Goal: Task Accomplishment & Management: Manage account settings

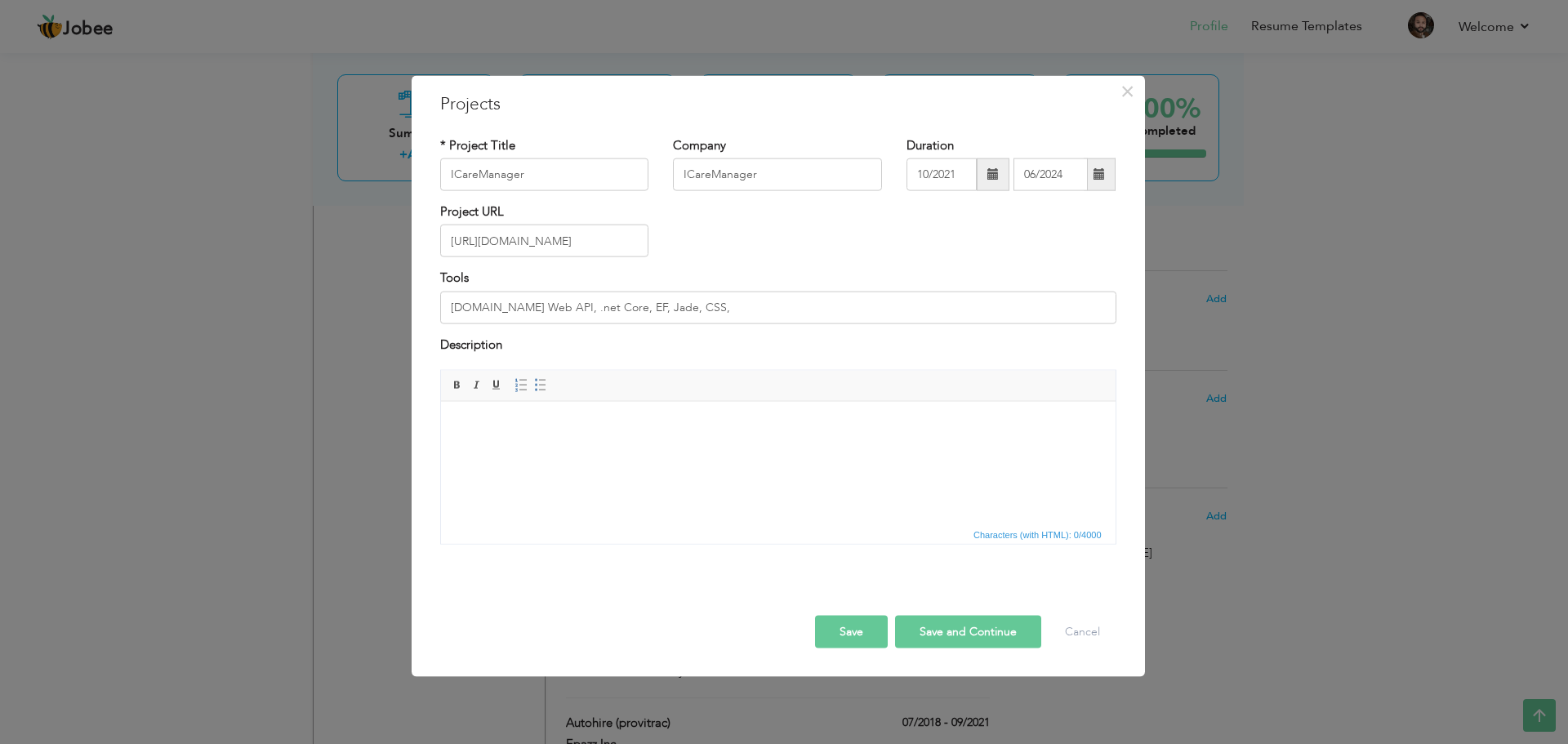
click at [740, 290] on div "Tools Asp.net Web API, .net Core, EF, Jade, CSS," at bounding box center [779, 296] width 676 height 54
click at [720, 315] on input "Asp.net Web API, .net Core, EF, Jade, CSS," at bounding box center [779, 307] width 676 height 33
click at [697, 306] on input "Asp.net Web API, .net Core, EF, Jade, CSS, WebServices" at bounding box center [779, 307] width 676 height 33
click at [797, 307] on input "Asp.net Web API, .net Core, EF, Jade, CSS, Webservices" at bounding box center [779, 307] width 676 height 33
click at [817, 353] on div "Description" at bounding box center [779, 345] width 676 height 21
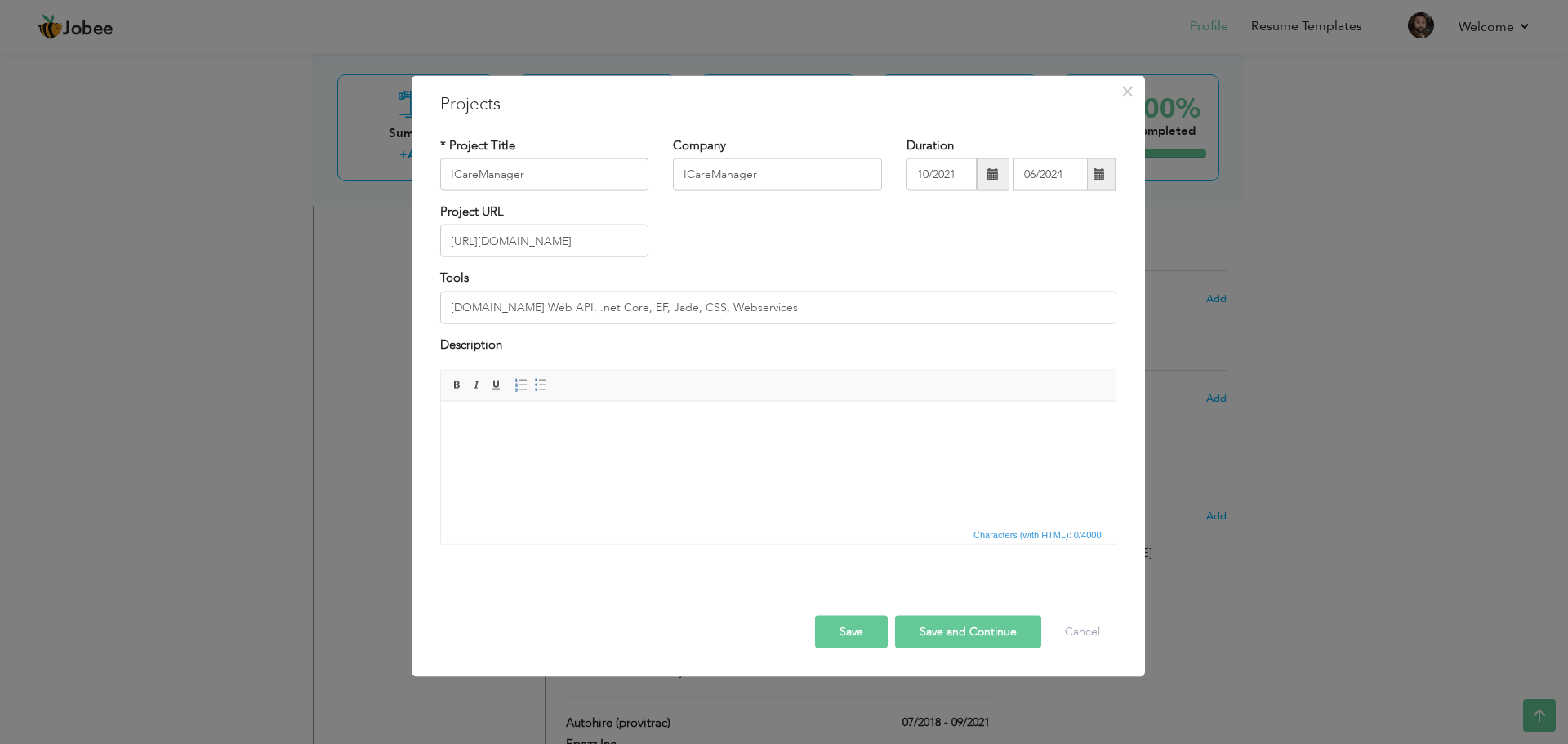
click at [635, 451] on html at bounding box center [778, 426] width 674 height 50
click at [543, 388] on span at bounding box center [541, 386] width 13 height 13
drag, startPoint x: 774, startPoint y: 308, endPoint x: 437, endPoint y: 299, distance: 337.1
click at [437, 299] on div "Tools Asp.net Web API, .net Core, EF, Jade, CSS, Webservices" at bounding box center [778, 303] width 701 height 66
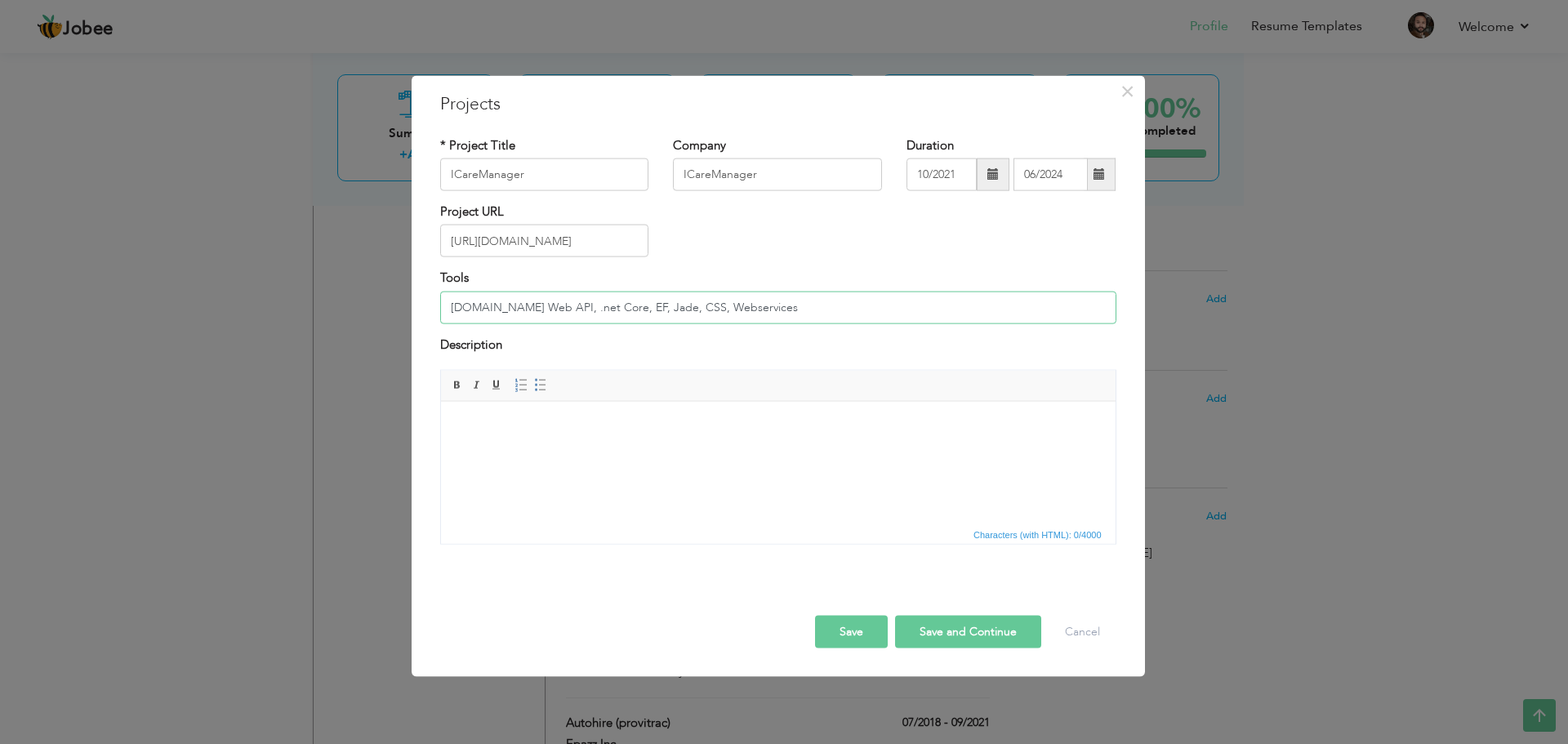
click at [779, 306] on input "Asp.net Web API, .net Core, EF, Jade, CSS, Webservices" at bounding box center [779, 307] width 676 height 33
type input "Asp.net Web API, .net Core, EF, Jade, CSS, Webservices, Angular"
click at [524, 451] on html at bounding box center [778, 426] width 674 height 50
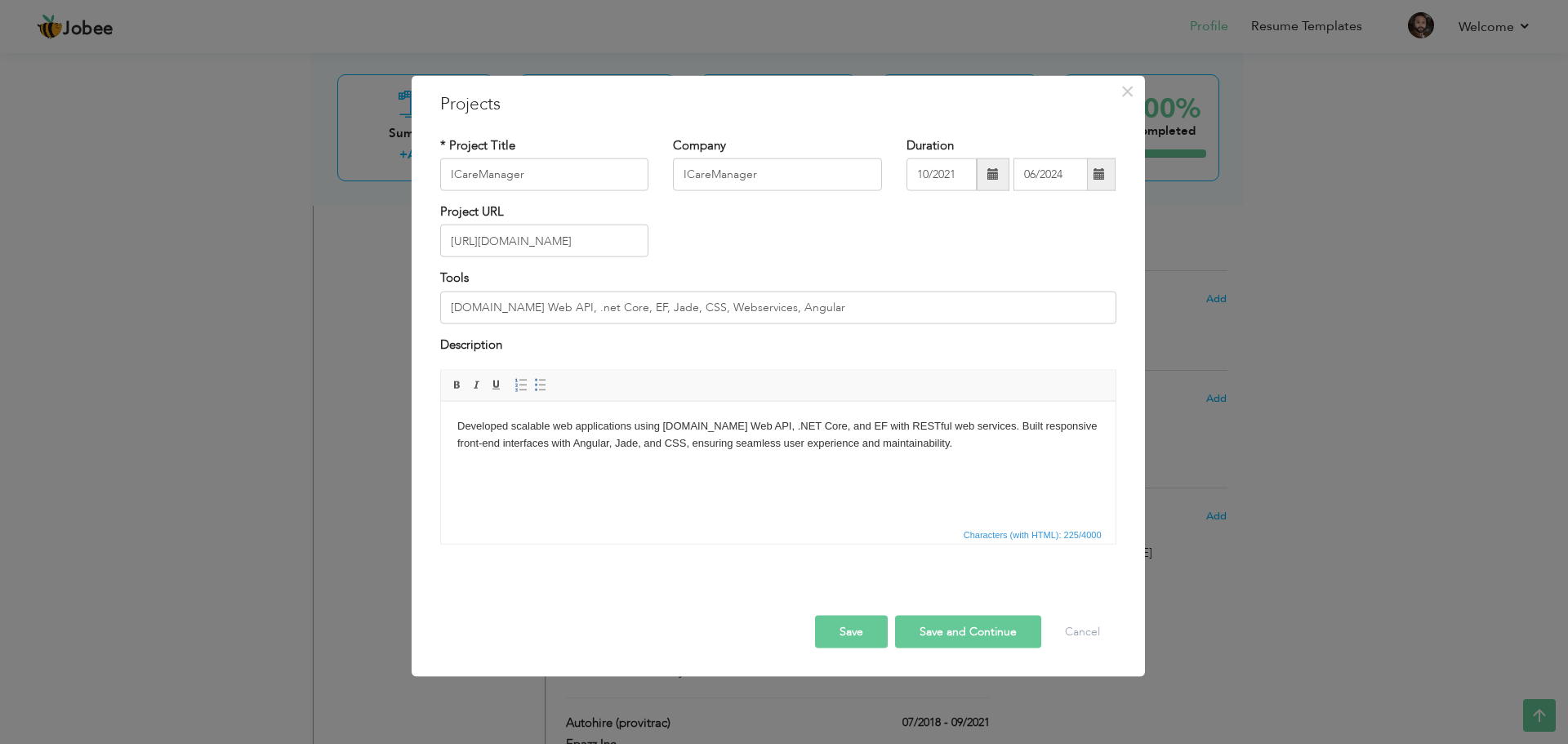
click at [850, 630] on button "Save" at bounding box center [852, 632] width 73 height 33
type input "IcareManager"
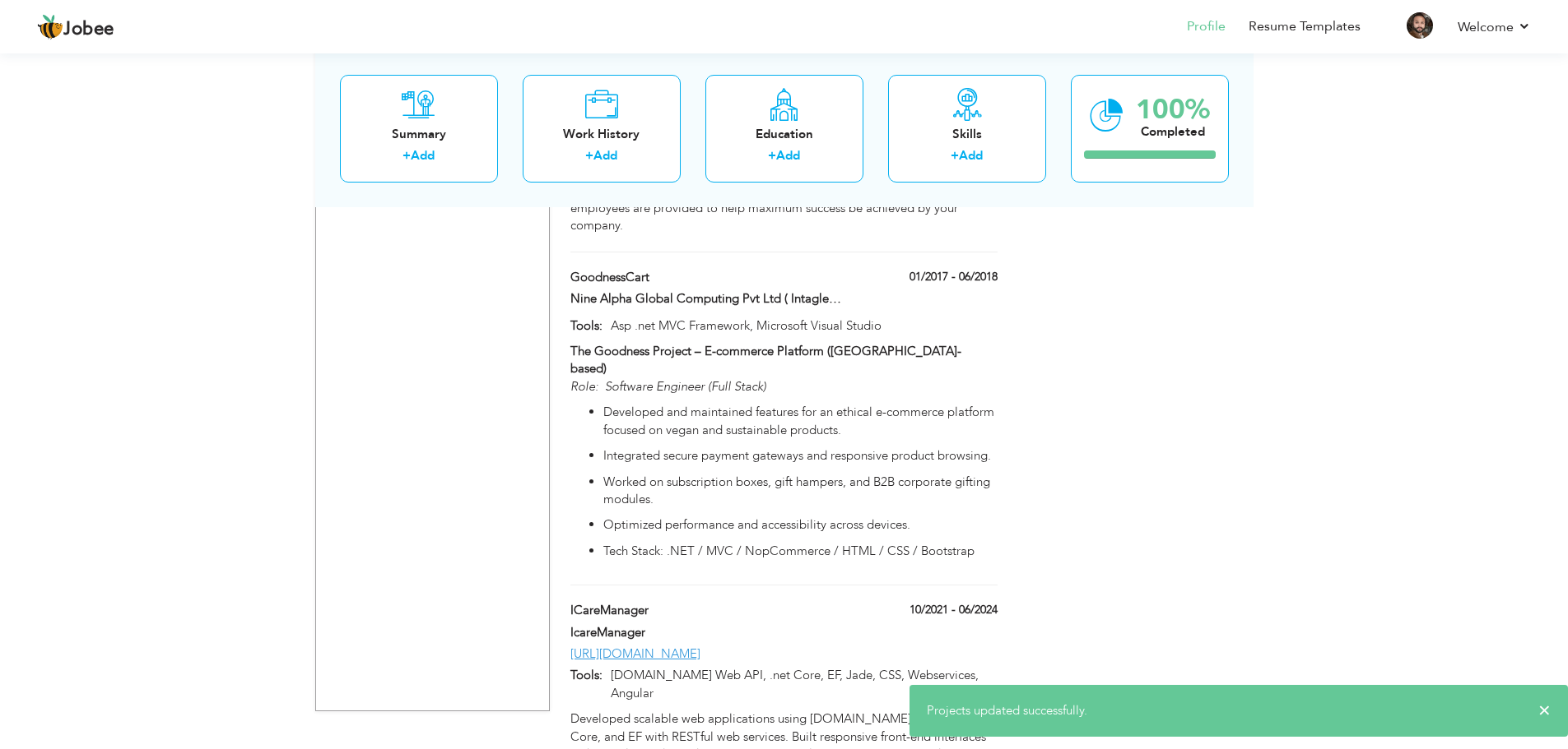
scroll to position [2368, 0]
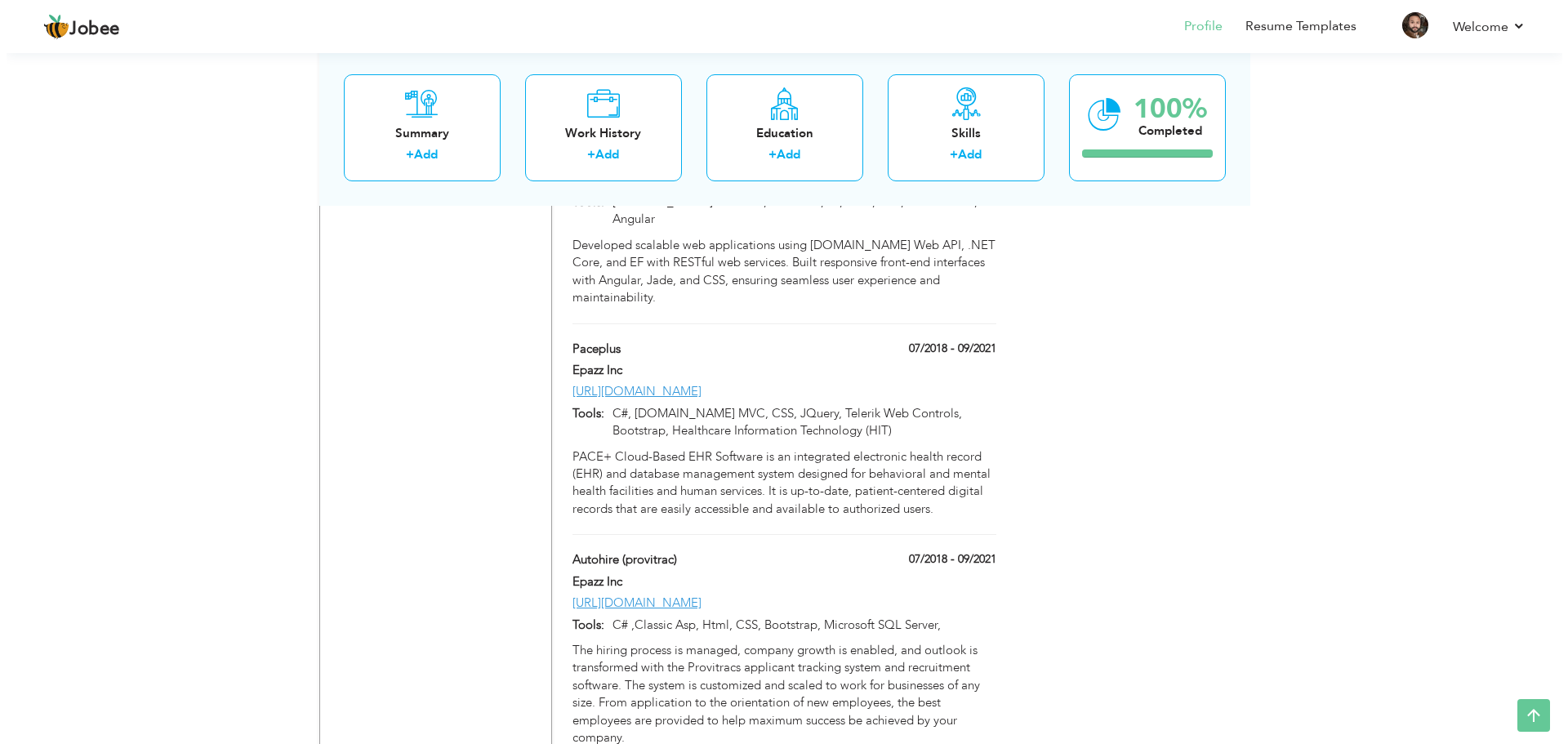
scroll to position [2353, 0]
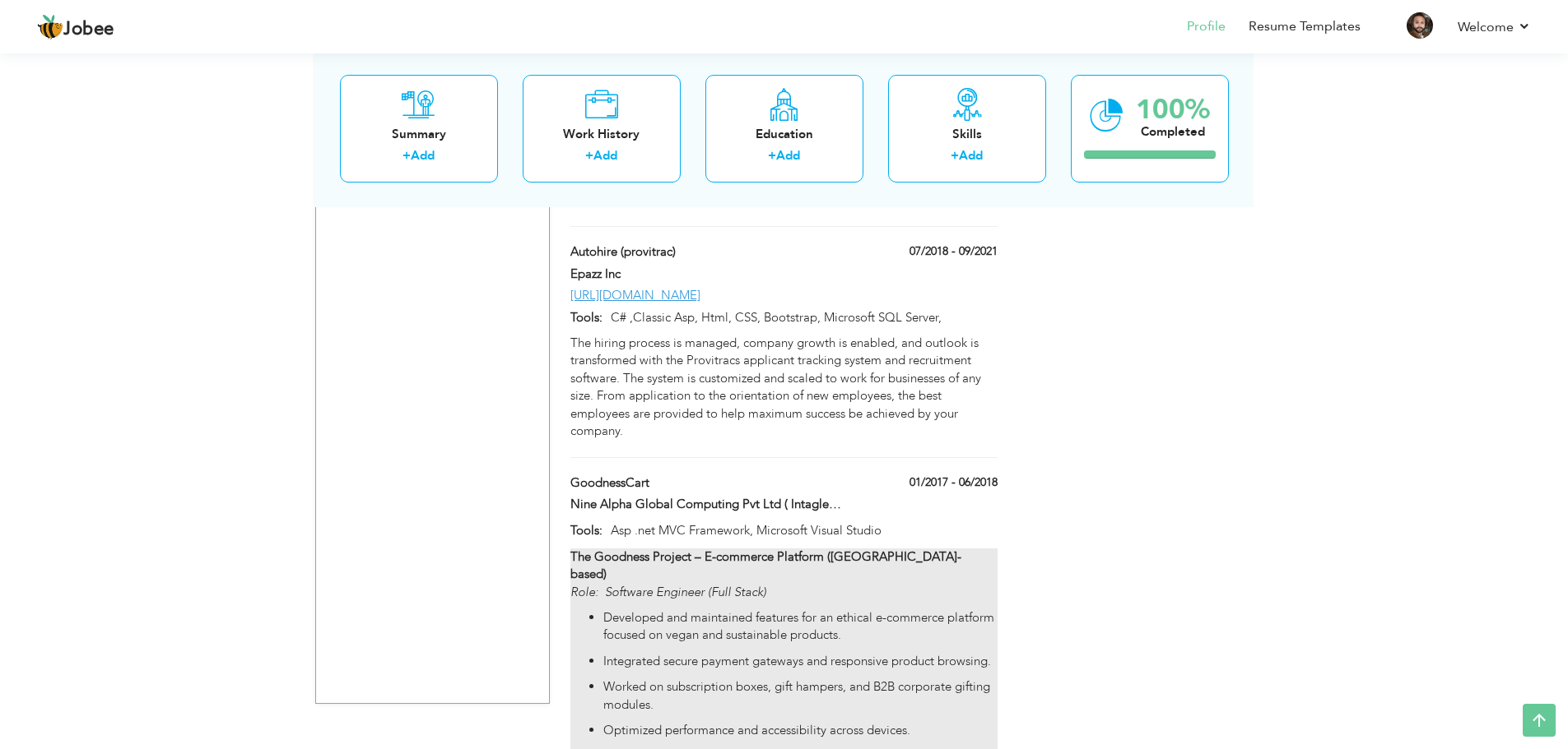
click at [669, 609] on p "Developed and maintained features for an ethical e-commerce platform focused on…" at bounding box center [799, 627] width 393 height 35
type input "GoodnessCart"
type input "Nine Alpha Global Computing Pvt Ltd ( Intagleo Systems Pvt Ltd. )"
type input "01/2017"
type input "06/2018"
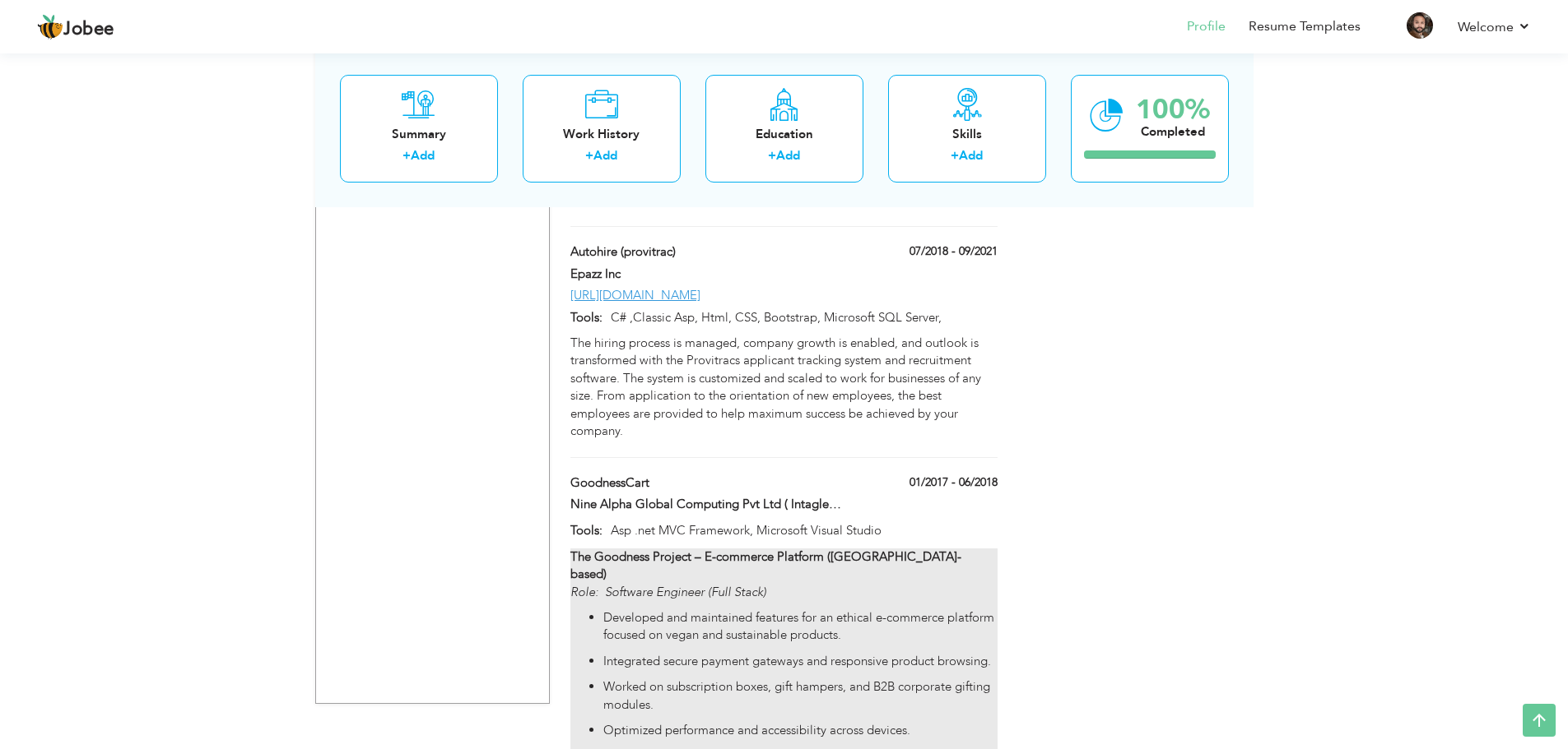
type input "Asp .net MVC Framework, Microsoft Visual Studio"
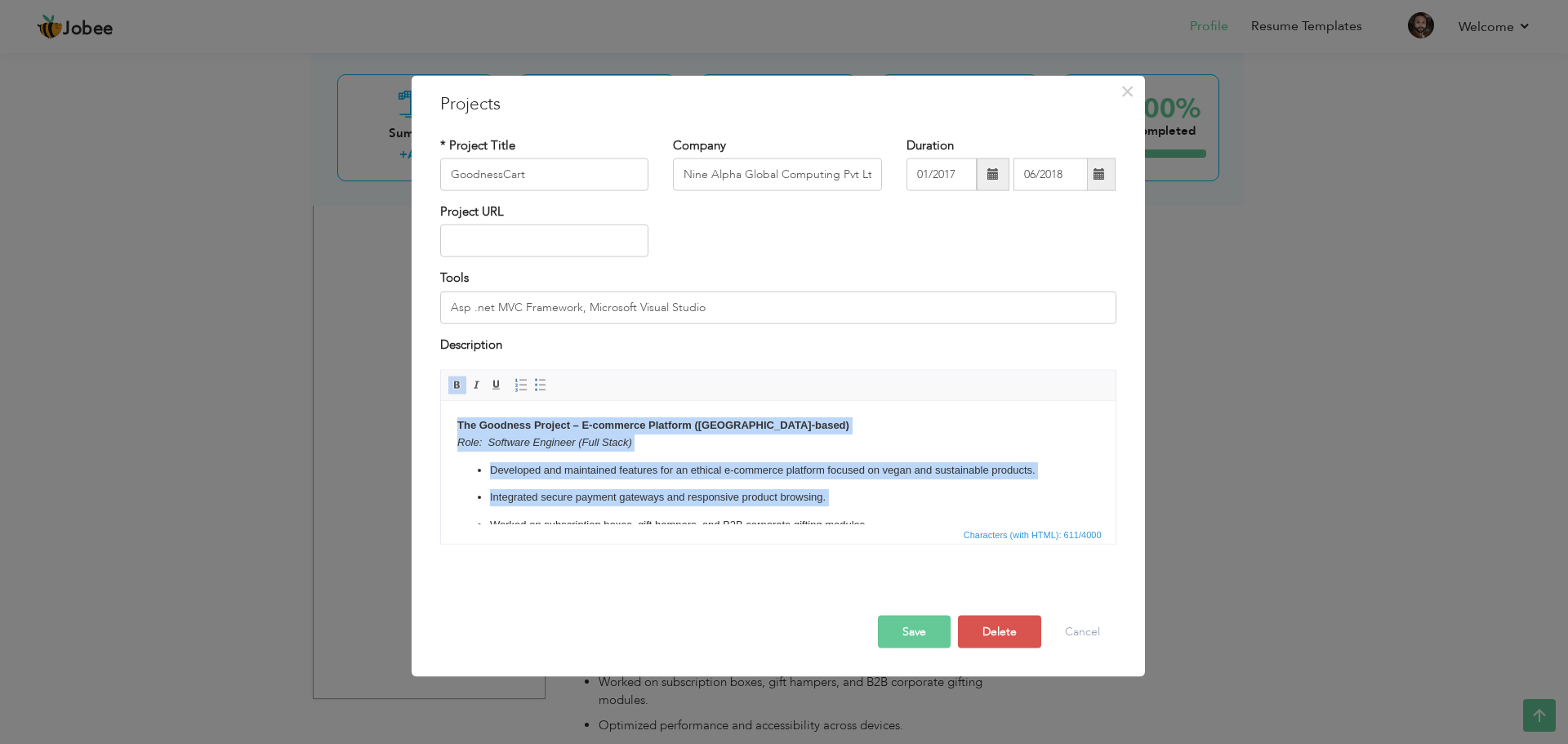
scroll to position [82, 0]
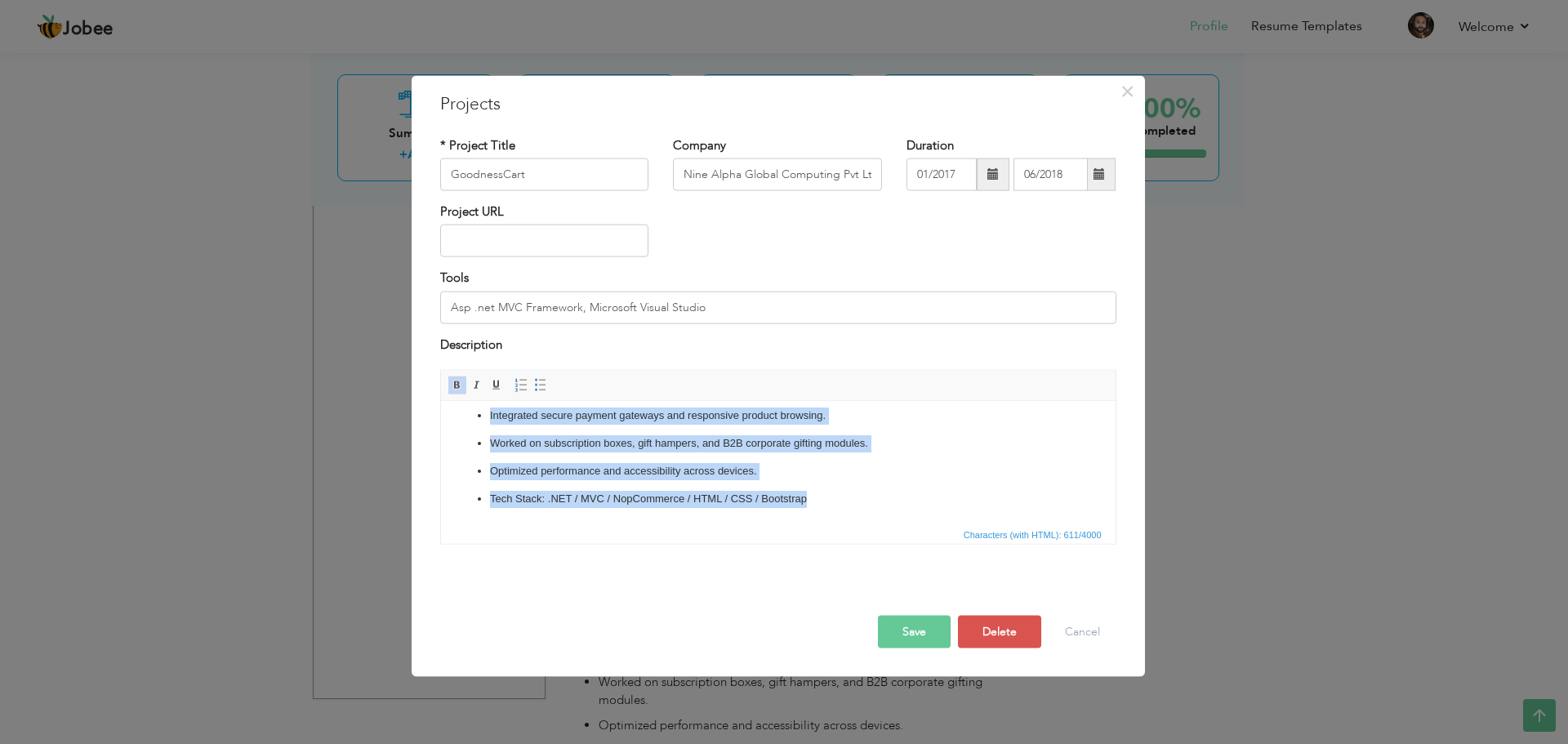
drag, startPoint x: 455, startPoint y: 425, endPoint x: 1298, endPoint y: 928, distance: 981.7
click at [857, 524] on html "The Goodness Project – E-commerce Platform (UK-based) Role: Software Engineer (…" at bounding box center [778, 421] width 674 height 205
copy body "The Goodness Project – E-commerce Platform (UK-based) Role: Software Engineer (…"
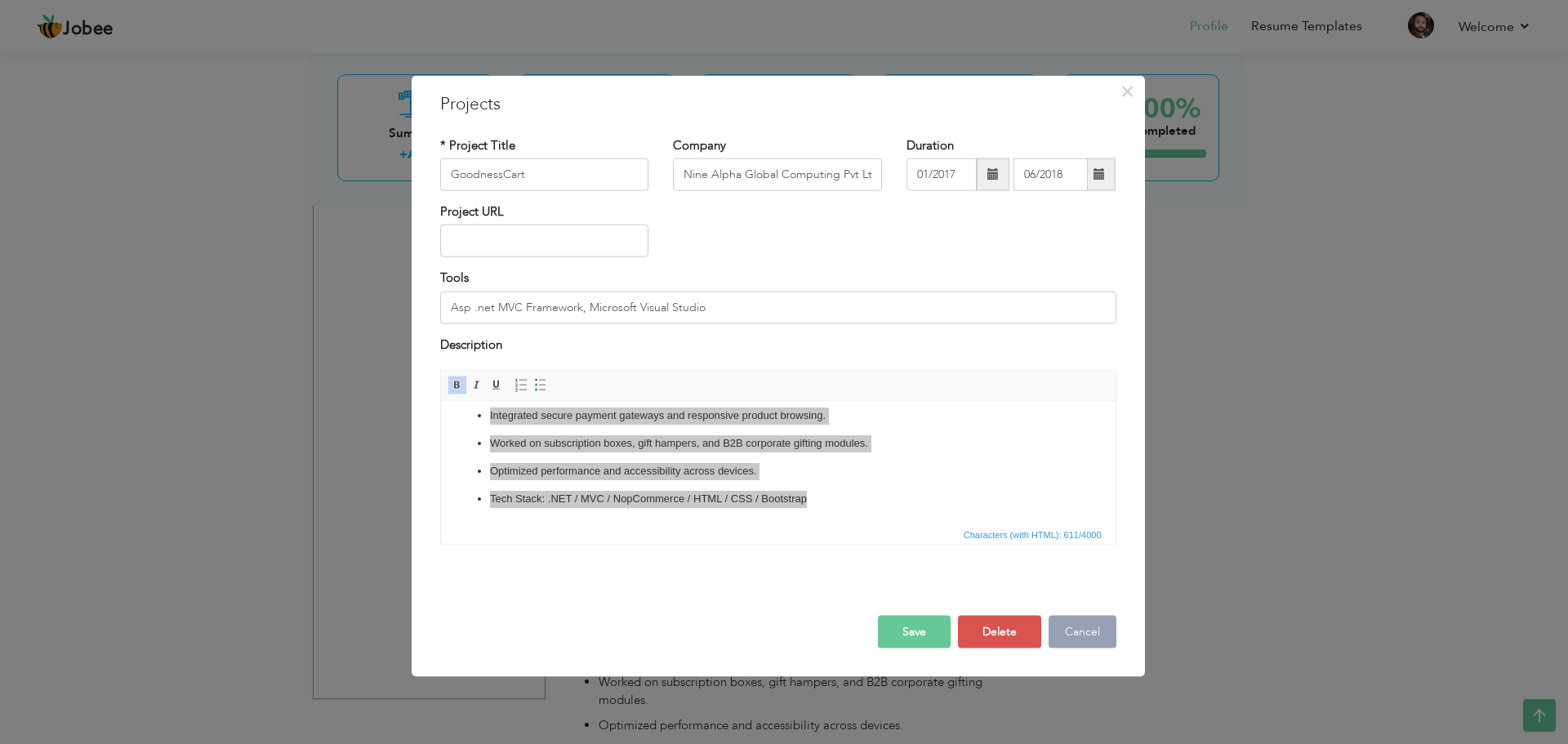
click at [1089, 625] on button "Cancel" at bounding box center [1083, 632] width 68 height 33
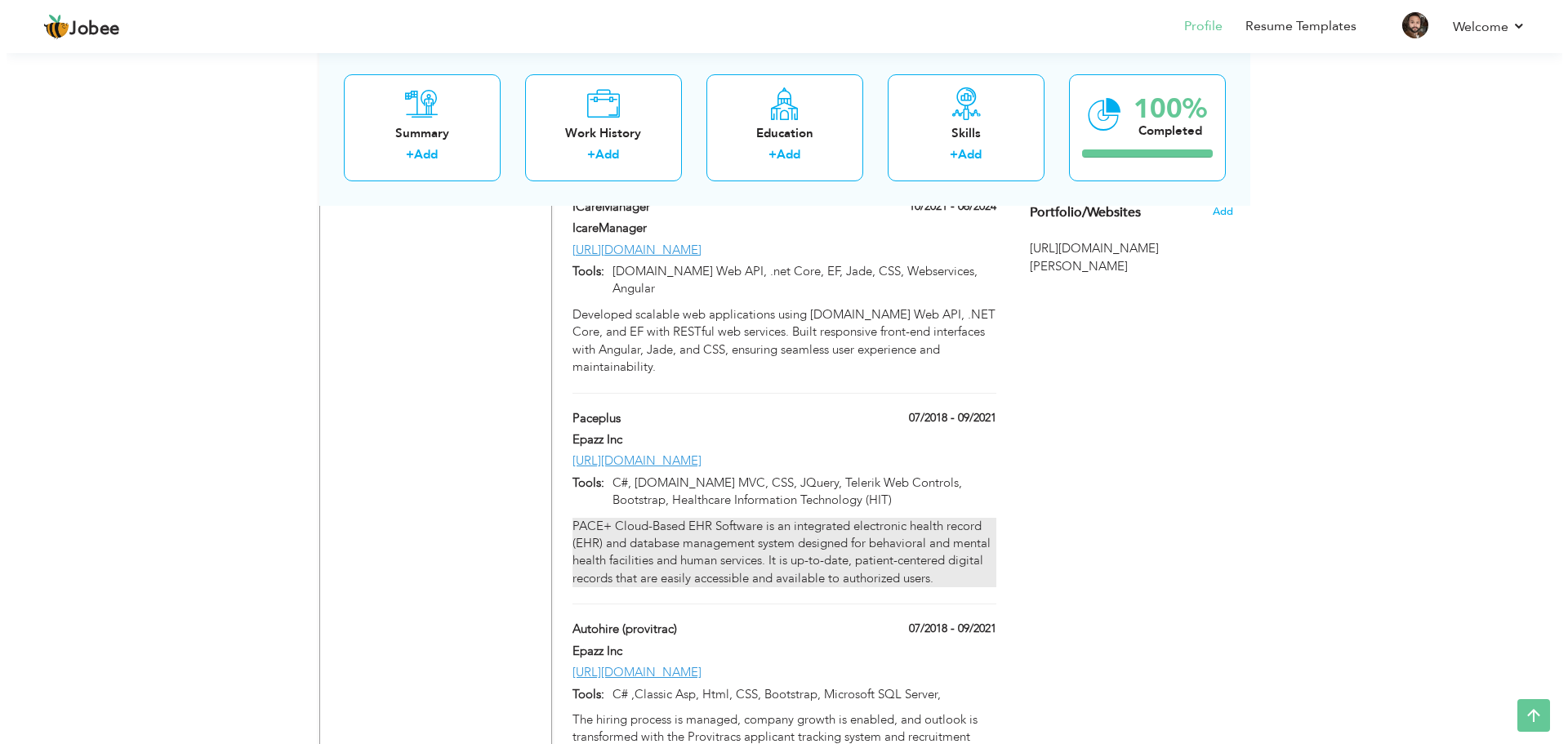
scroll to position [1944, 0]
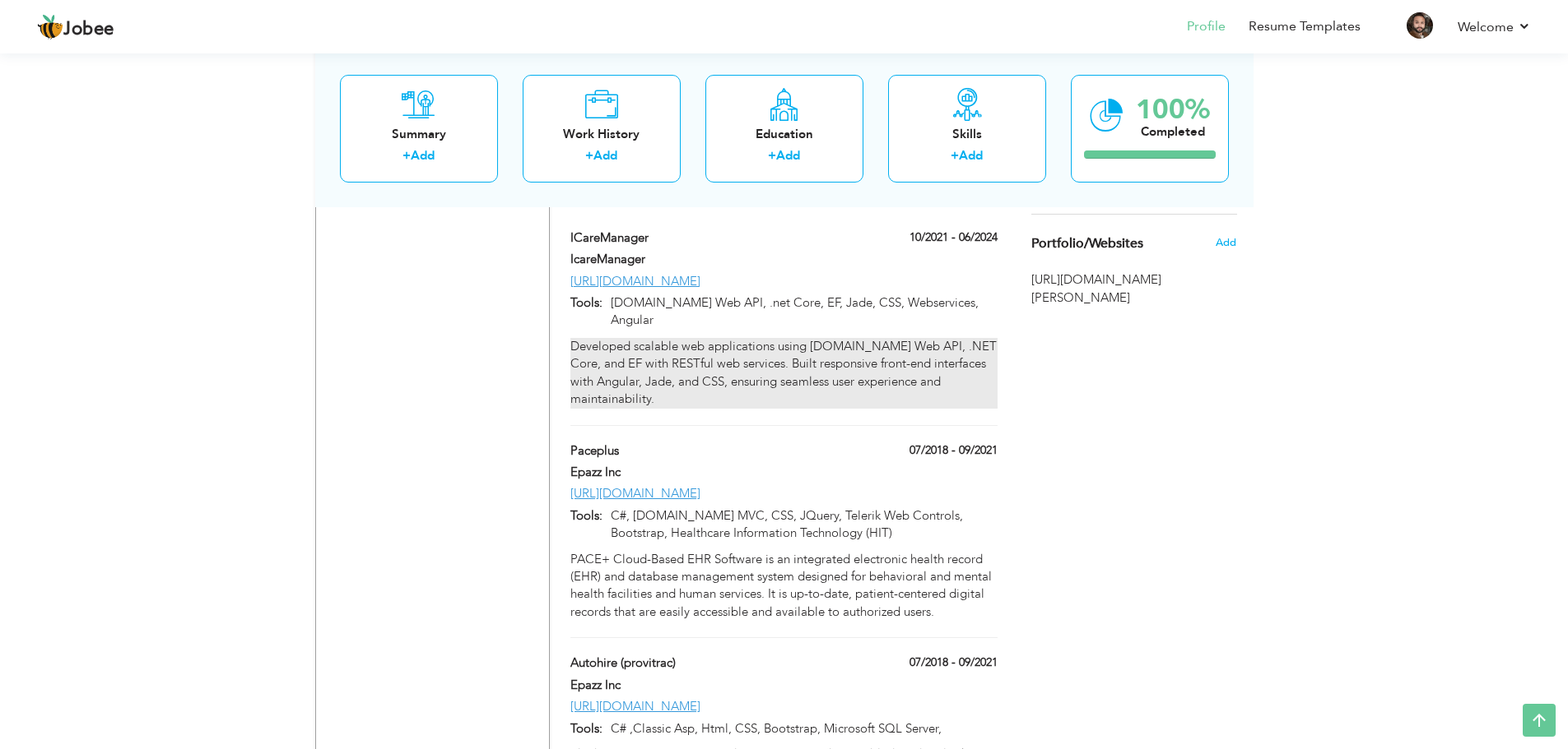
click at [756, 338] on div "Developed scalable web applications using ASP.NET Web API, .NET Core, and EF wi…" at bounding box center [784, 373] width 426 height 71
type input "ICareManager"
type input "IcareManager"
type input "10/2021"
type input "06/2024"
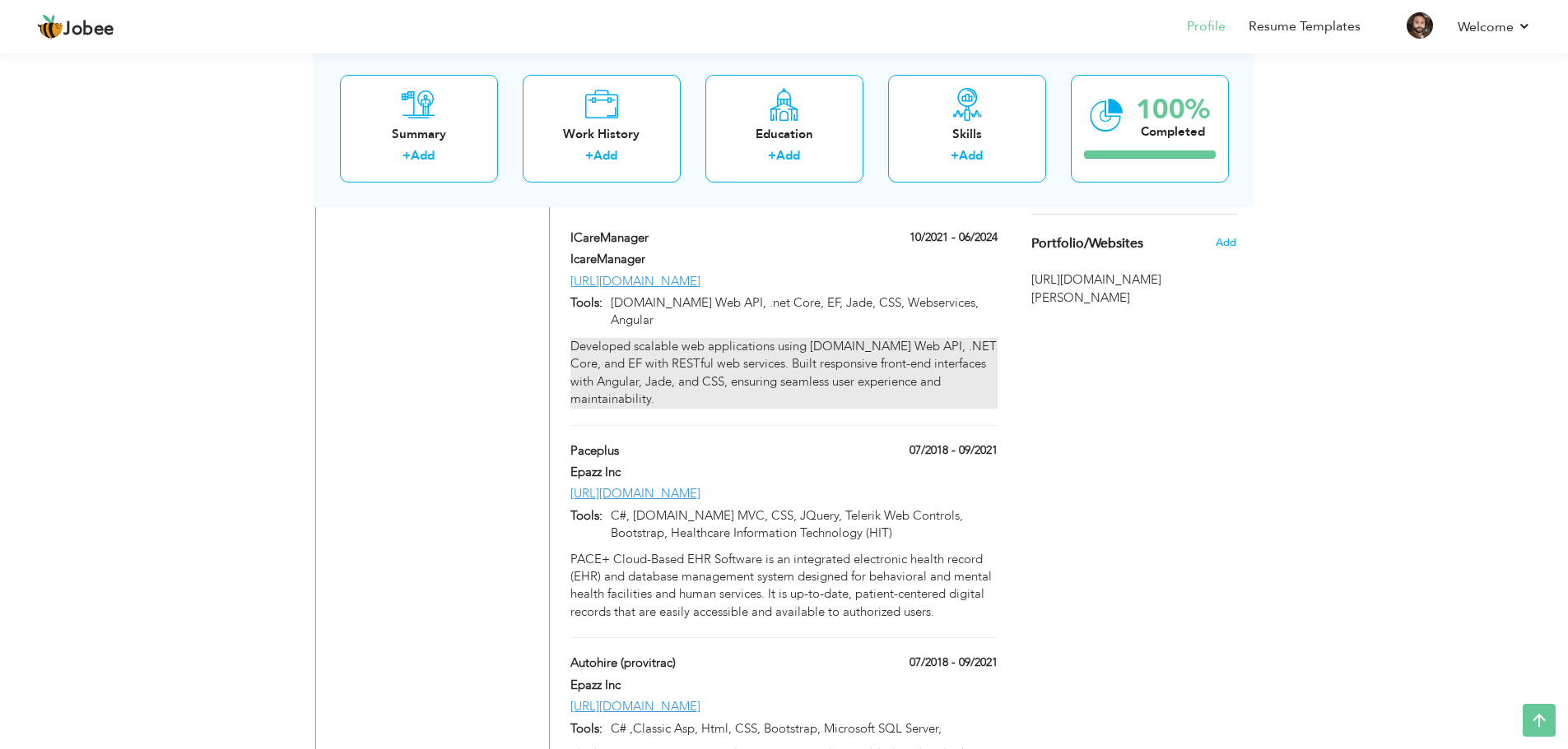
type input "[URL][DOMAIN_NAME]"
type input "Asp.net Web API, .net Core, EF, Jade, CSS, Webservices, Angular"
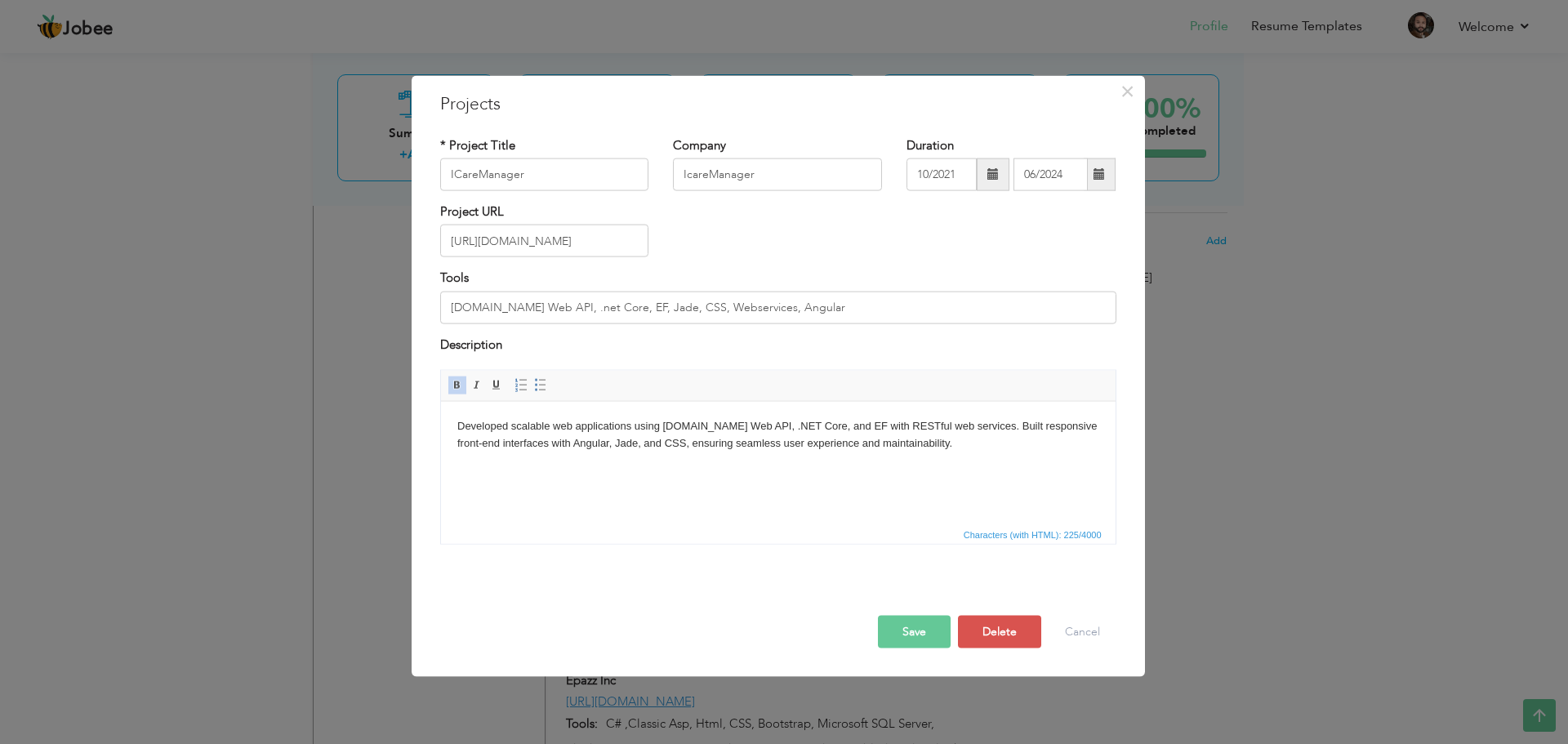
click at [632, 468] on html "Developed scalable web applications using ASP.NET Web API, .NET Core, and EF wi…" at bounding box center [778, 434] width 674 height 67
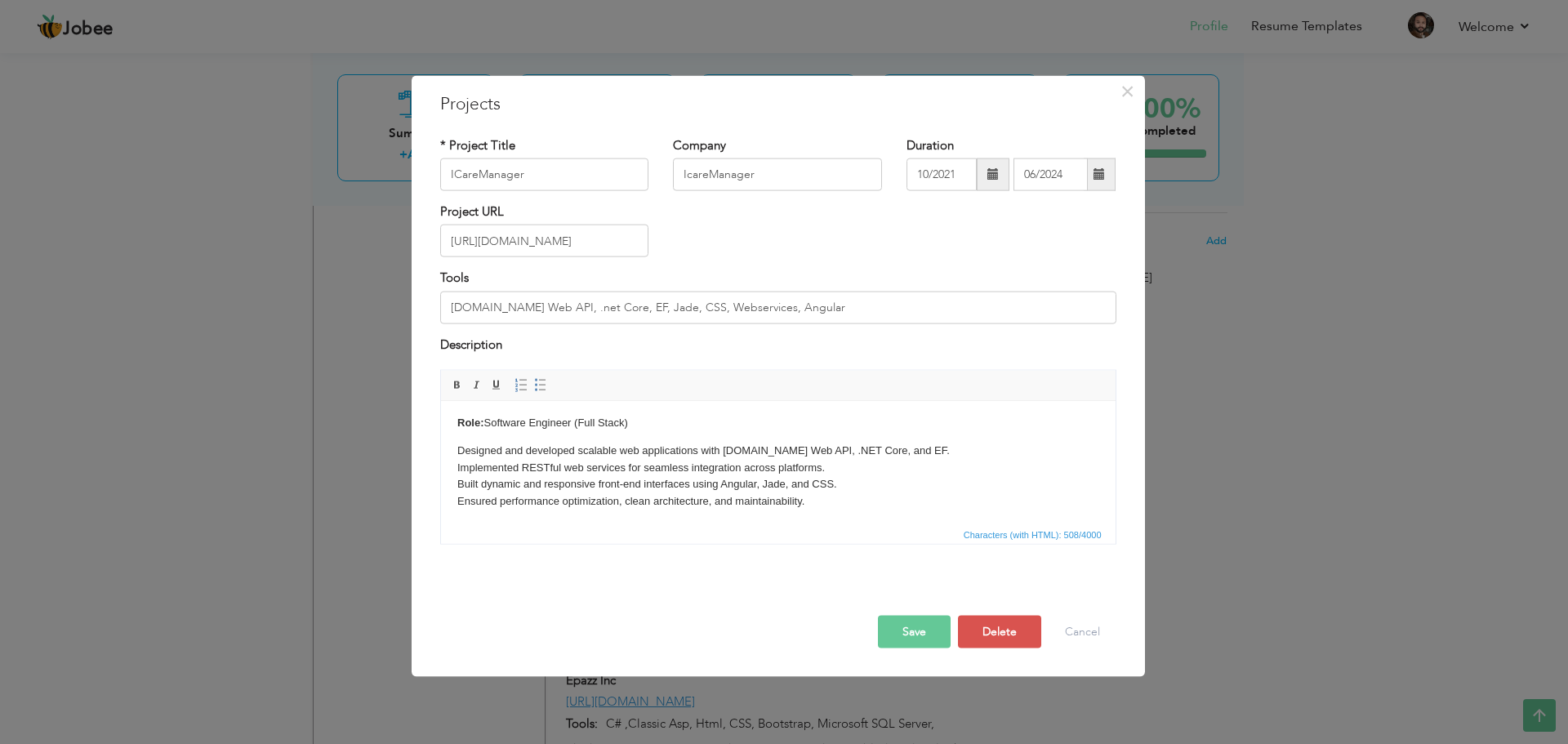
scroll to position [0, 0]
click at [484, 421] on p "Role: Software Engineer (Full Stack)" at bounding box center [778, 426] width 642 height 17
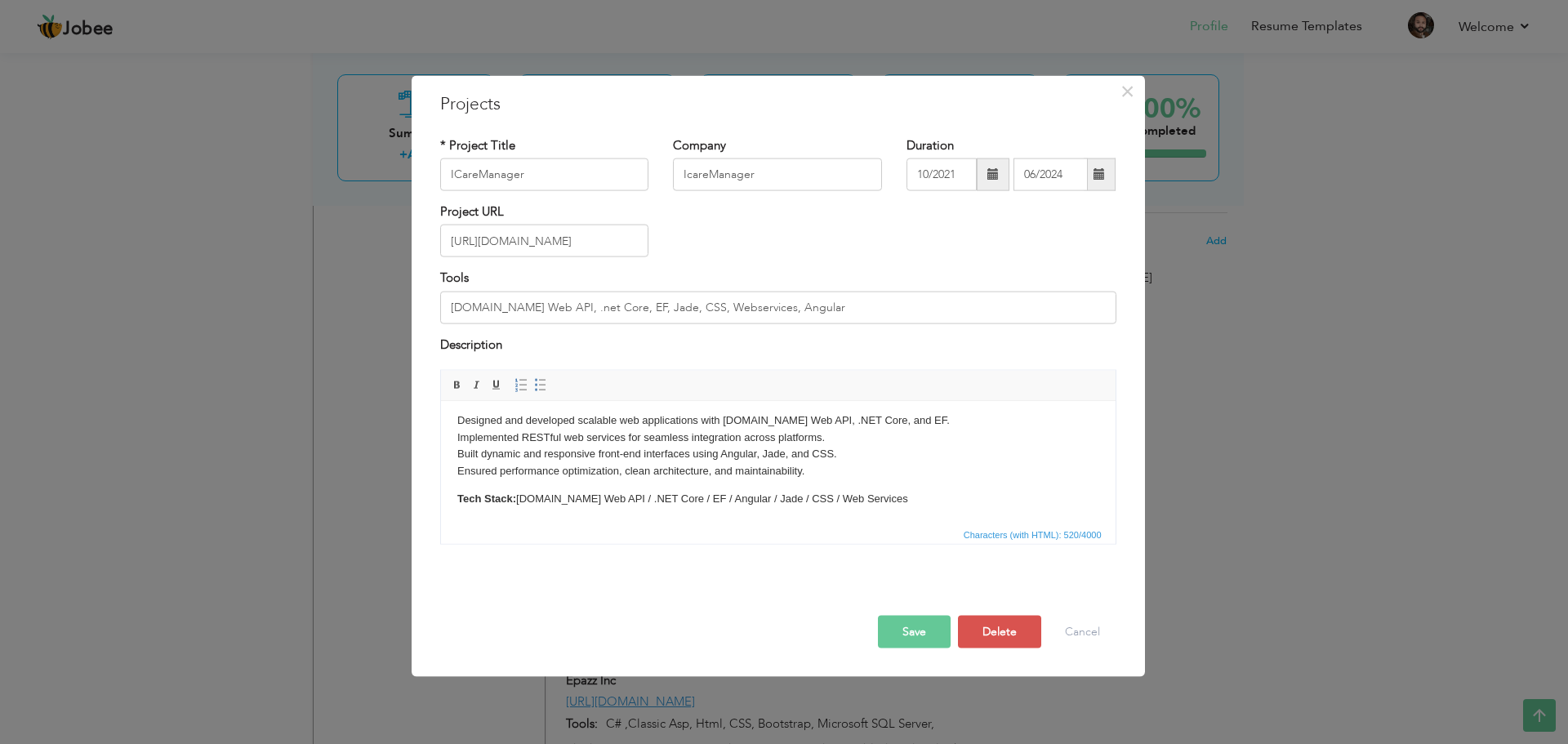
click at [921, 634] on button "Save" at bounding box center [915, 632] width 73 height 33
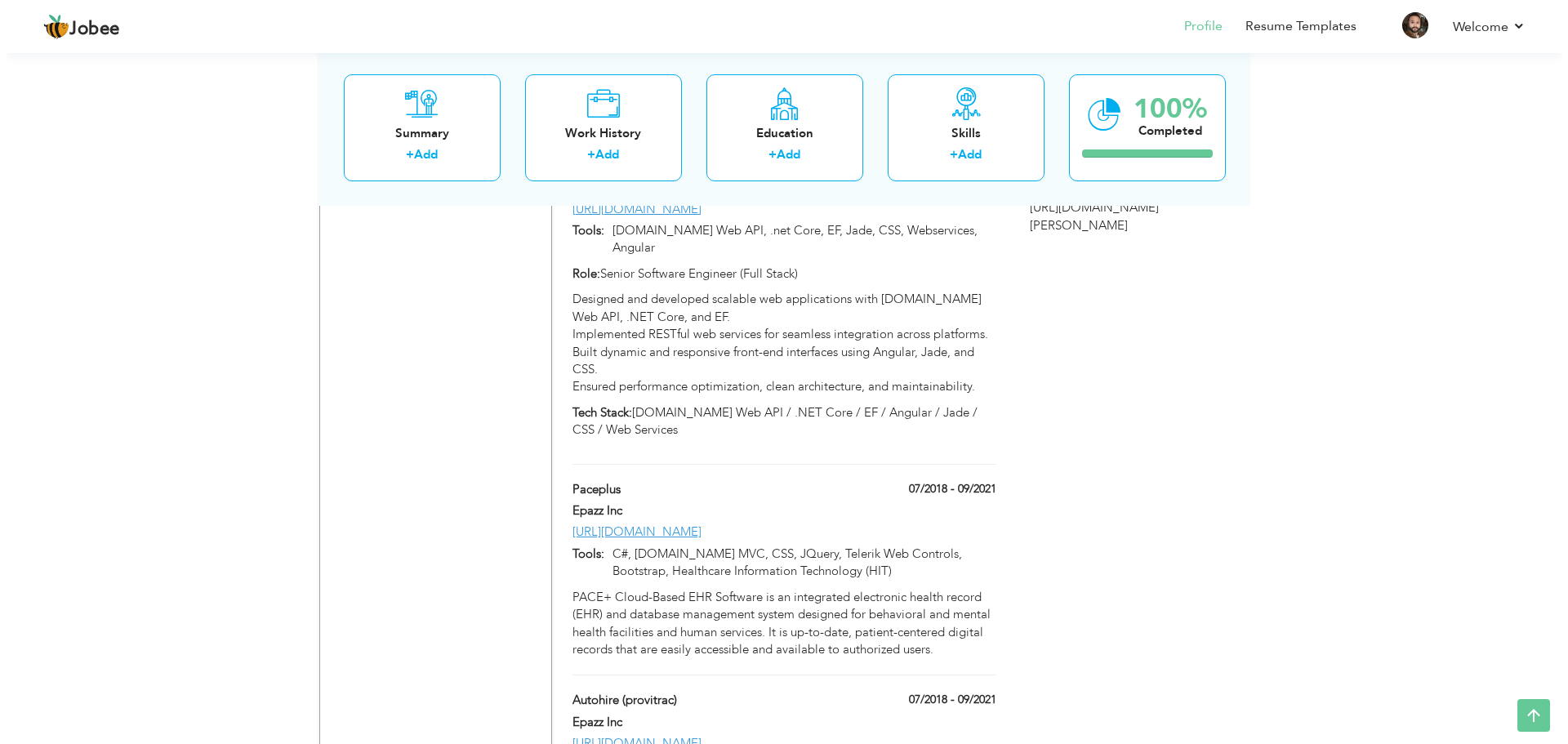
scroll to position [2025, 0]
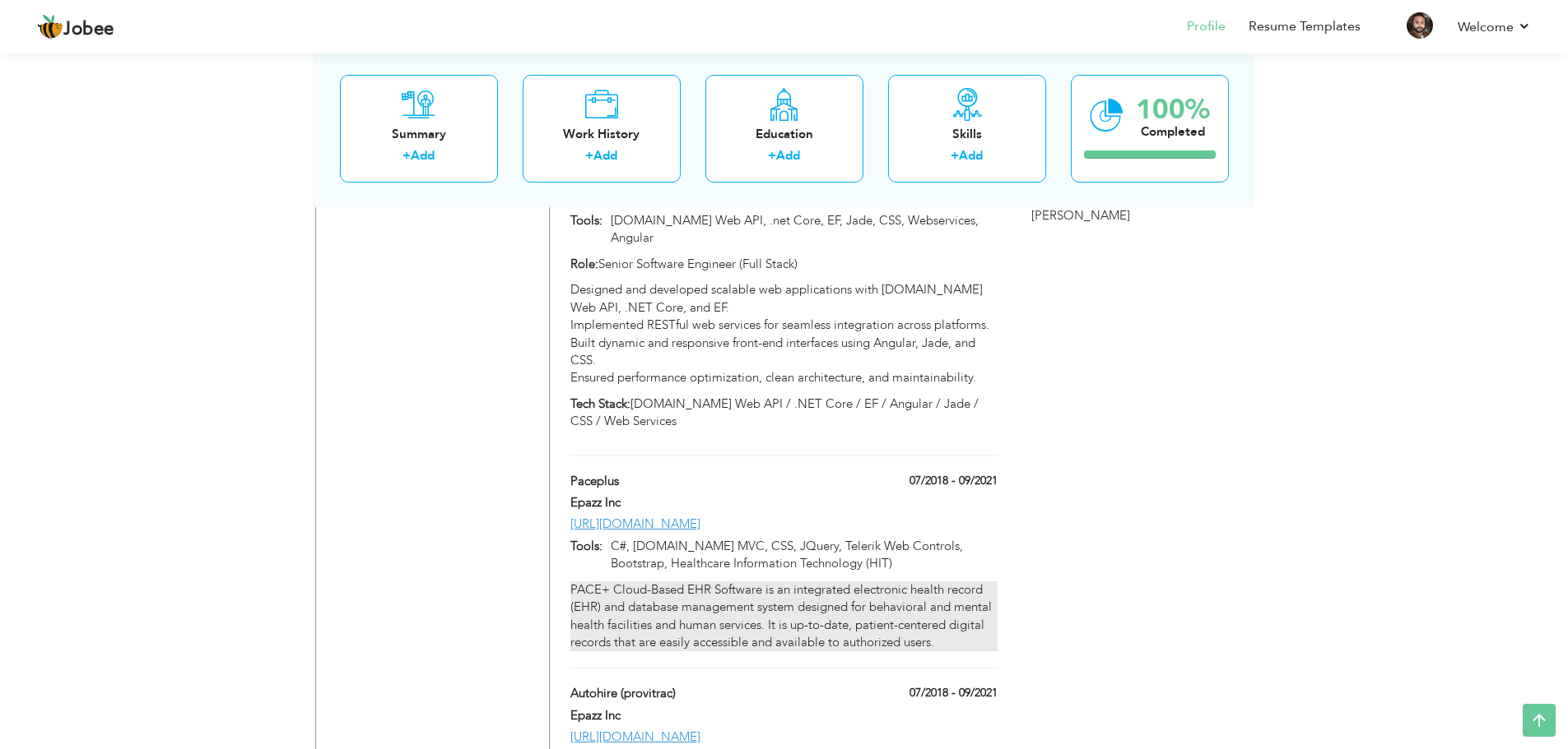
click at [819, 582] on div "PACE+ Cloud-Based EHR Software is an integrated electronic health record (EHR) …" at bounding box center [784, 616] width 426 height 71
type input "Paceplus"
type input "Epazz Inc"
type input "07/2018"
type input "09/2021"
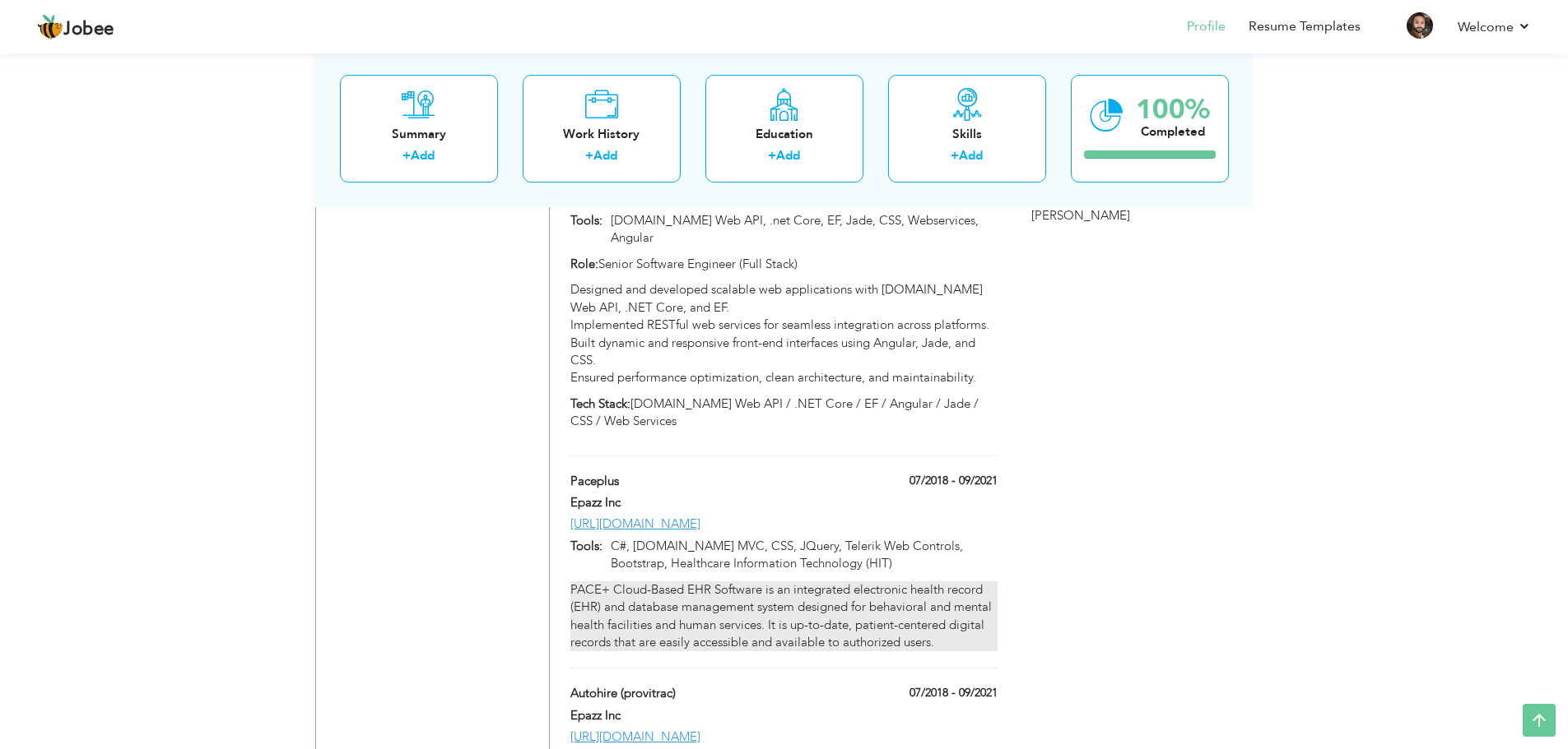
type input "[URL][DOMAIN_NAME]"
type input "C#, [DOMAIN_NAME] MVC, CSS, JQuery, Telerik Web Controls, Bootstrap, Healthcare…"
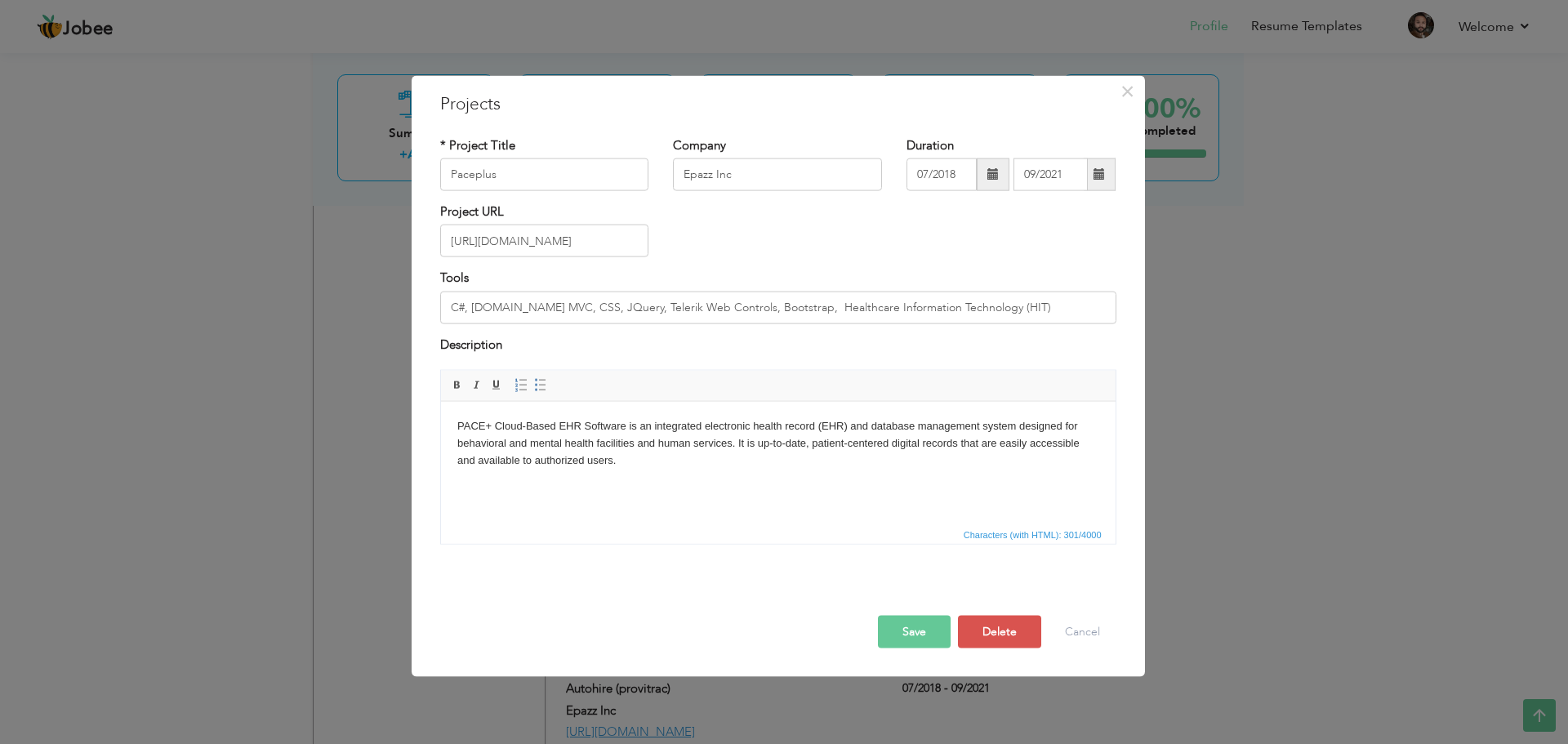
drag, startPoint x: 634, startPoint y: 472, endPoint x: 859, endPoint y: 823, distance: 416.9
click at [440, 420] on html "PACE+ Cloud-Based EHR Software is an integrated electronic health record (EHR) …" at bounding box center [778, 442] width 674 height 83
copy body "PACE+ Cloud-Based EHR Software is an integrated electronic health record (EHR) …"
click at [628, 471] on html "PACE+ Cloud-Based EHR Software is an integrated electronic health record (EHR) …" at bounding box center [778, 442] width 674 height 83
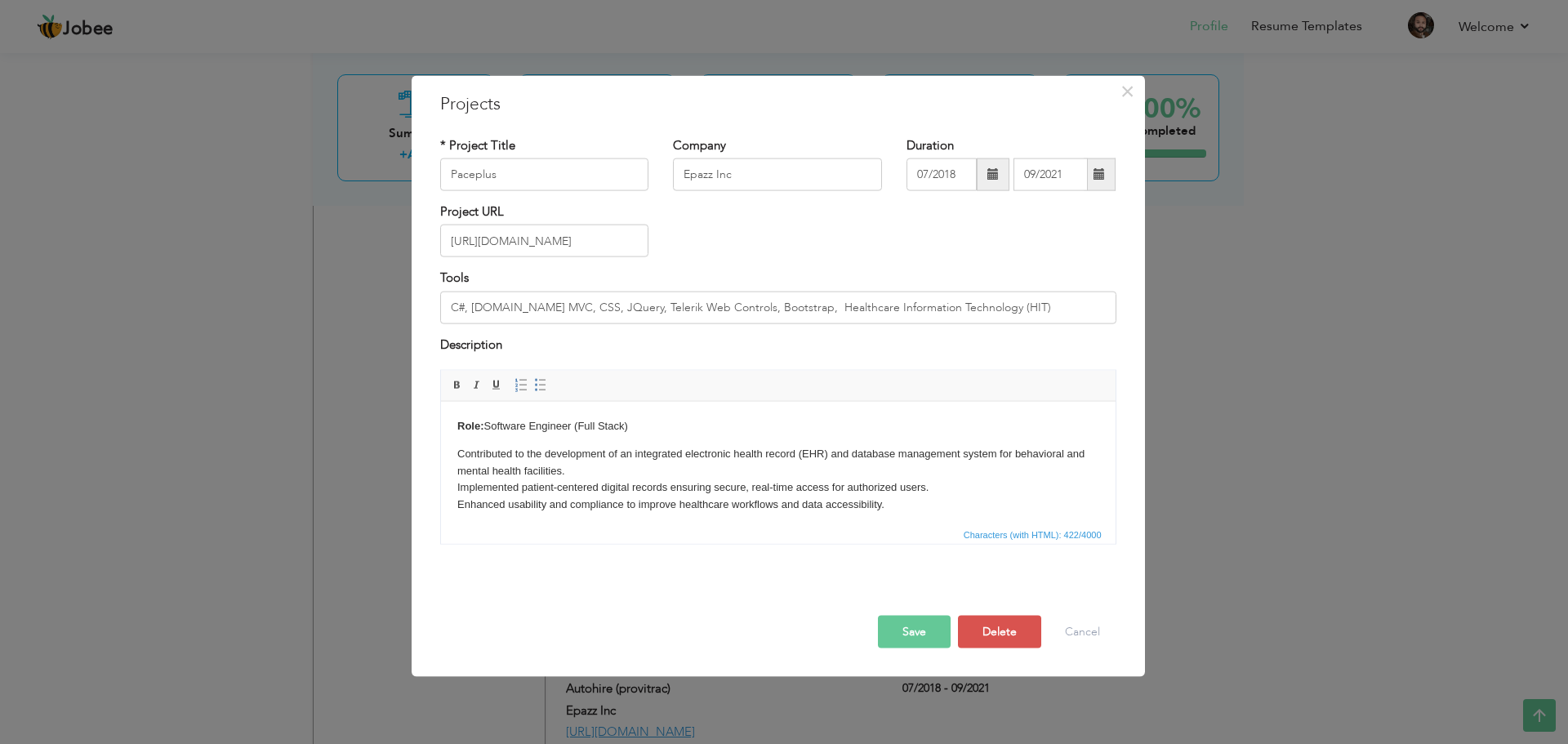
drag, startPoint x: 1001, startPoint y: 308, endPoint x: 779, endPoint y: 312, distance: 222.0
click at [779, 312] on input "C#, [DOMAIN_NAME] MVC, CSS, JQuery, Telerik Web Controls, Bootstrap, Healthcare…" at bounding box center [779, 307] width 676 height 33
click at [916, 629] on button "Save" at bounding box center [915, 632] width 73 height 33
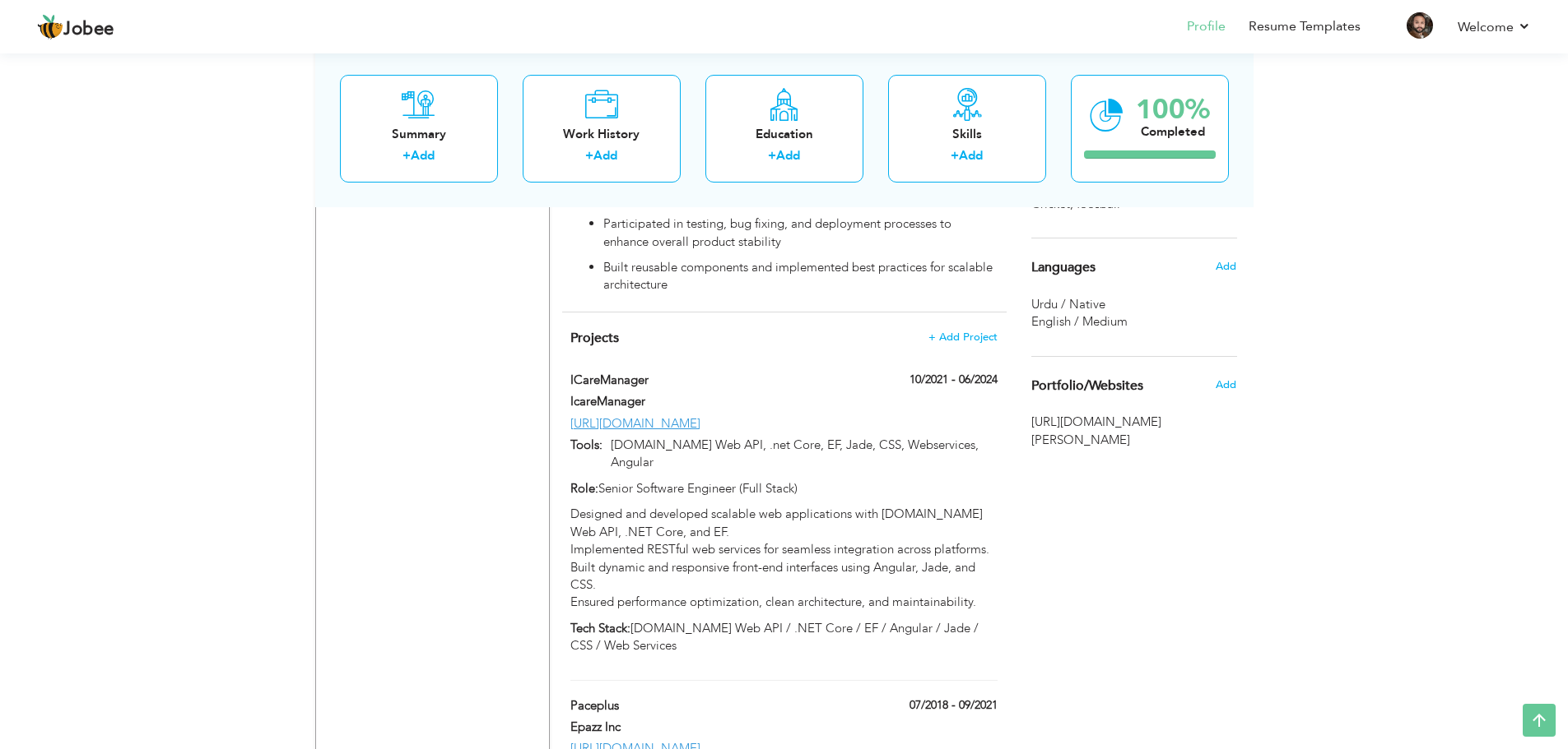
scroll to position [1792, 0]
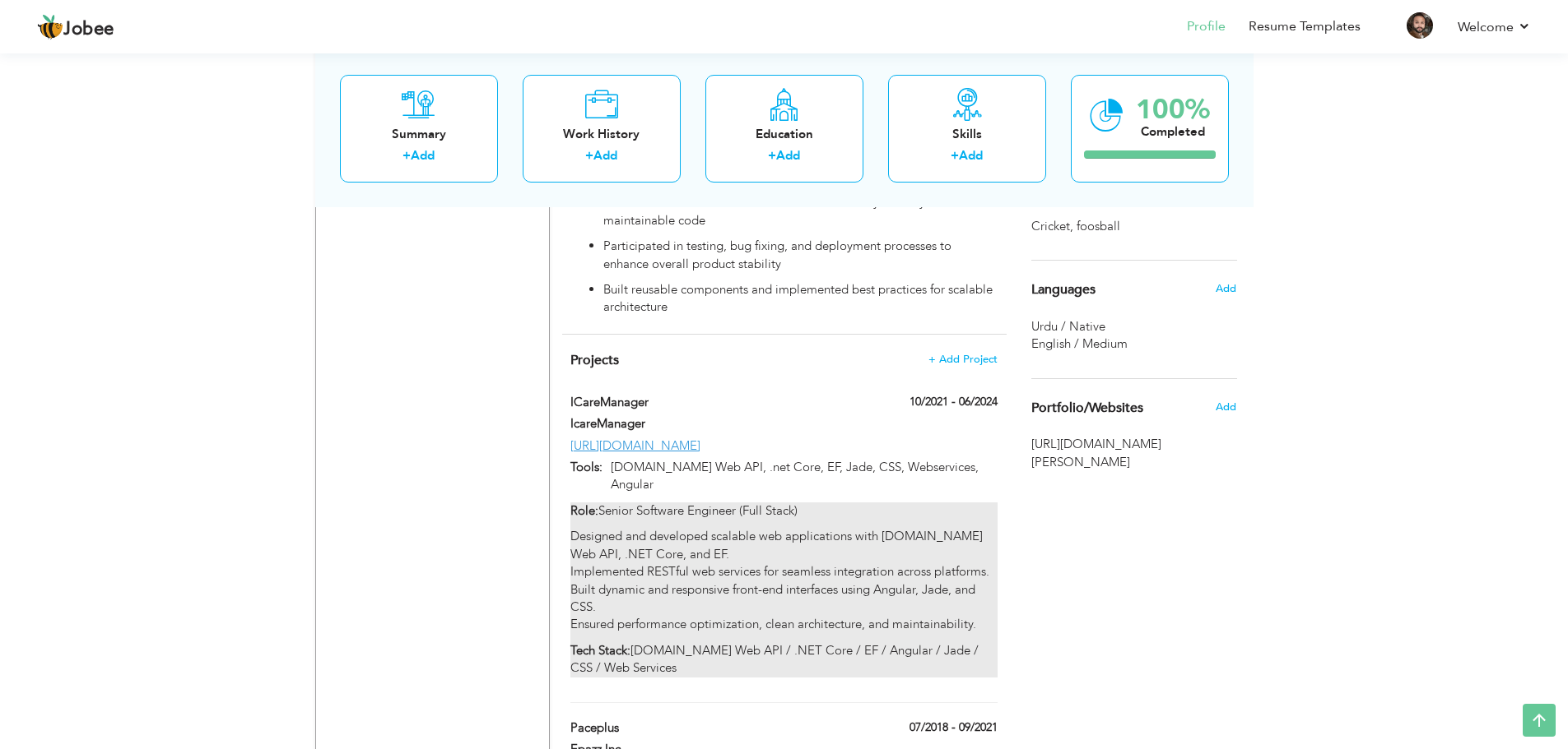
click at [941, 502] on p "Role: Senior Software Engineer (Full Stack)" at bounding box center [784, 511] width 426 height 17
type input "ICareManager"
type input "IcareManager"
type input "10/2021"
type input "06/2024"
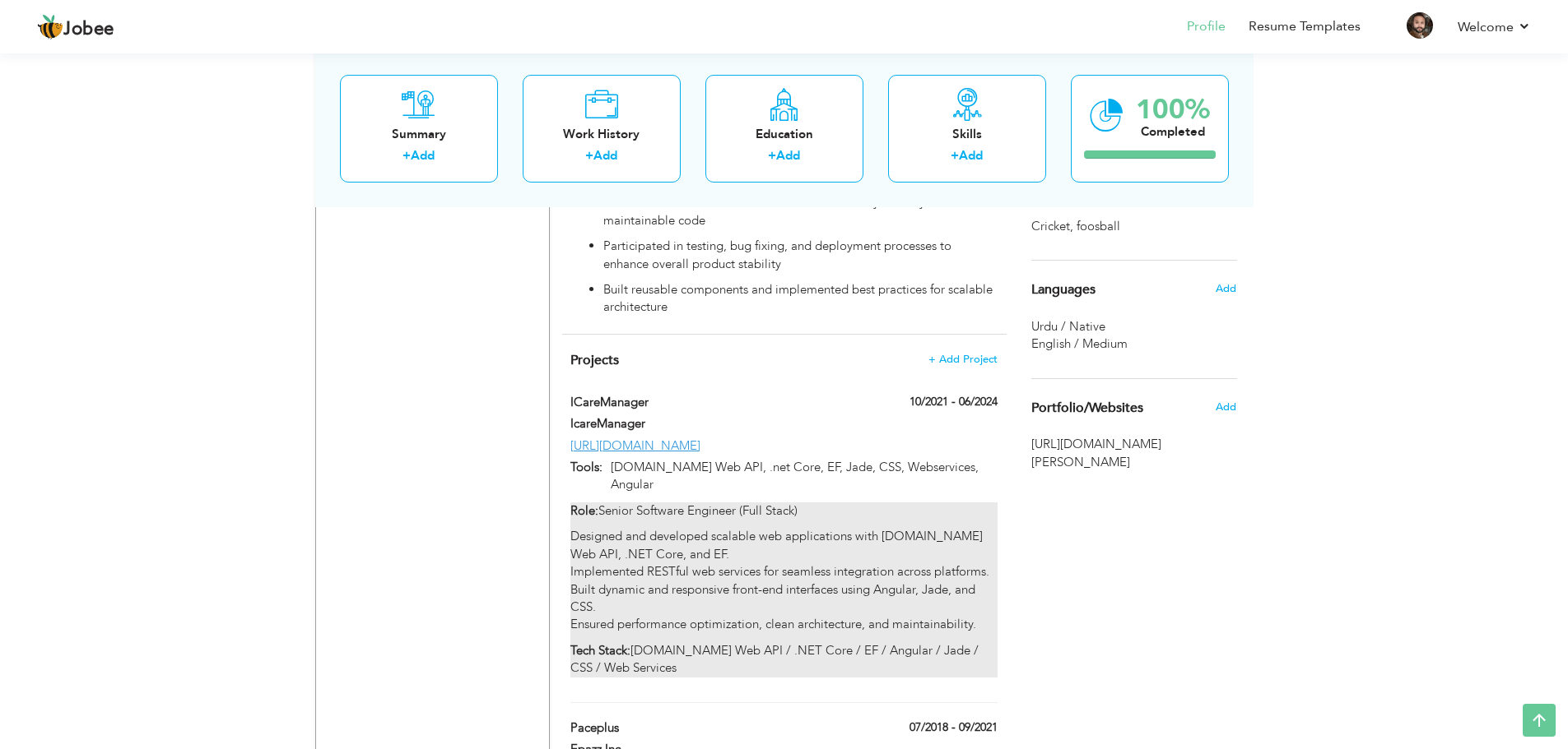
type input "[URL][DOMAIN_NAME]"
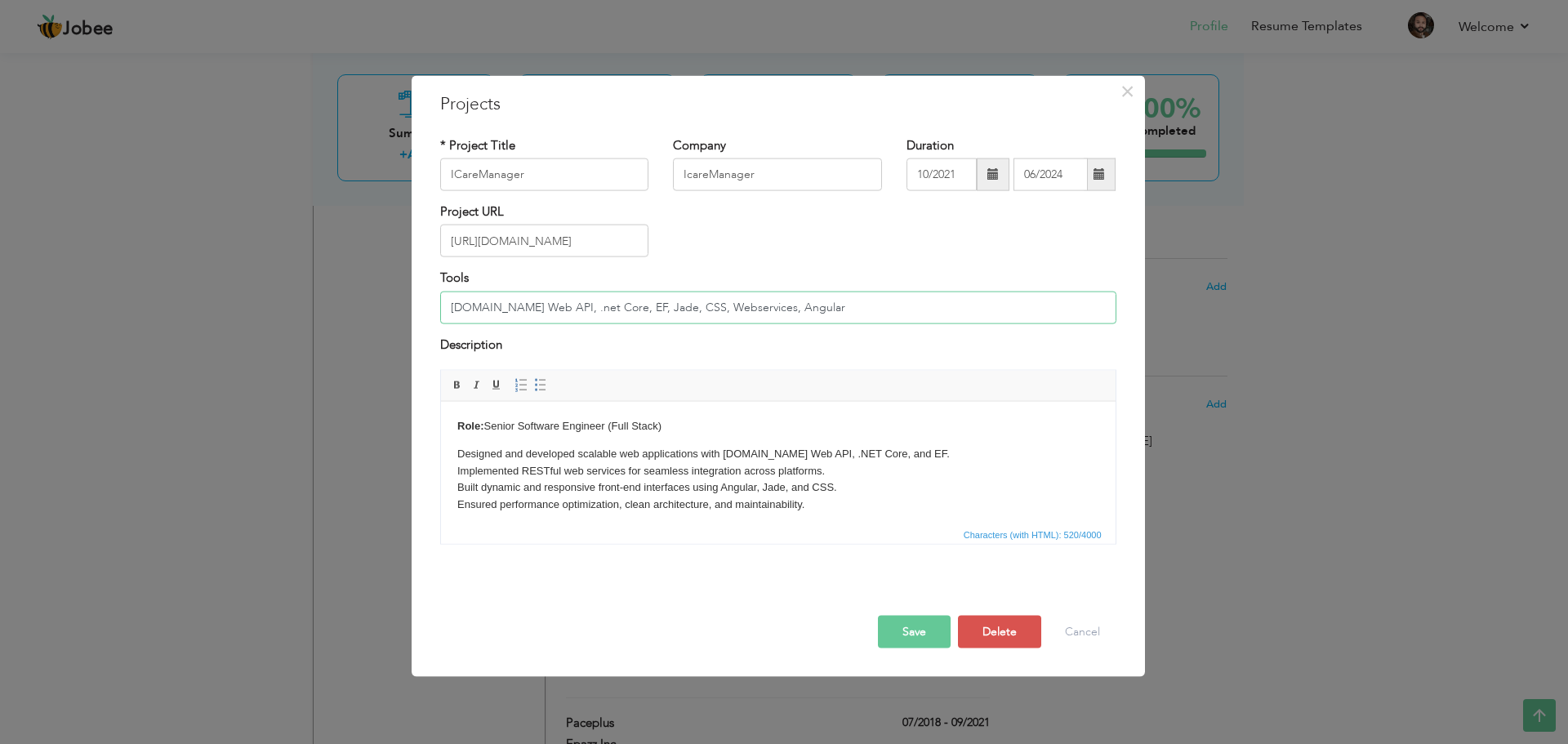
click at [820, 309] on input "Asp.net Web API, .net Core, EF, Jade, CSS, Webservices, Angular" at bounding box center [779, 307] width 676 height 33
paste input "Healthcare Information Technology (HIT)"
type input "[DOMAIN_NAME] Web API, .net Core, EF, Jade, CSS, Webservices, Angular, Healthca…"
click at [889, 629] on button "Save" at bounding box center [915, 632] width 73 height 33
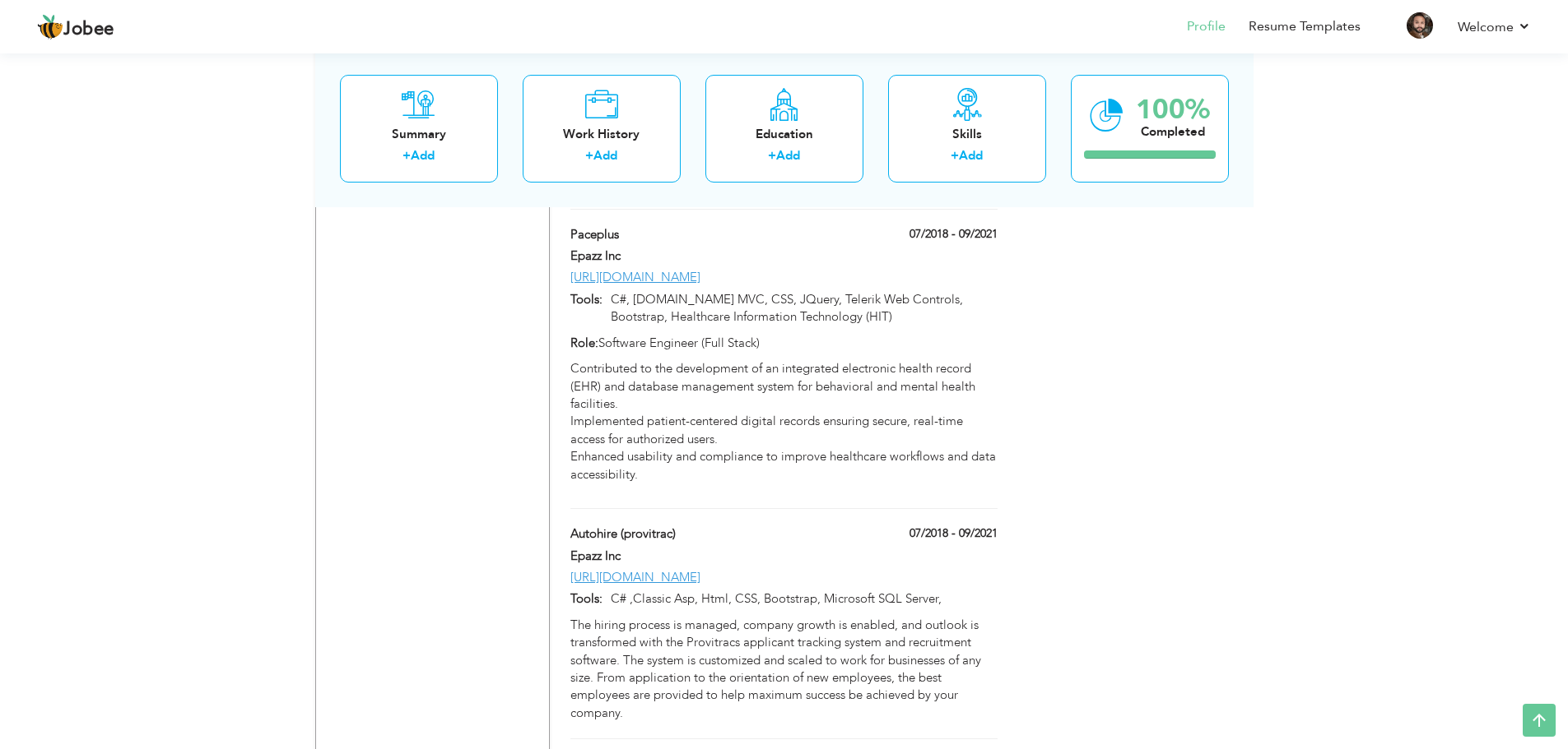
scroll to position [2368, 0]
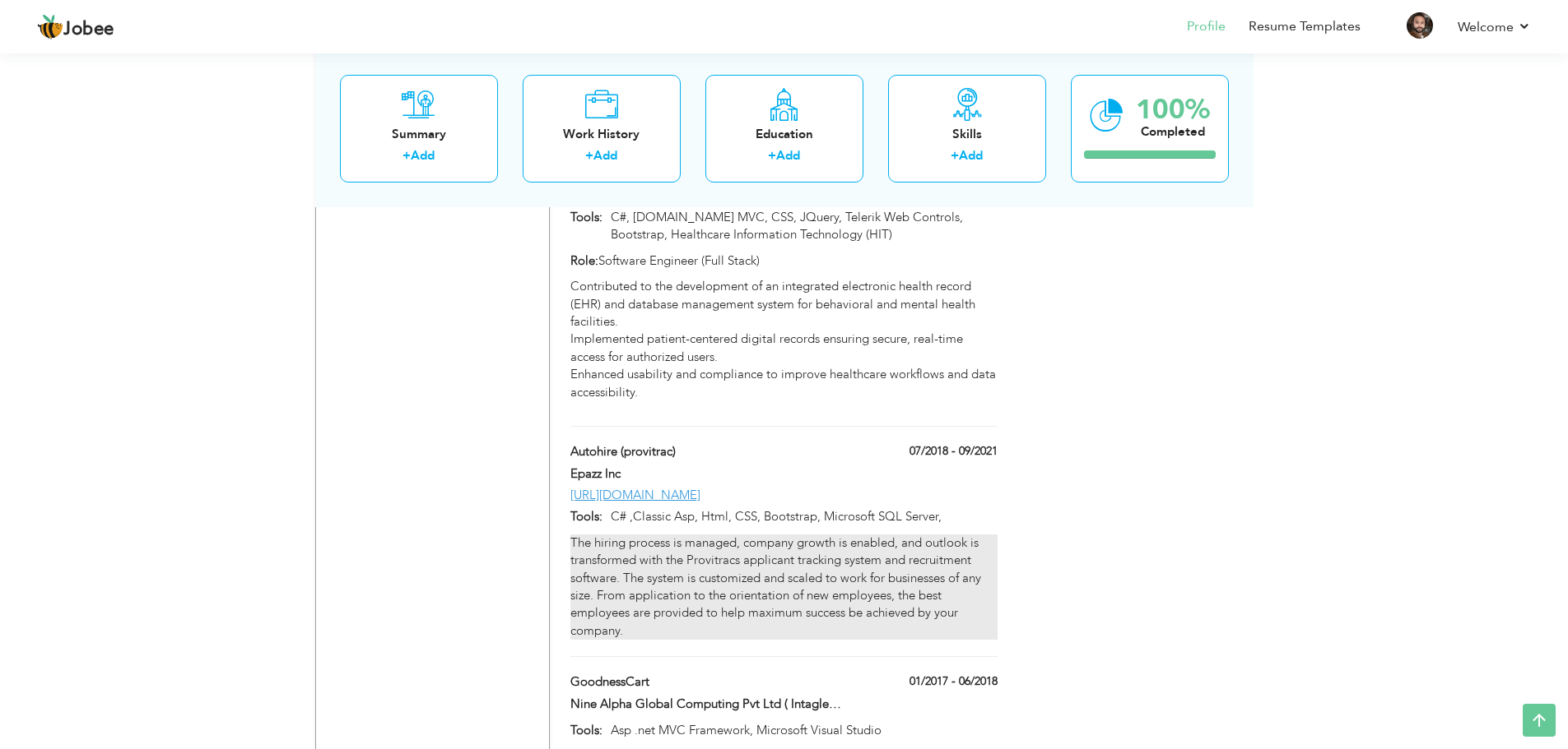
click at [665, 561] on div "The hiring process is managed, company growth is enabled, and outlook is transf…" at bounding box center [784, 587] width 426 height 106
type input "Autohire (provitrac)"
type input "Epazz Inc"
type input "07/2018"
type input "09/2021"
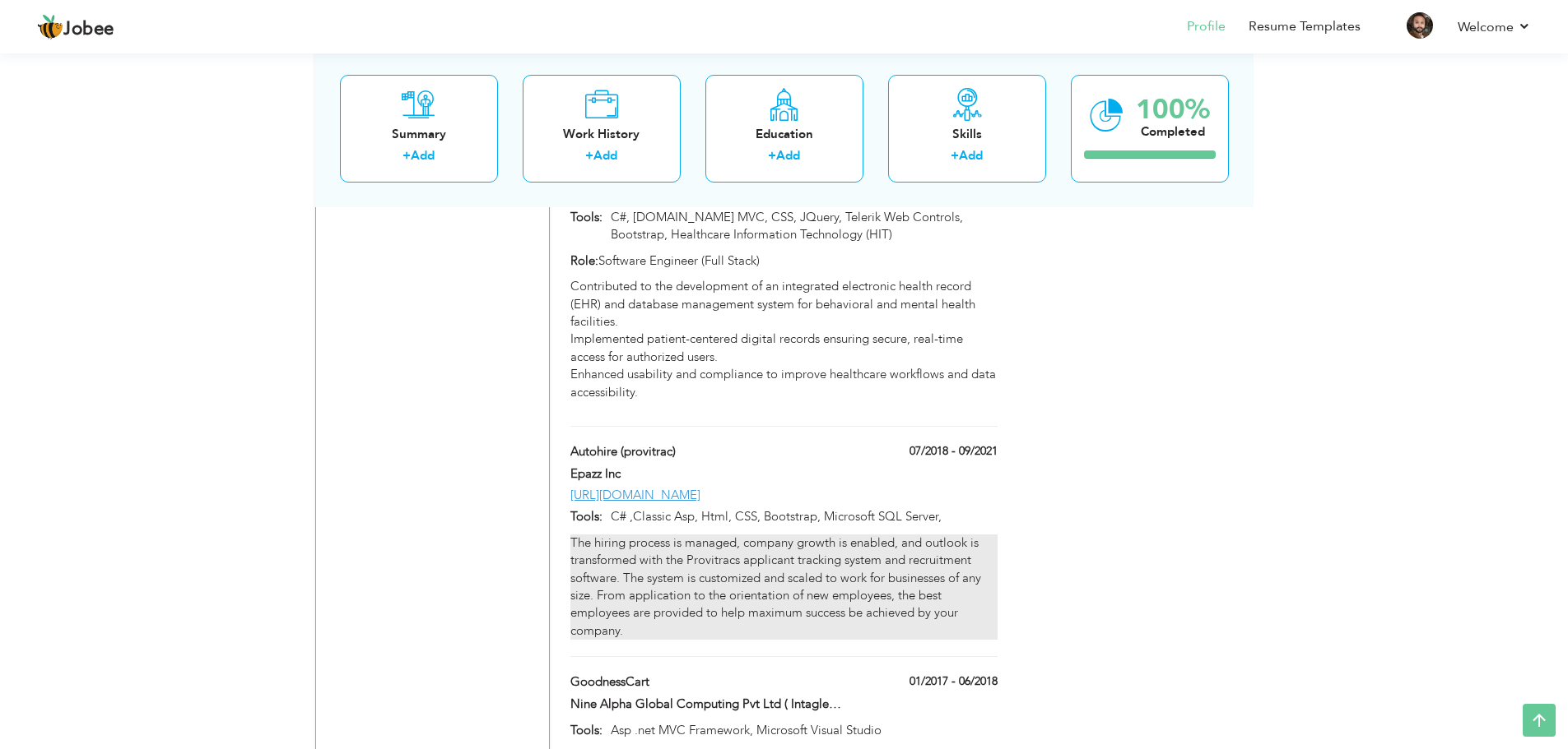
type input "[URL][DOMAIN_NAME]"
type input "C# ,Classic Asp, Html, CSS, Bootstrap, Microsoft SQL Server,"
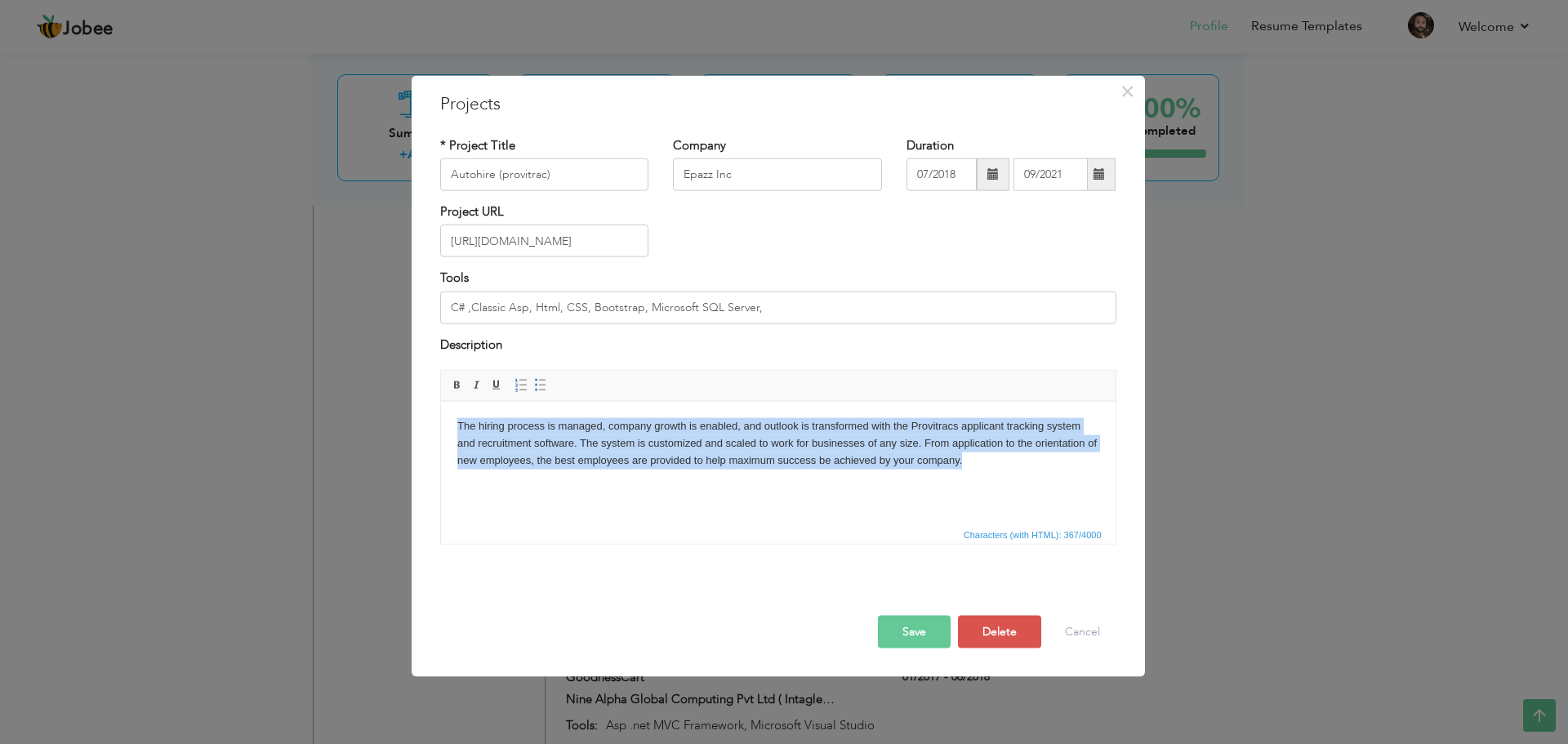
drag, startPoint x: 919, startPoint y: 469, endPoint x: 440, endPoint y: 424, distance: 481.1
click at [440, 424] on html "The hiring process is managed, company growth is enabled, and outlook is transf…" at bounding box center [778, 442] width 674 height 83
copy body "The hiring process is managed, company growth is enabled, and outlook is transf…"
click at [459, 420] on body "The hiring process is managed, company growth is enabled, and outlook is transf…" at bounding box center [778, 442] width 642 height 50
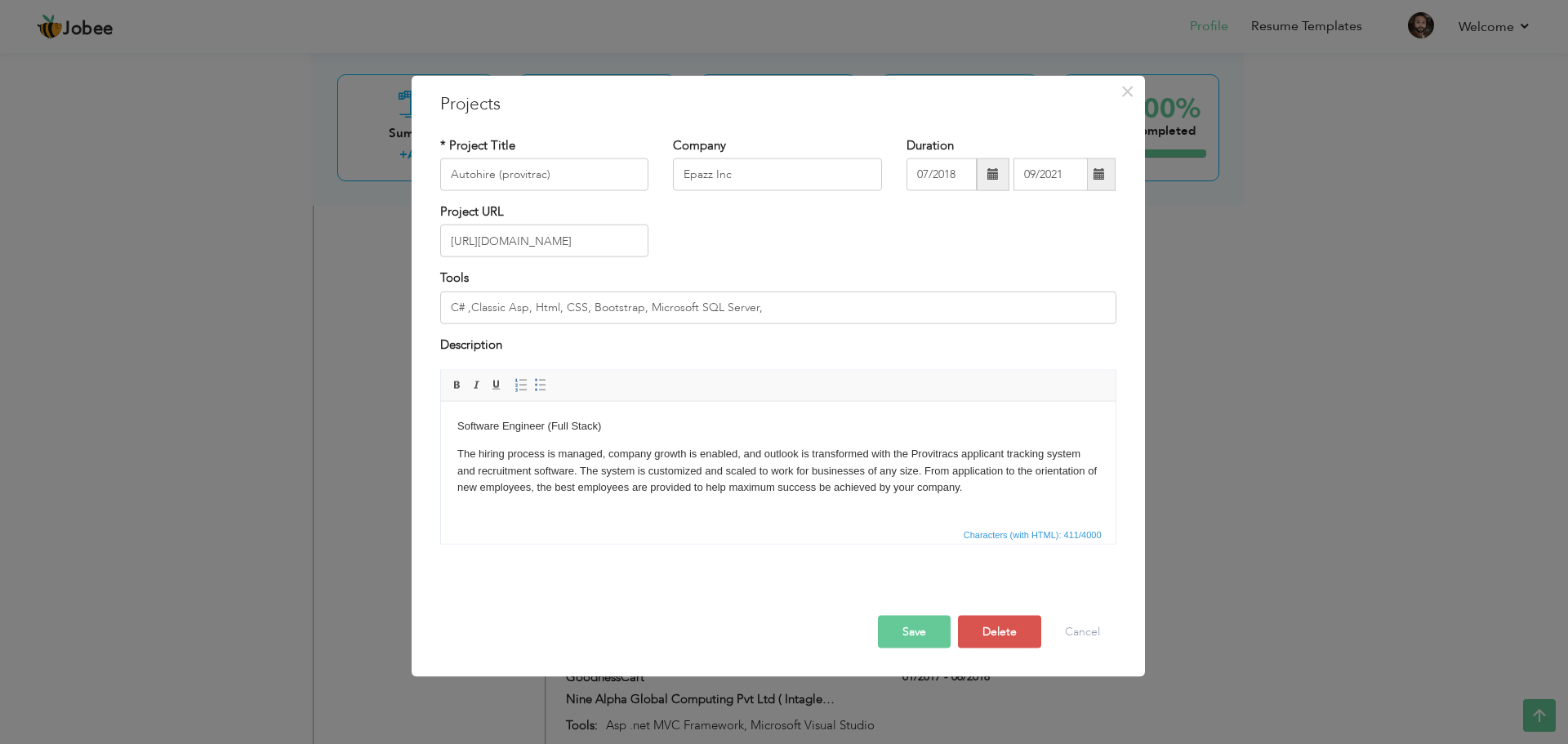
click at [913, 632] on button "Save" at bounding box center [915, 632] width 73 height 33
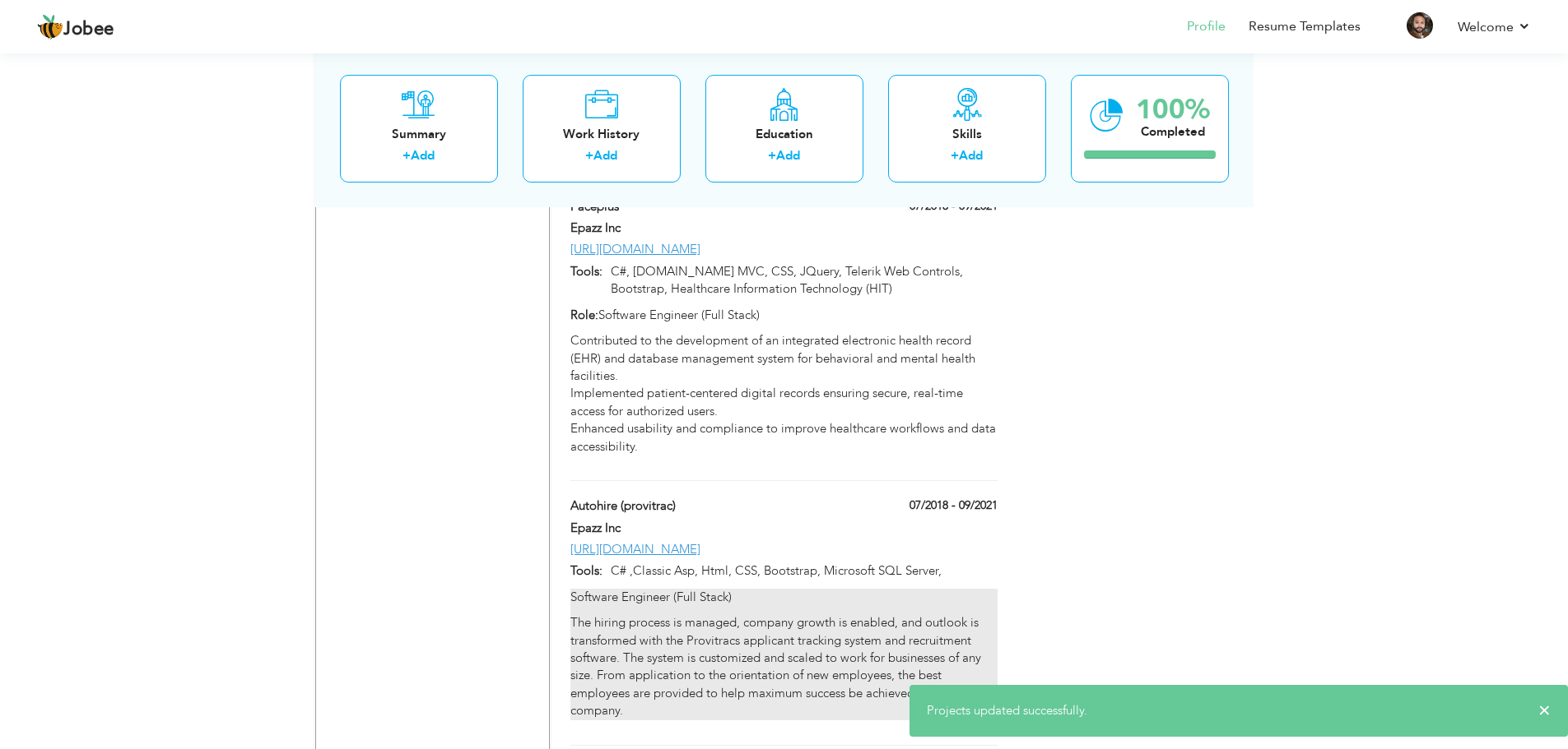
scroll to position [2286, 0]
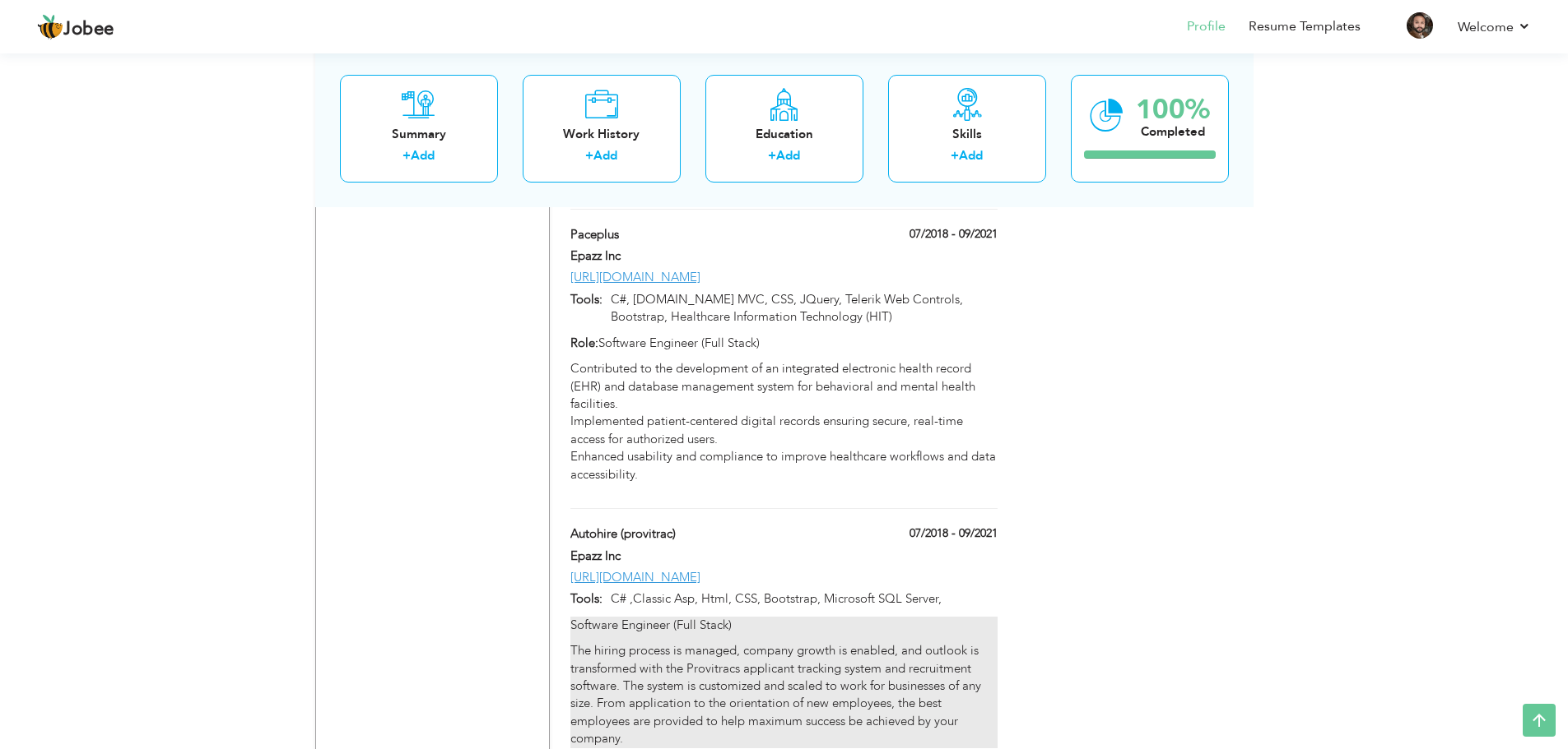
click at [885, 642] on p "The hiring process is managed, company growth is enabled, and outlook is transf…" at bounding box center [784, 695] width 426 height 106
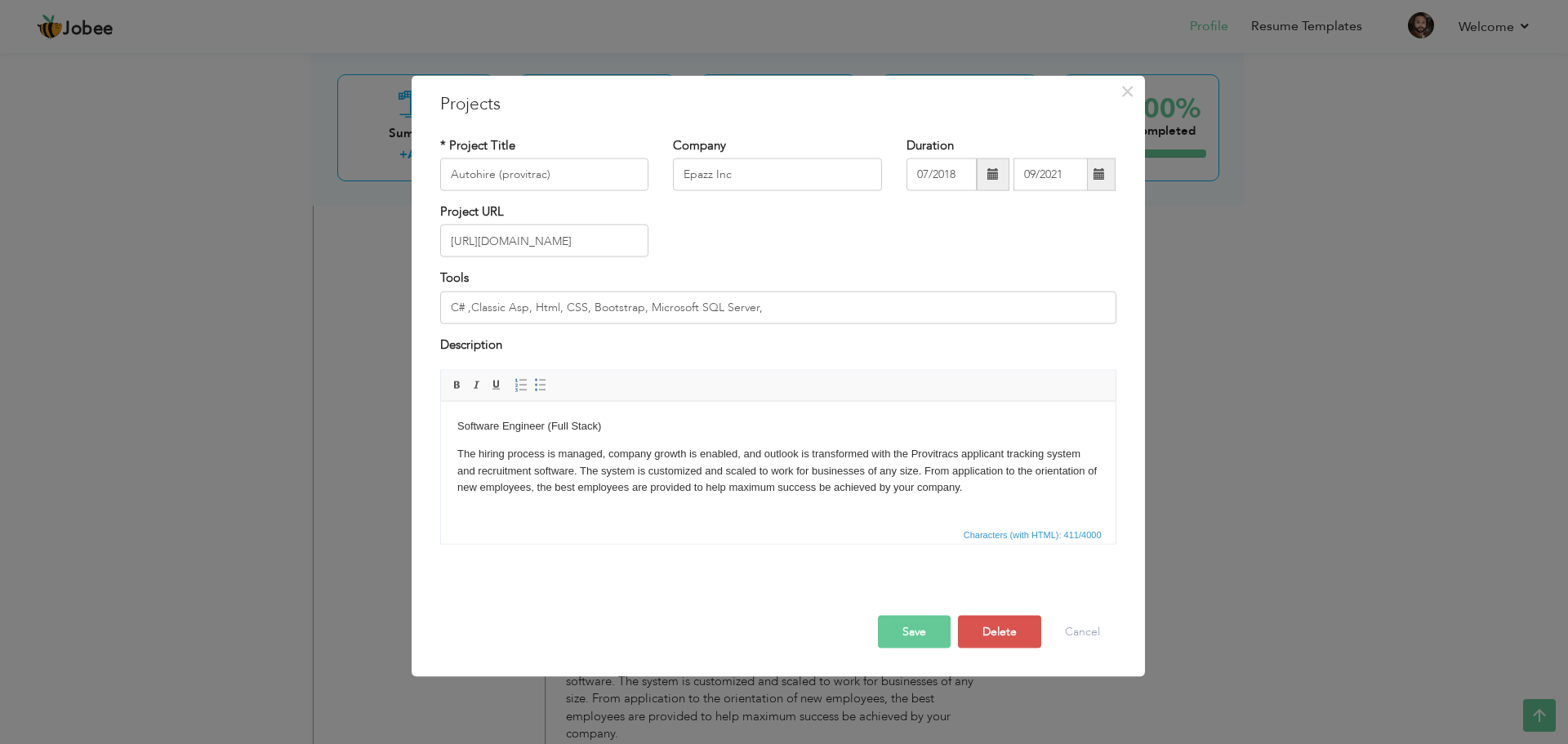
click at [457, 427] on p "Software Engineer (Full Stack)" at bounding box center [778, 426] width 642 height 17
click at [851, 569] on div "Save Save and Continue Delete Cancel" at bounding box center [778, 615] width 701 height 91
click at [924, 632] on button "Save" at bounding box center [915, 632] width 73 height 33
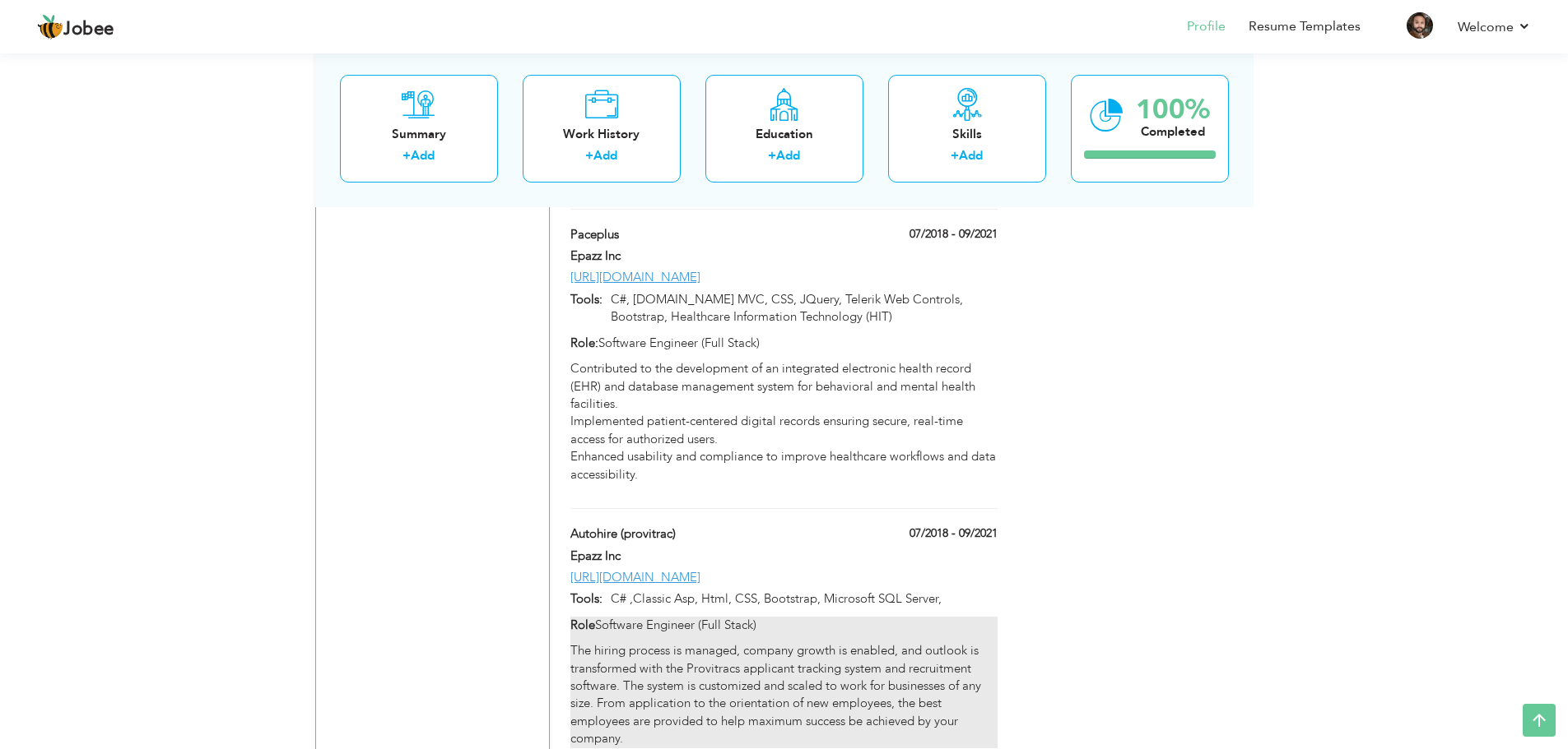
click at [912, 642] on p "The hiring process is managed, company growth is enabled, and outlook is transf…" at bounding box center [784, 695] width 426 height 106
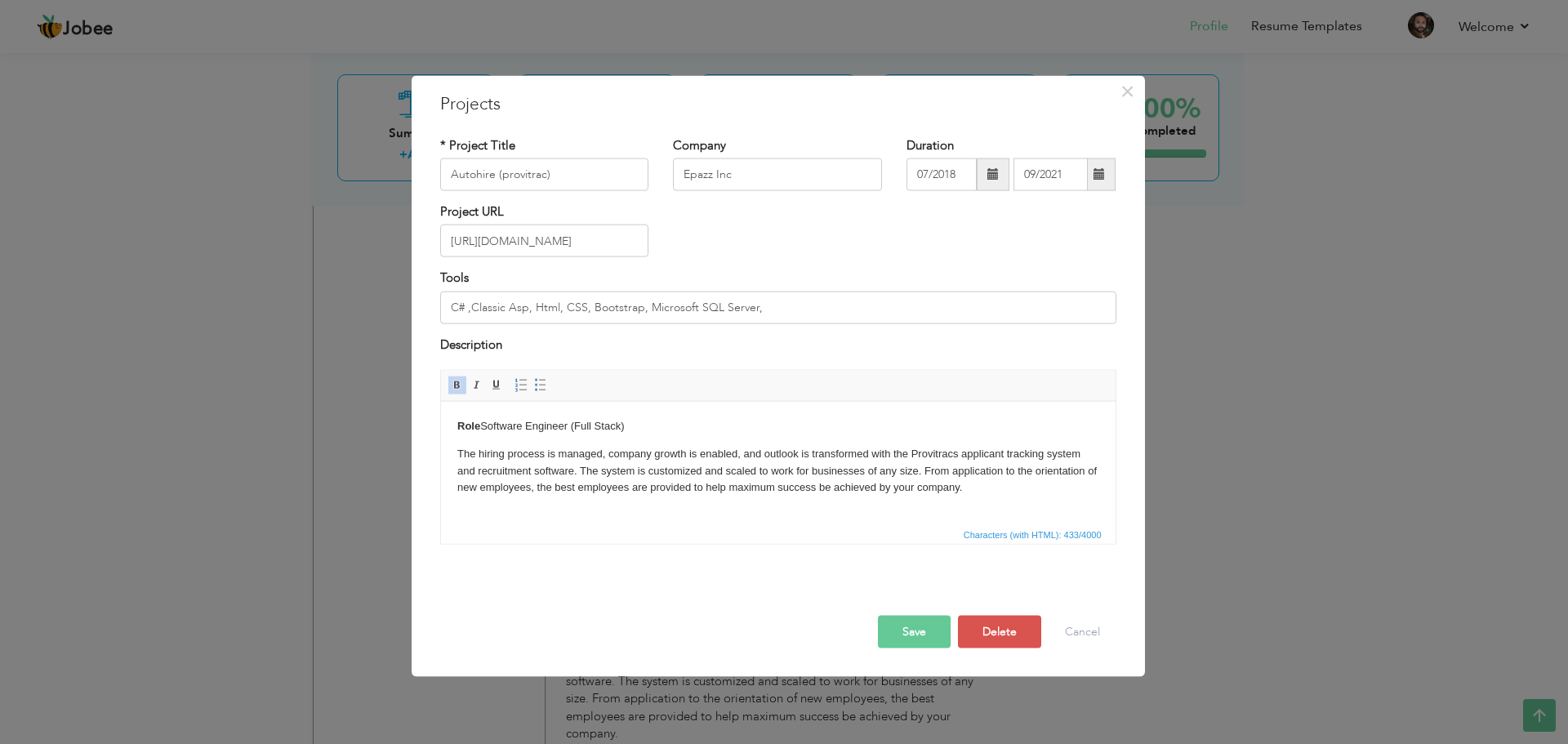
click at [481, 428] on p "Role Software Engineer (Full Stack)" at bounding box center [778, 426] width 642 height 17
click at [922, 636] on button "Save" at bounding box center [915, 632] width 73 height 33
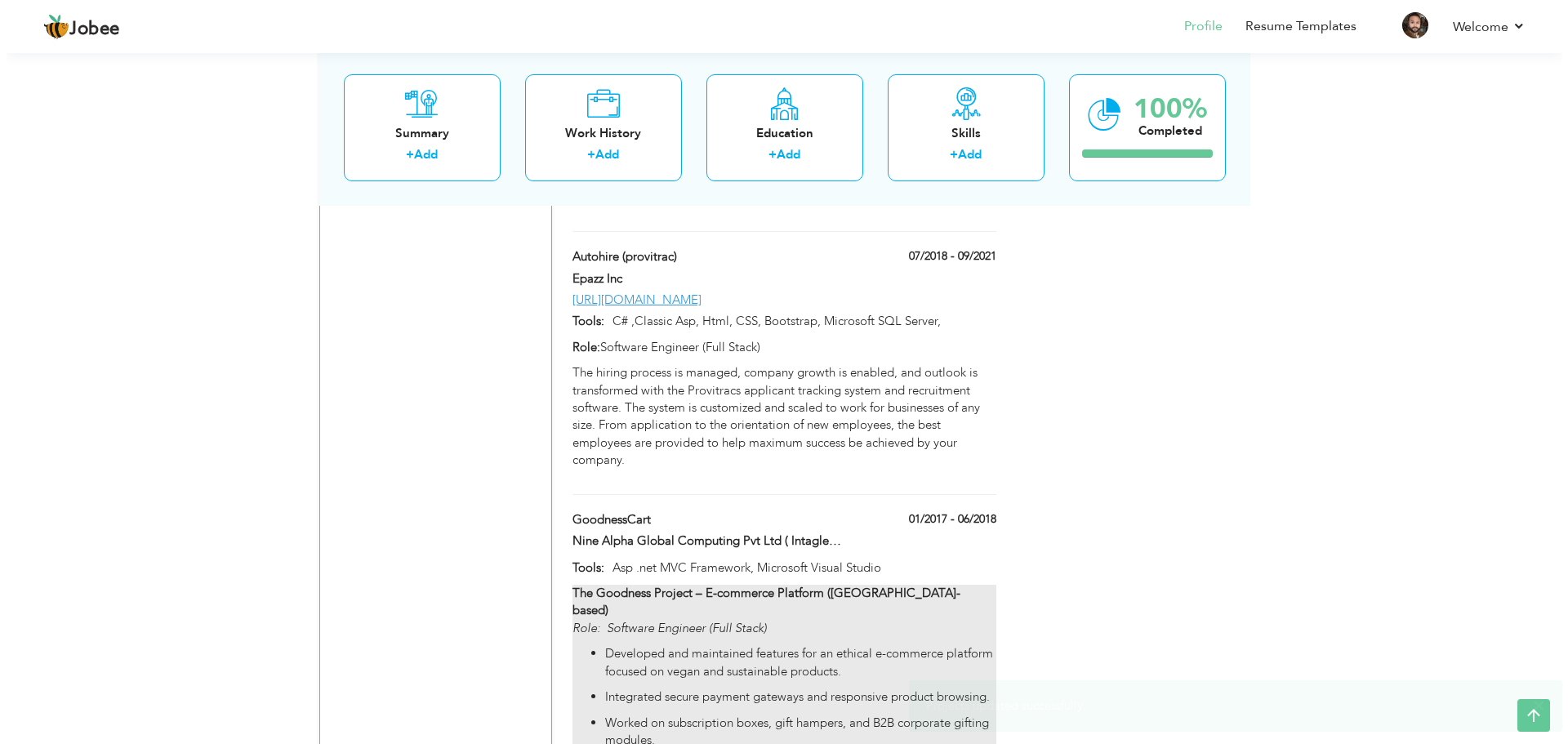
scroll to position [2515, 0]
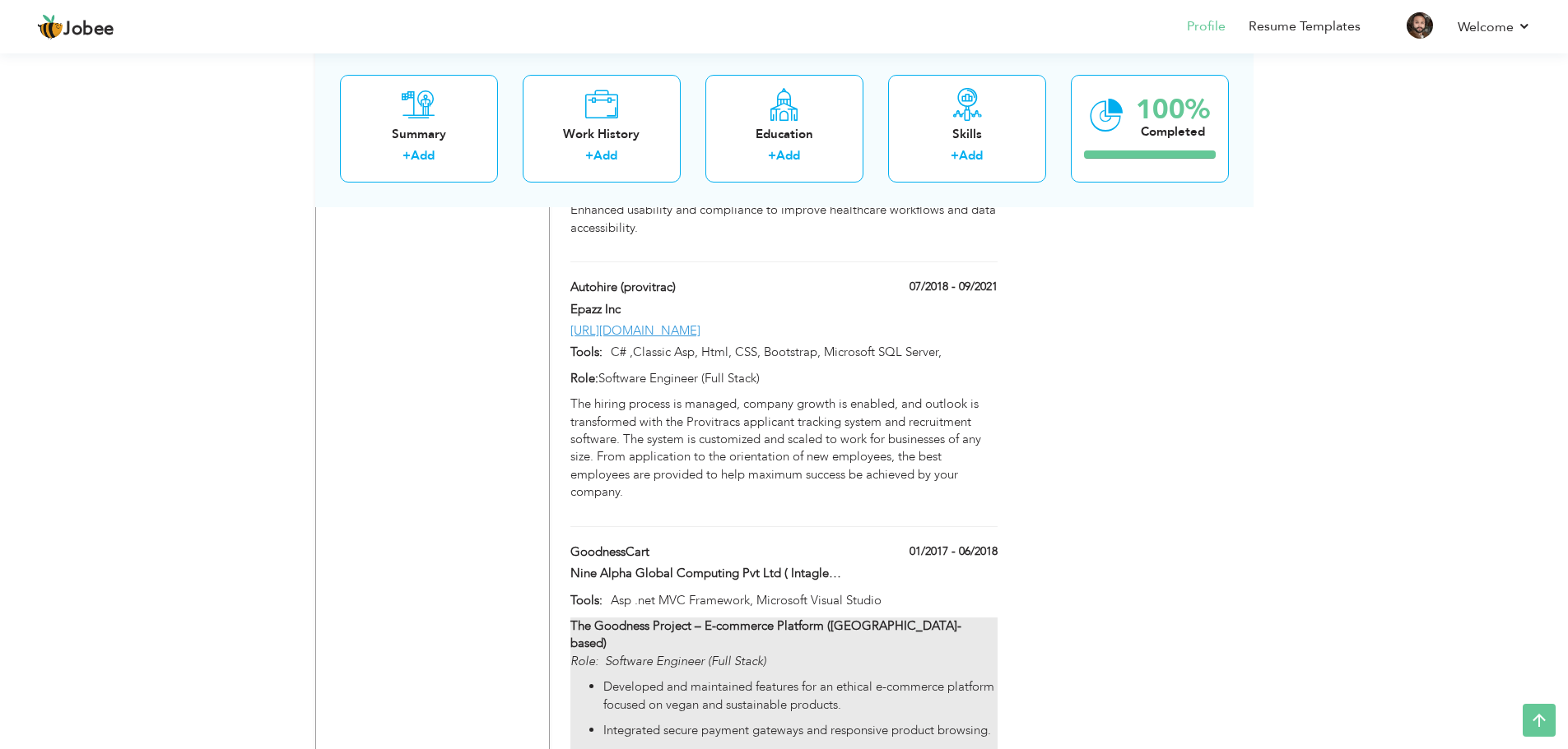
click at [796, 679] on p "Developed and maintained features for an ethical e-commerce platform focused on…" at bounding box center [799, 697] width 393 height 35
type input "GoodnessCart"
type input "Nine Alpha Global Computing Pvt Ltd ( Intagleo Systems Pvt Ltd. )"
type input "01/2017"
type input "06/2018"
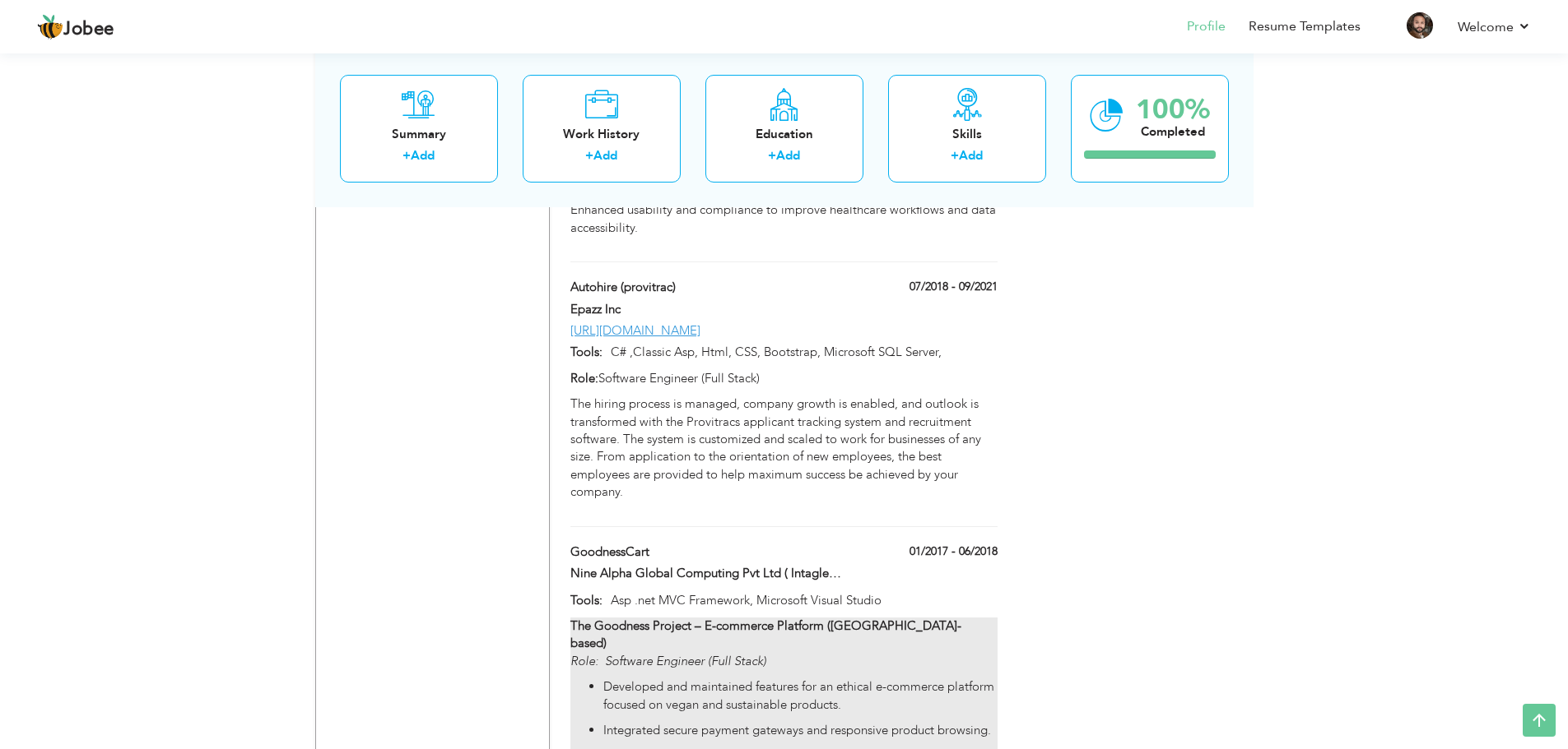
type input "Asp .net MVC Framework, Microsoft Visual Studio"
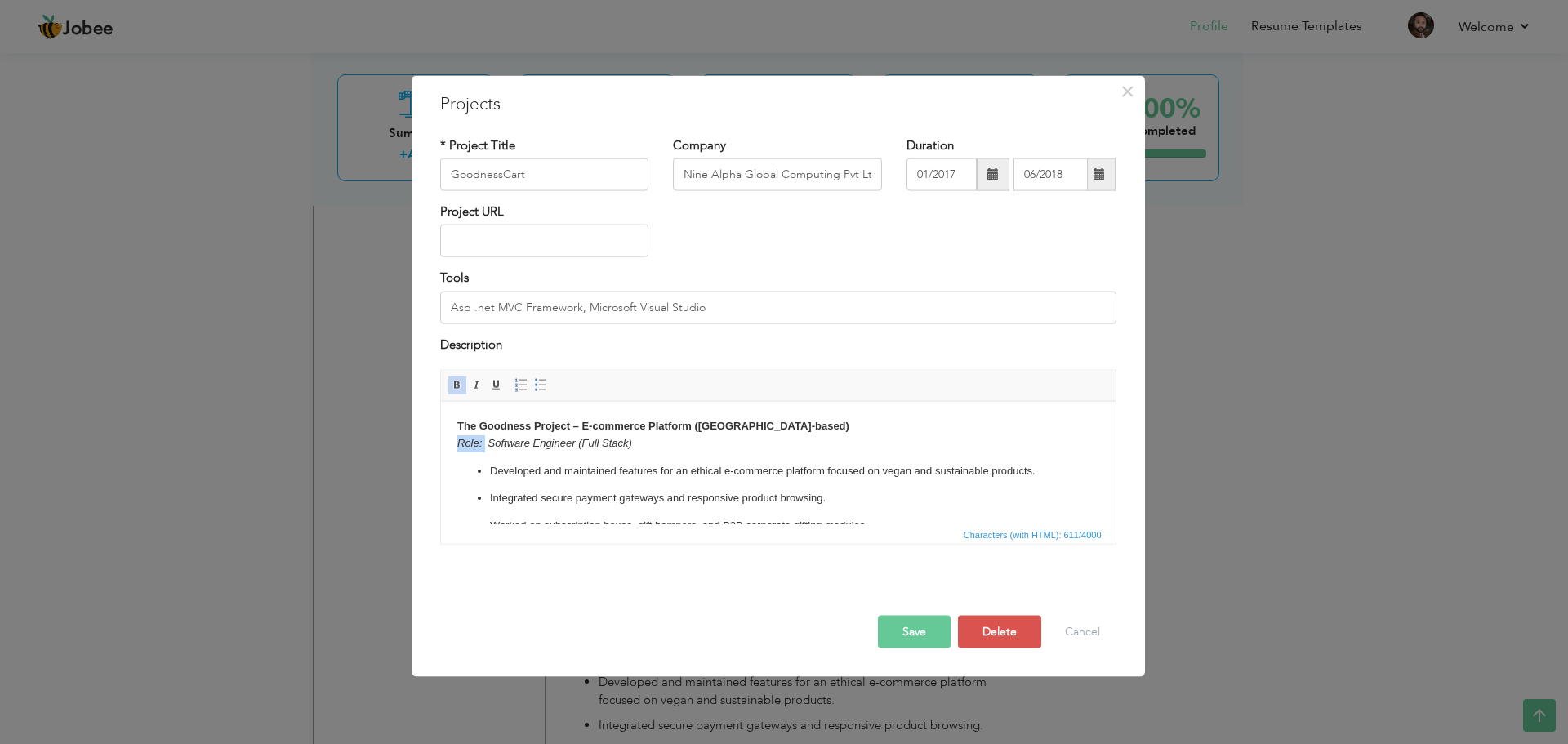
drag, startPoint x: 482, startPoint y: 443, endPoint x: 449, endPoint y: 444, distance: 33.0
click at [449, 444] on html "The Goodness Project – E-commerce Platform (UK-based) Role: Software Engineer (…" at bounding box center [778, 504] width 674 height 205
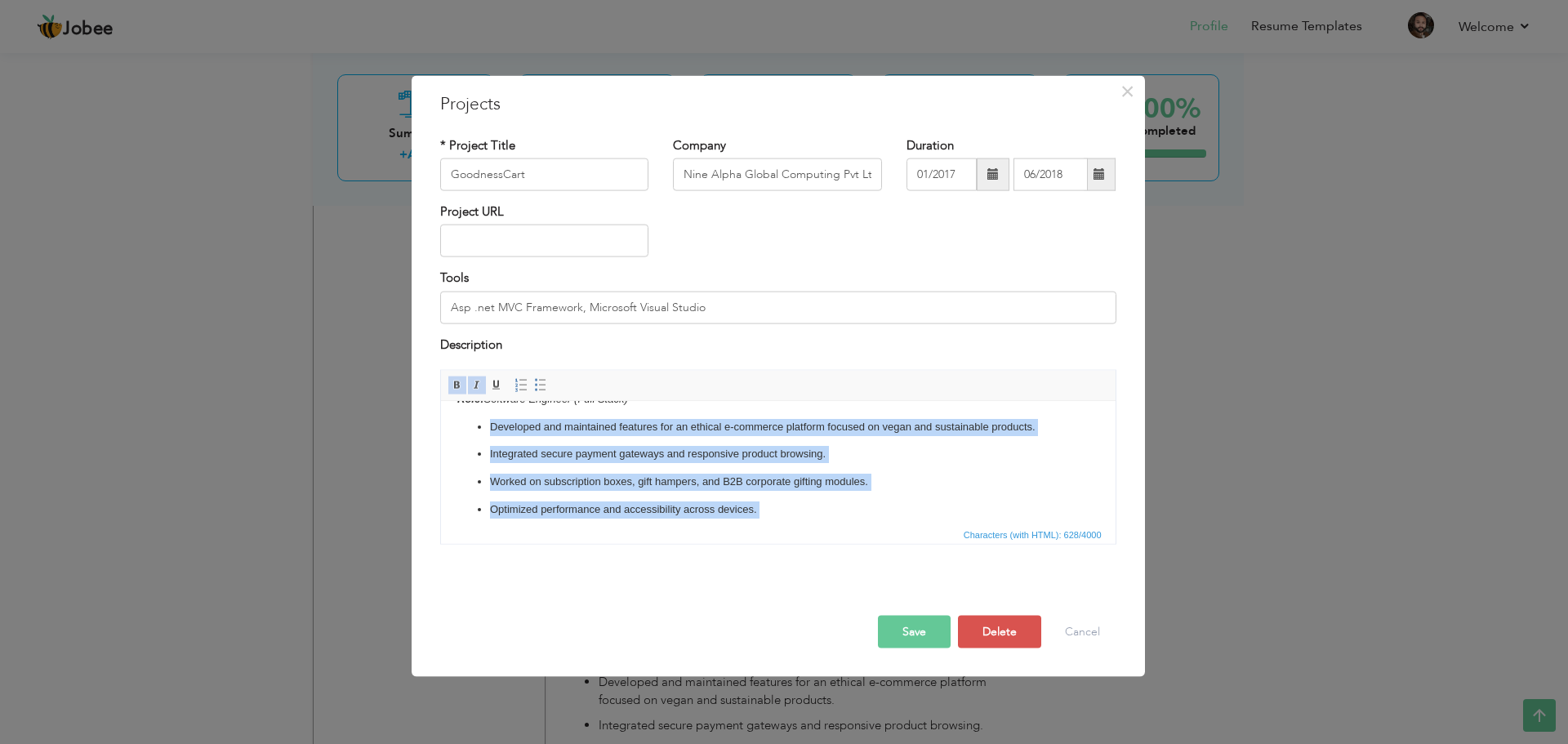
scroll to position [82, 0]
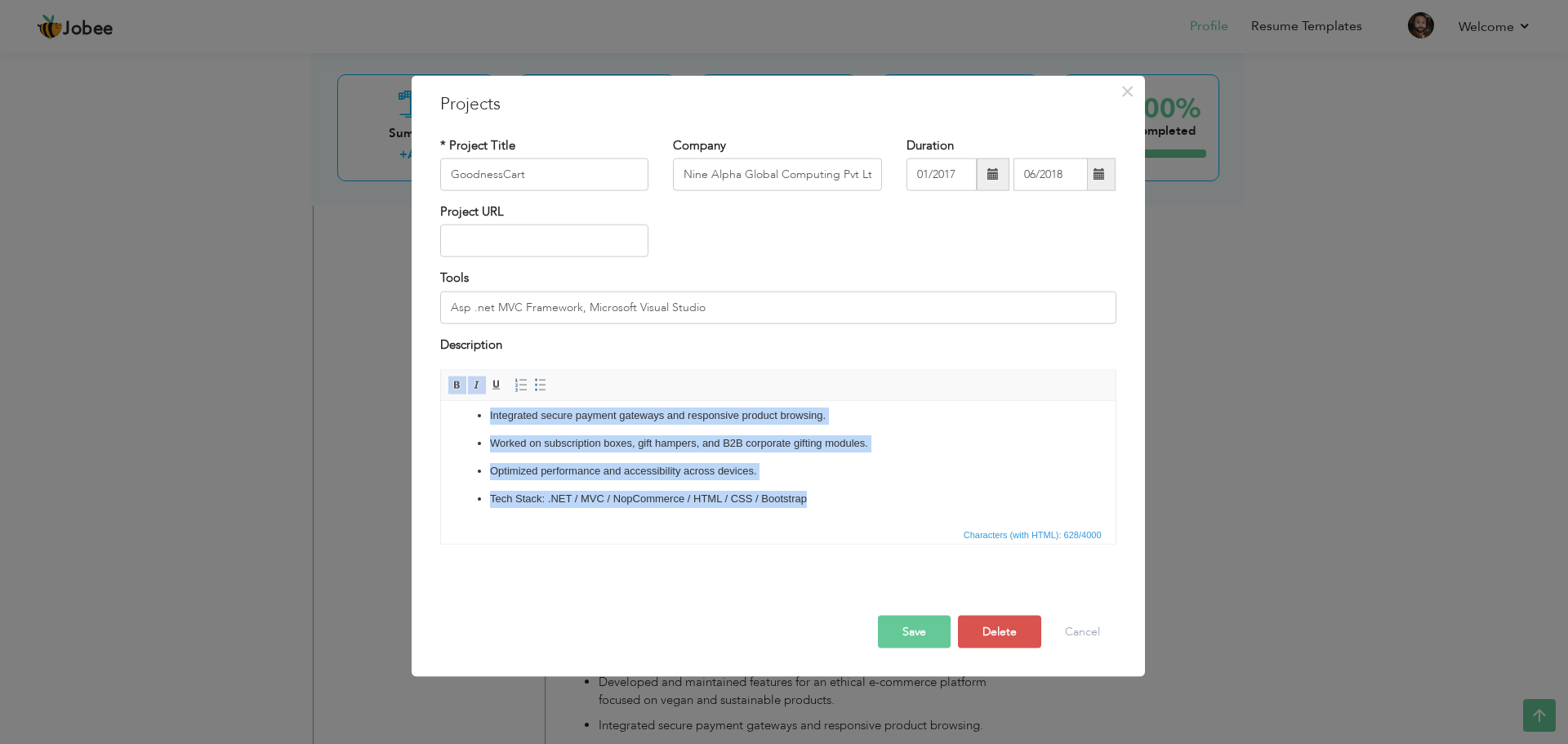
drag, startPoint x: 469, startPoint y: 473, endPoint x: 834, endPoint y: 497, distance: 365.8
click at [834, 497] on ul "Developed and maintained features for an ethical e-commerce platform focused on…" at bounding box center [778, 443] width 642 height 127
copy ul "Developed and maintained features for an ethical e-commerce platform focused on…"
click at [541, 377] on link "Insert/Remove Bulleted List" at bounding box center [541, 386] width 18 height 18
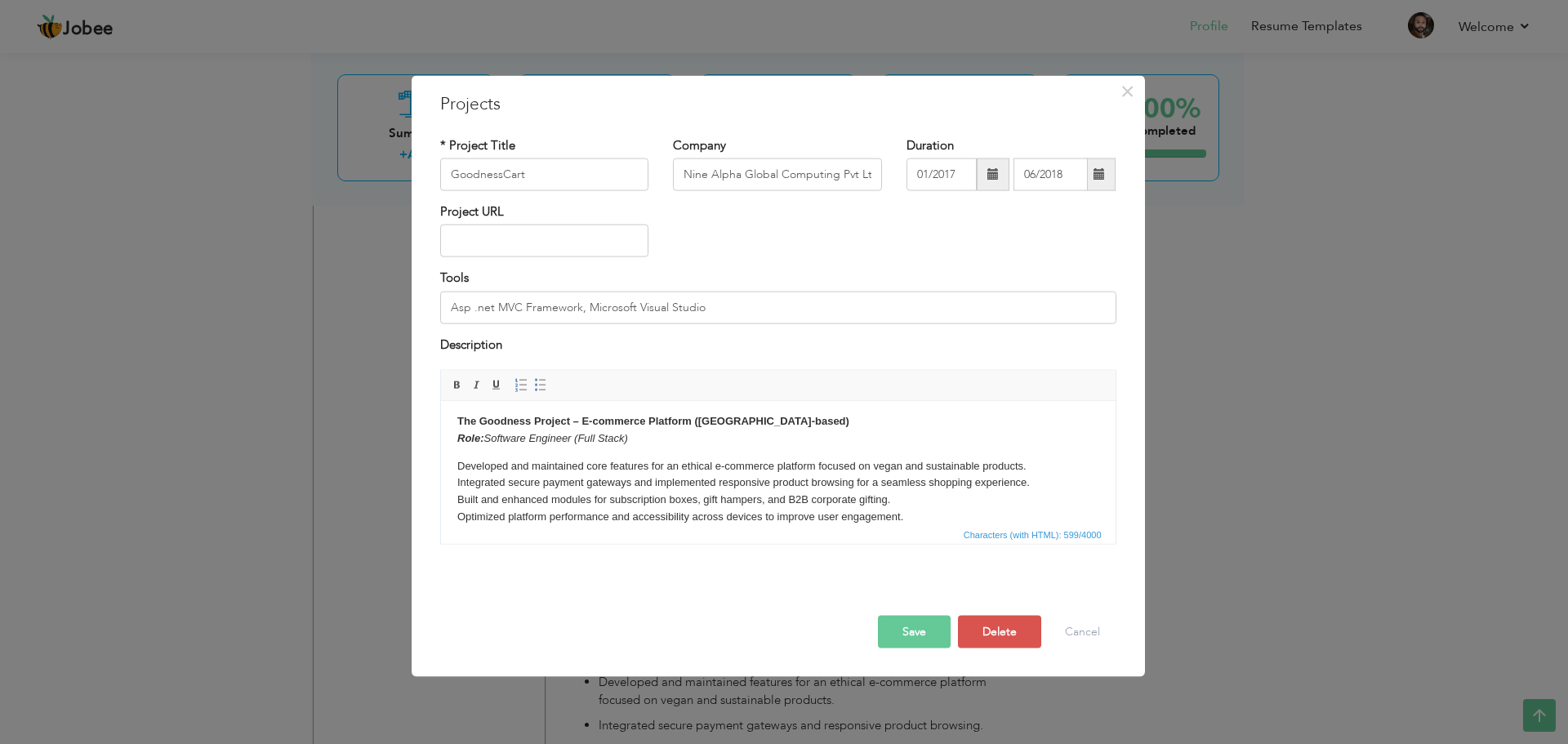
scroll to position [0, 0]
click at [711, 467] on p "Developed and maintained core features for an ethical e-commerce platform focus…" at bounding box center [778, 496] width 642 height 68
click at [815, 470] on p "Developed and maintained core features for an ethical e-commerce platform focus…" at bounding box center [778, 496] width 642 height 68
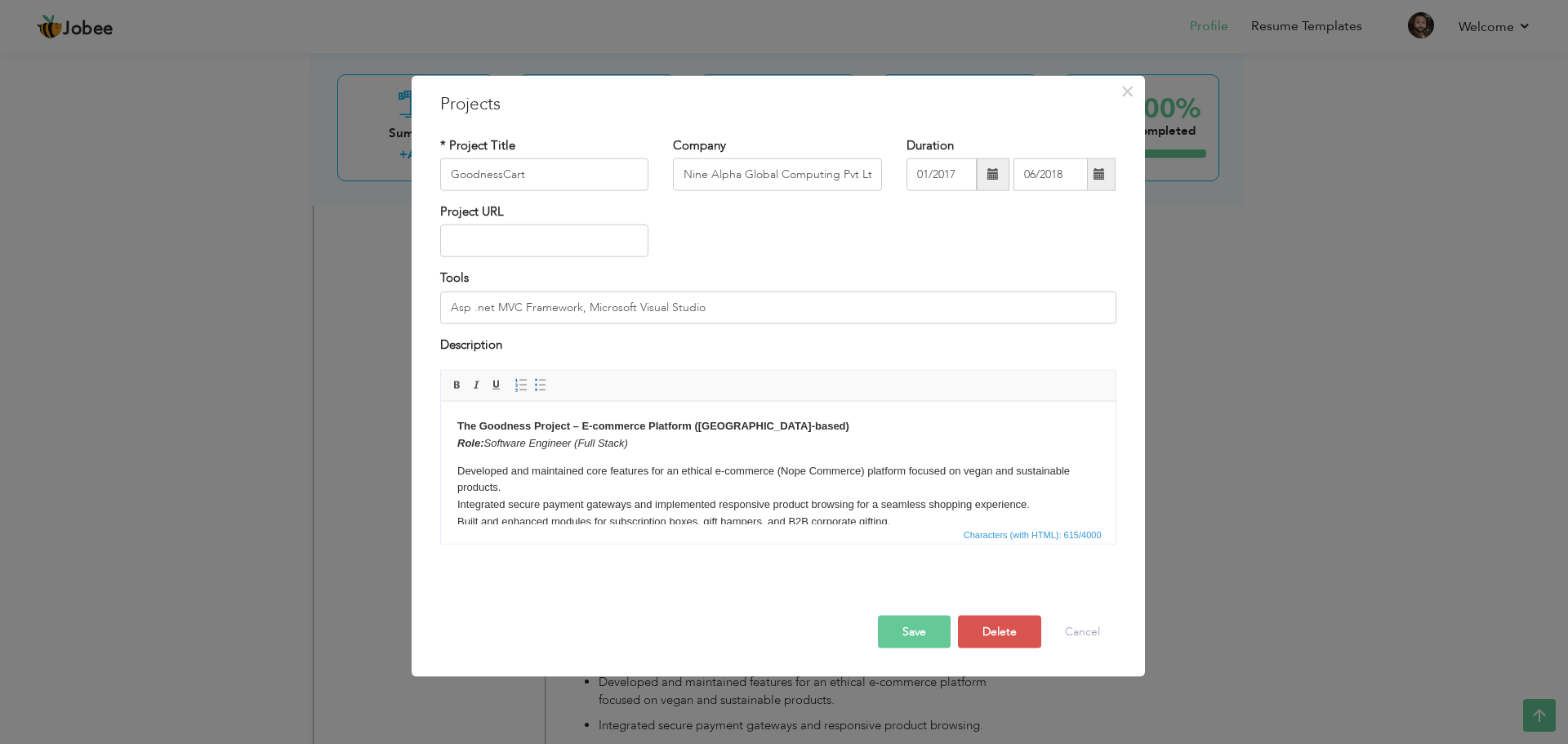
click at [524, 494] on p "Developed and maintained core features for an ethical e-commerce (Nope Commerce…" at bounding box center [778, 505] width 642 height 85
click at [903, 507] on p "Developed and maintained core features for an ethical e-commerce (Nope Commerce…" at bounding box center [778, 496] width 642 height 68
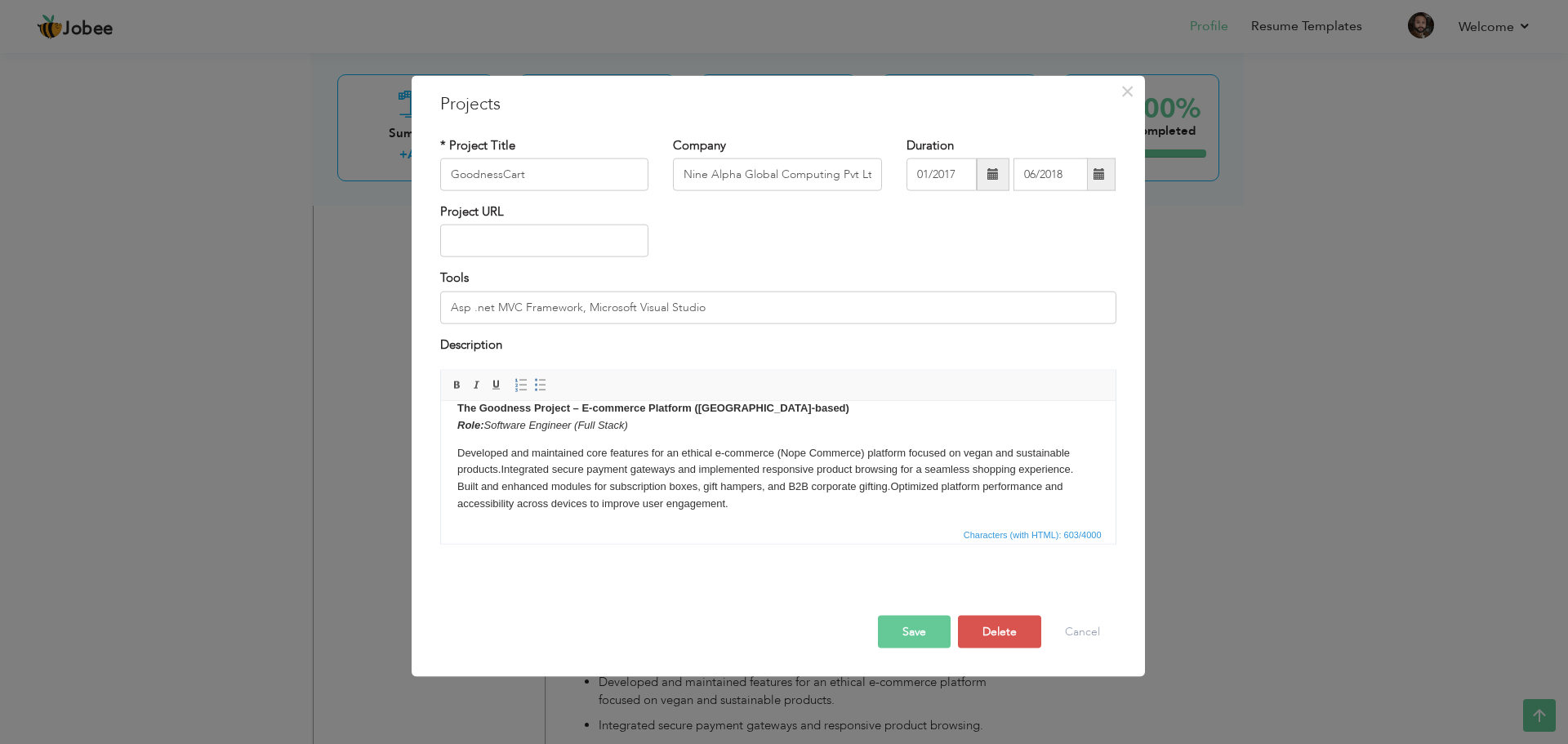
scroll to position [23, 0]
click at [922, 631] on button "Save" at bounding box center [915, 632] width 73 height 33
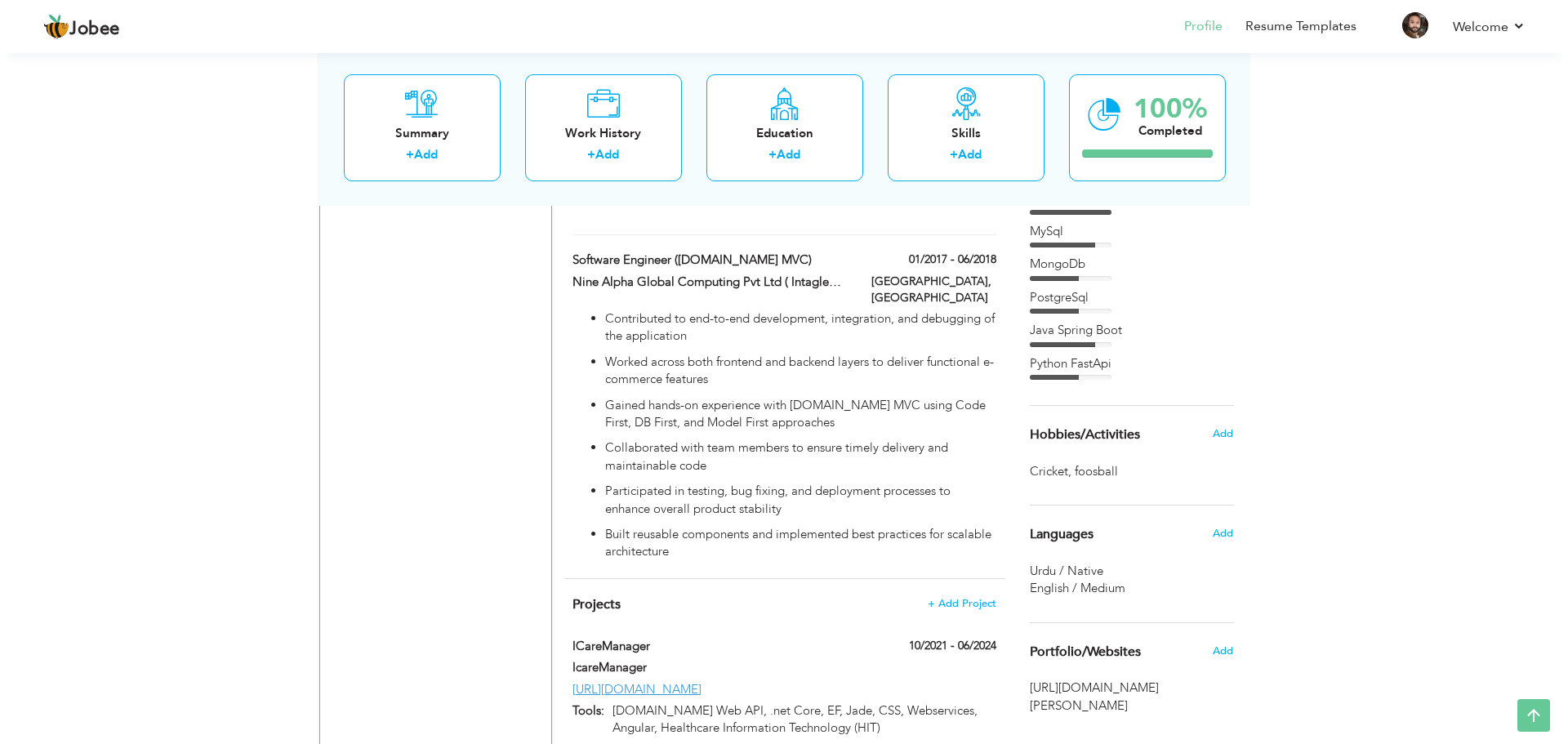
scroll to position [1540, 0]
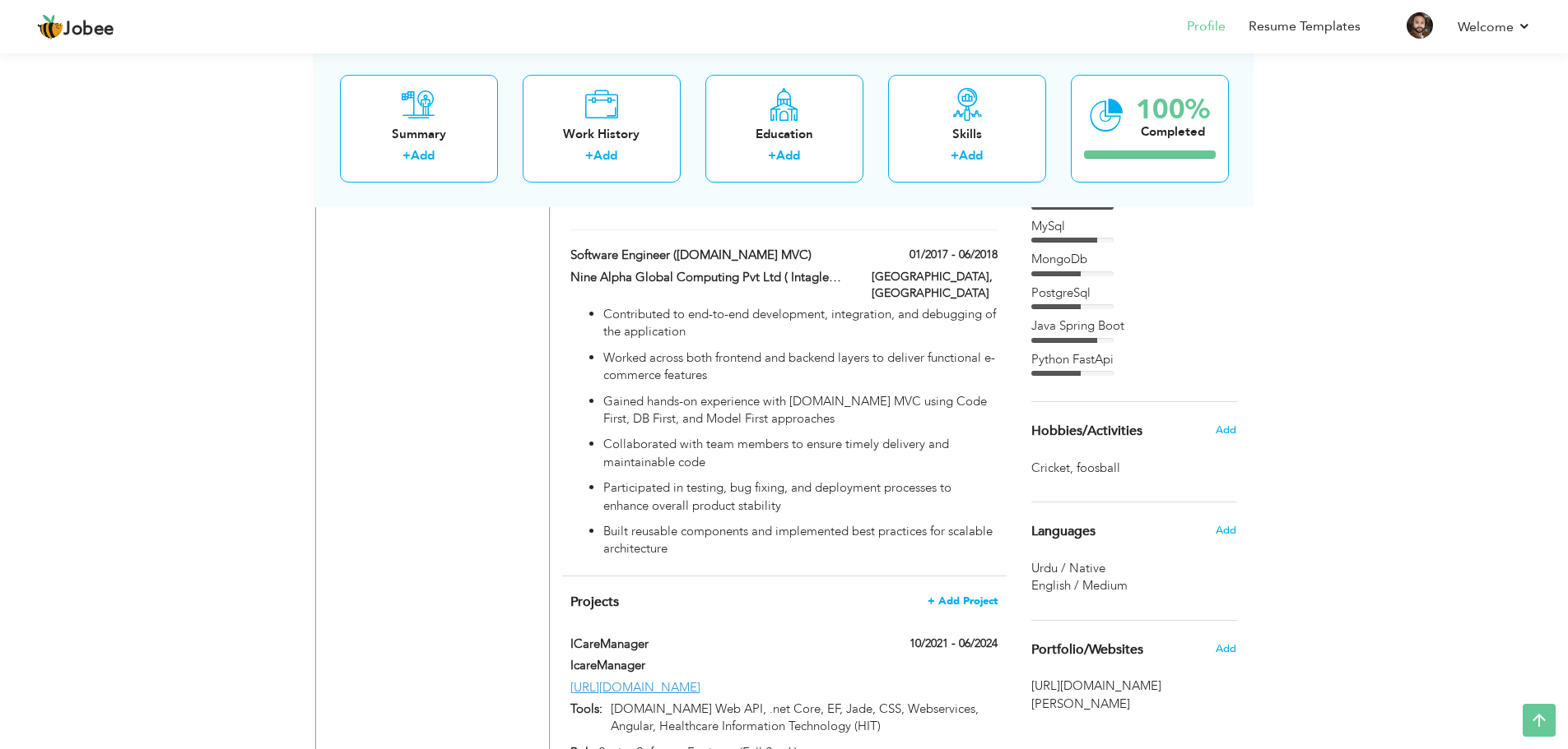
click at [975, 595] on span "+ Add Project" at bounding box center [962, 601] width 70 height 12
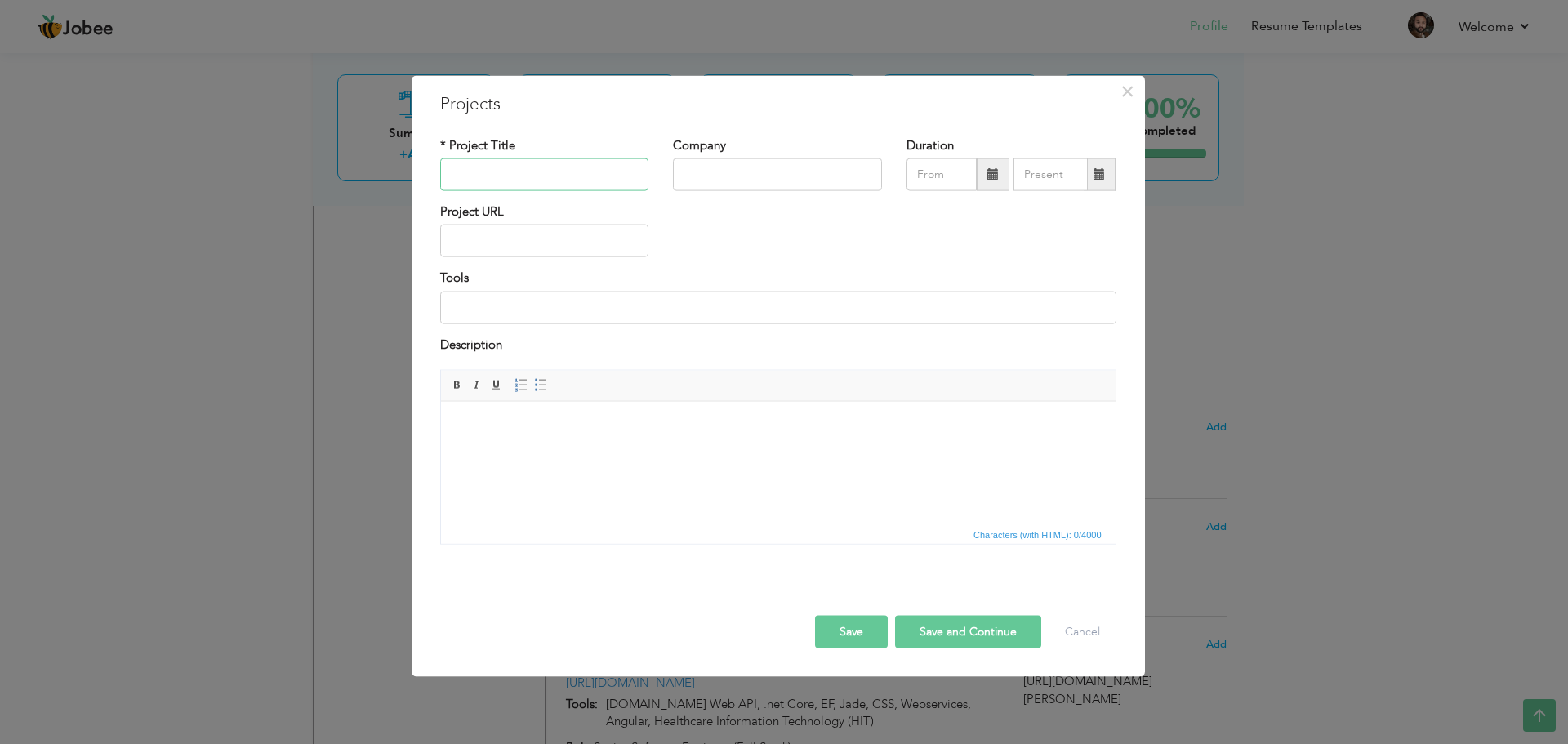
click at [509, 175] on input "text" at bounding box center [545, 175] width 209 height 33
type input "K"
type input "DSM"
click at [731, 181] on input "text" at bounding box center [778, 175] width 209 height 33
type input "Khired Networks"
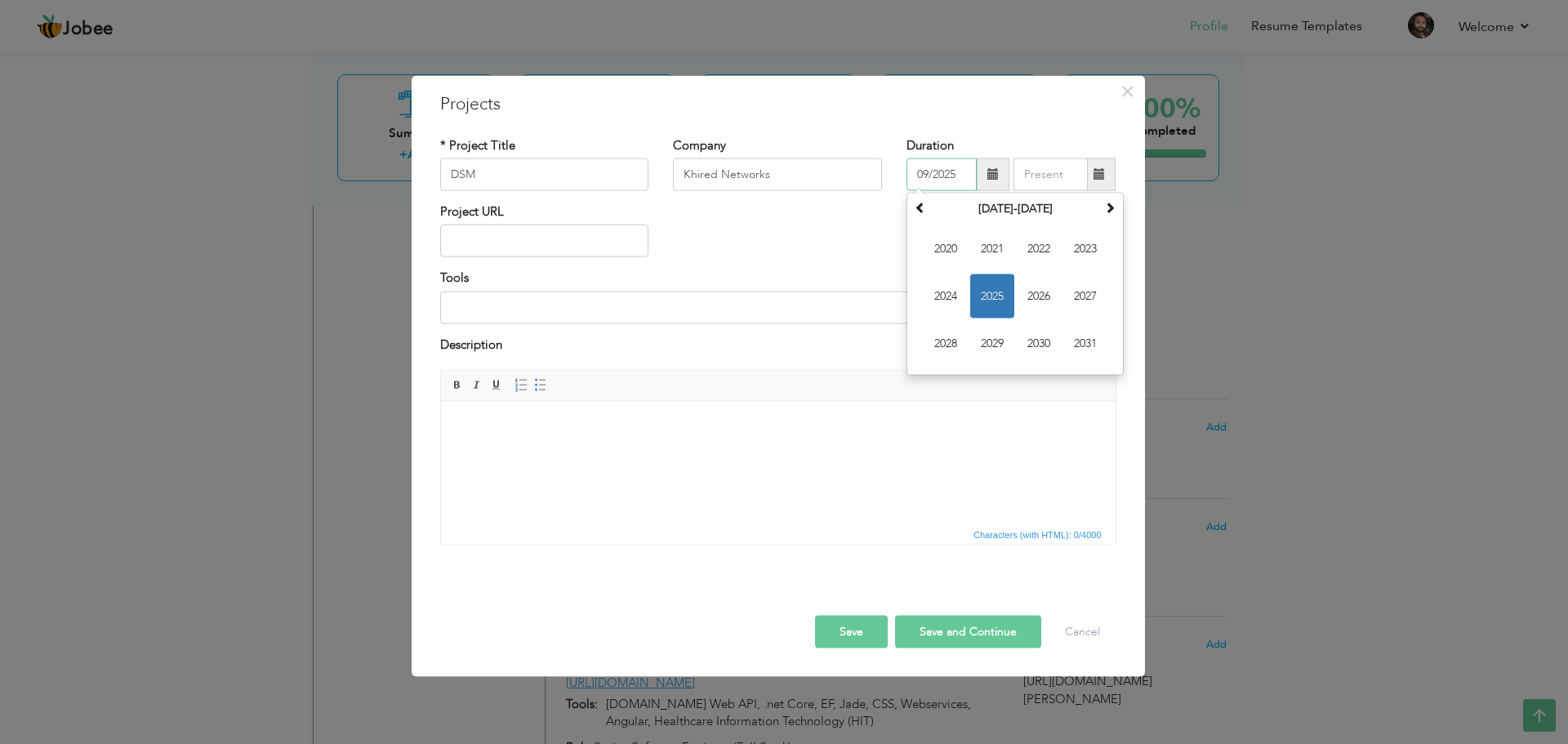
click at [939, 169] on input "09/2025" at bounding box center [941, 175] width 70 height 33
click at [941, 294] on span "2024" at bounding box center [946, 296] width 44 height 44
click at [1084, 297] on span "Aug" at bounding box center [1086, 296] width 44 height 44
click at [991, 181] on span at bounding box center [993, 175] width 33 height 33
click at [1044, 297] on span "Jul" at bounding box center [1039, 296] width 44 height 44
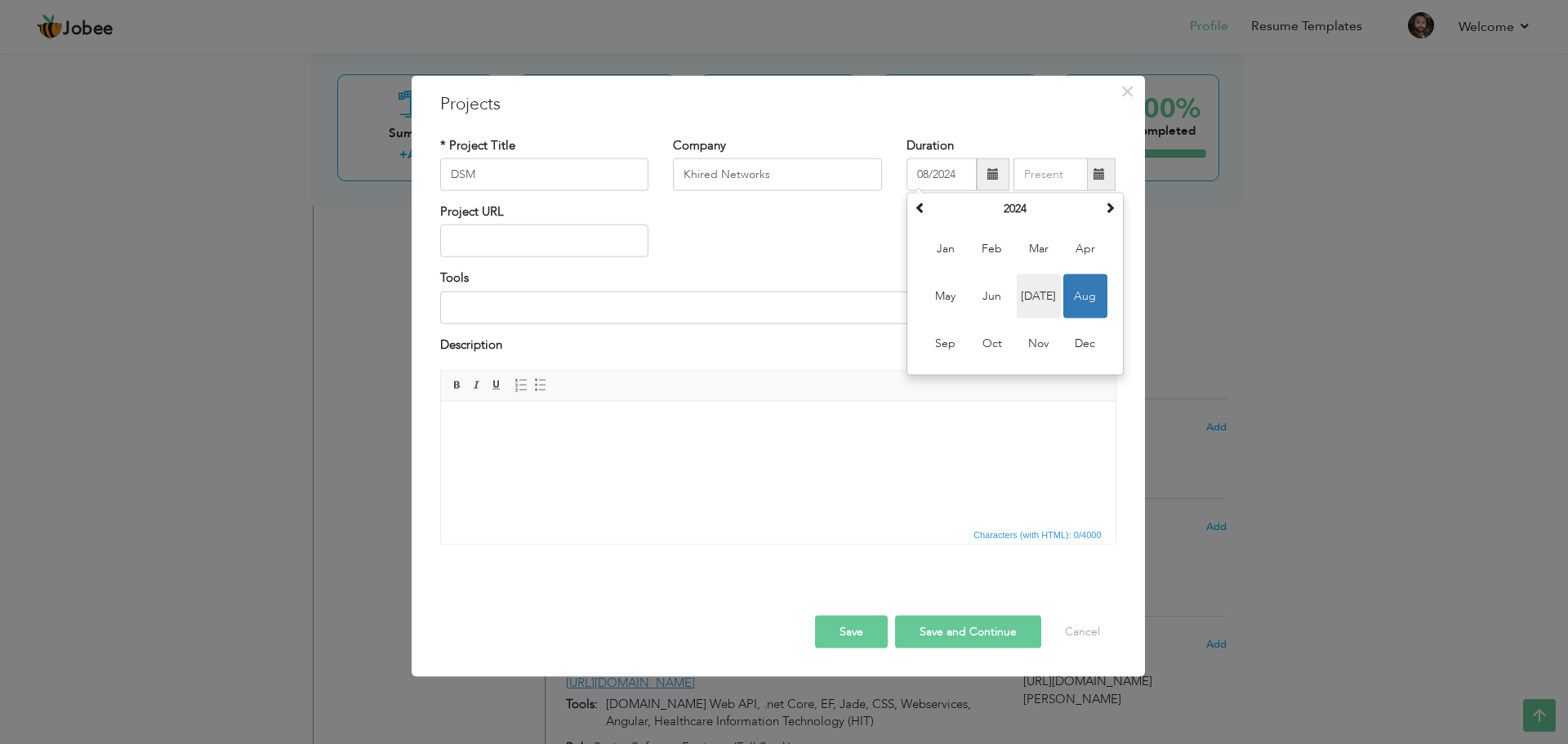
type input "07/2024"
click at [543, 245] on input "text" at bounding box center [545, 241] width 209 height 33
paste input "[URL][DOMAIN_NAME]"
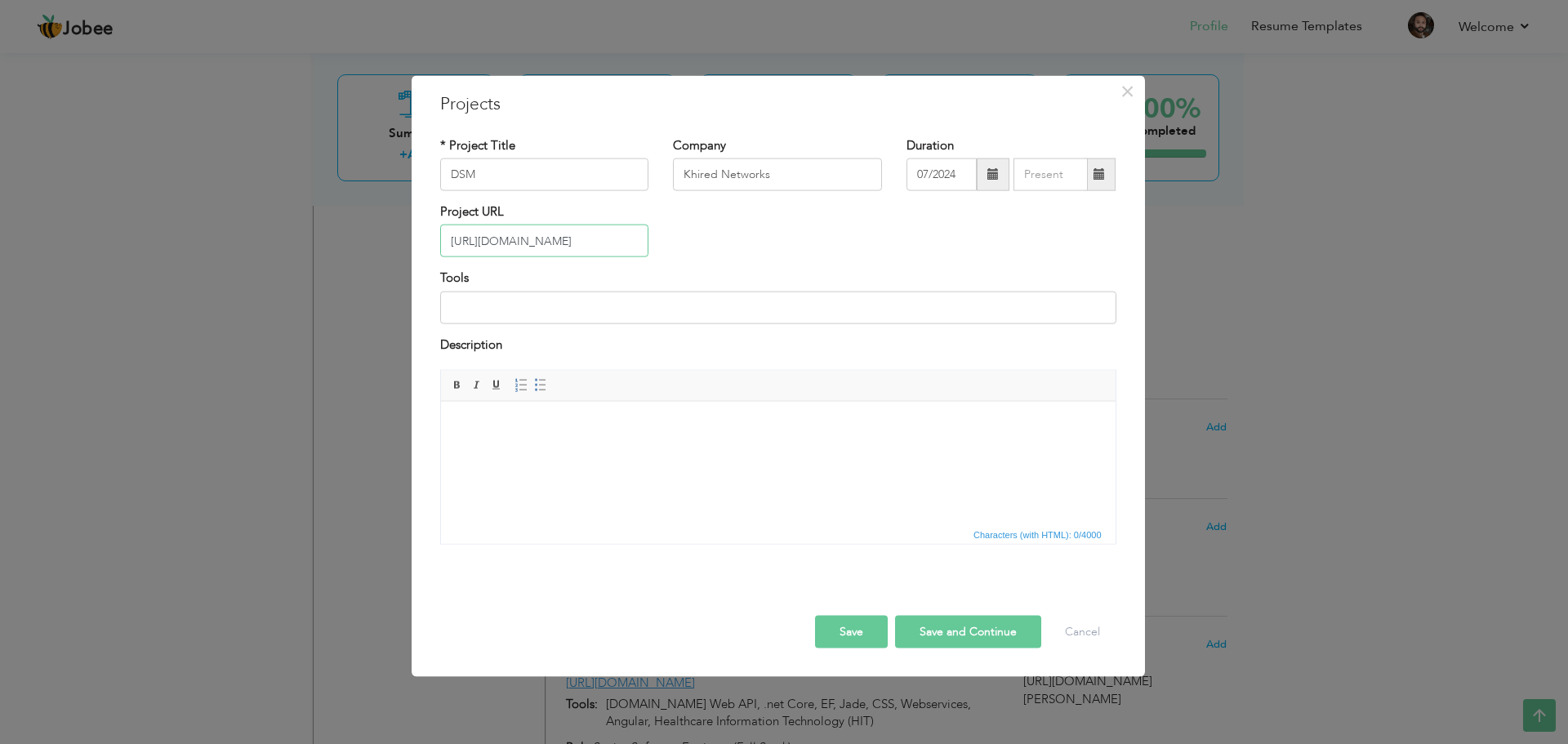
type input "[URL][DOMAIN_NAME]"
click at [543, 306] on input at bounding box center [779, 307] width 676 height 33
click at [718, 315] on input "Java Spring Boot, .Net8, Python, Node, React," at bounding box center [779, 307] width 676 height 33
click at [610, 306] on input "Java Spring Boot, .Net8, Python, Node, React, MicroServices, SSO," at bounding box center [779, 307] width 676 height 33
click at [859, 310] on input "Java Spring Boot, .Net8, Python (FastAPI), Node, React, MicroServices, SSO," at bounding box center [779, 307] width 676 height 33
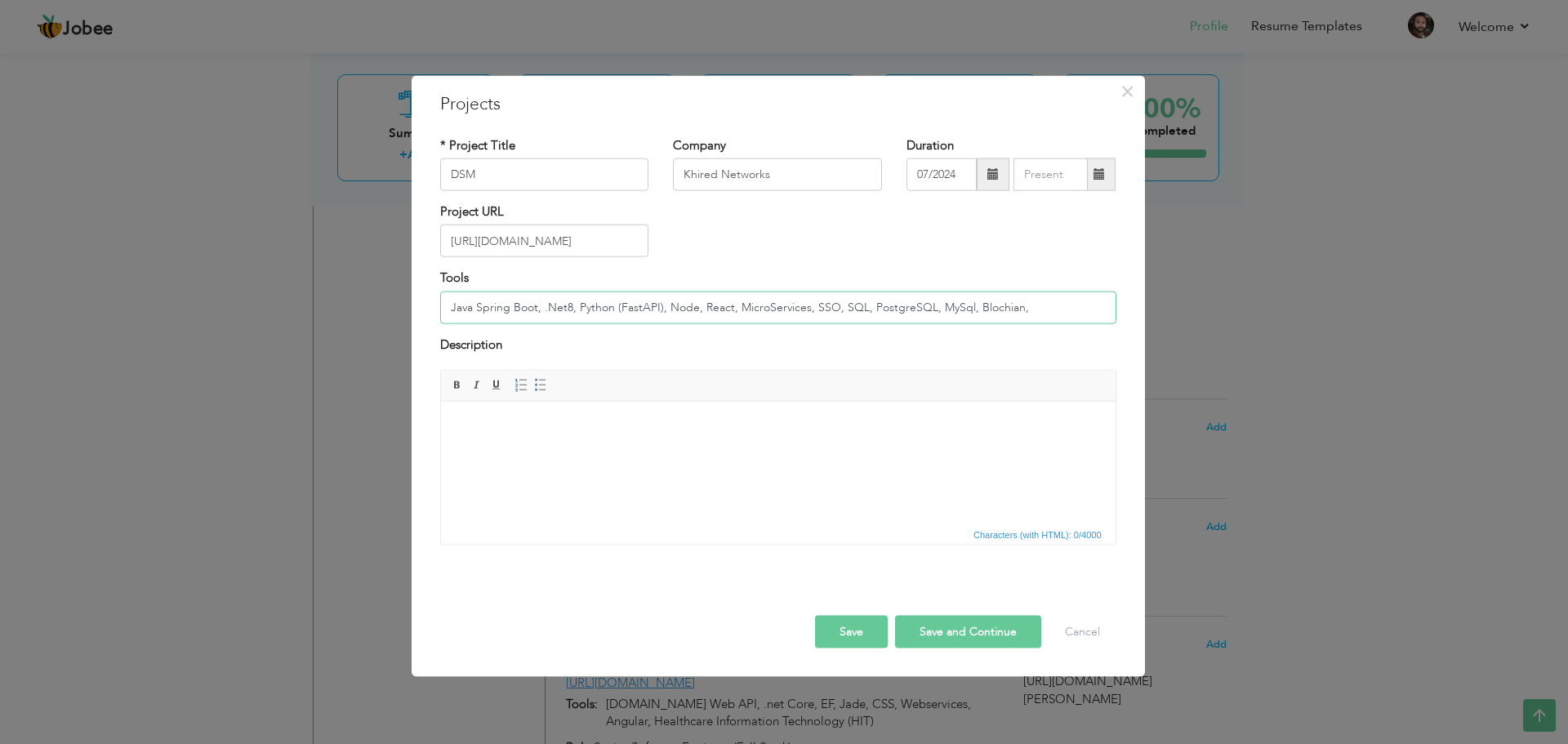
click at [992, 305] on input "Java Spring Boot, .Net8, Python (FastAPI), Node, React, MicroServices, SSO, SQL…" at bounding box center [779, 307] width 676 height 33
click at [1043, 314] on input "Java Spring Boot, .Net8, Python (FastAPI), Node, React, MicroServices, SSO, SQL…" at bounding box center [779, 307] width 676 height 33
click at [1065, 304] on input "Java Spring Boot, .Net8, Python (FastAPI), Node, React, MicroServices, SSO, SQL…" at bounding box center [779, 307] width 676 height 33
click at [1073, 308] on input "Java Spring Boot, .Net8, Python (FastAPI), Node, React, MicroServices, SSO, SQL…" at bounding box center [779, 307] width 676 height 33
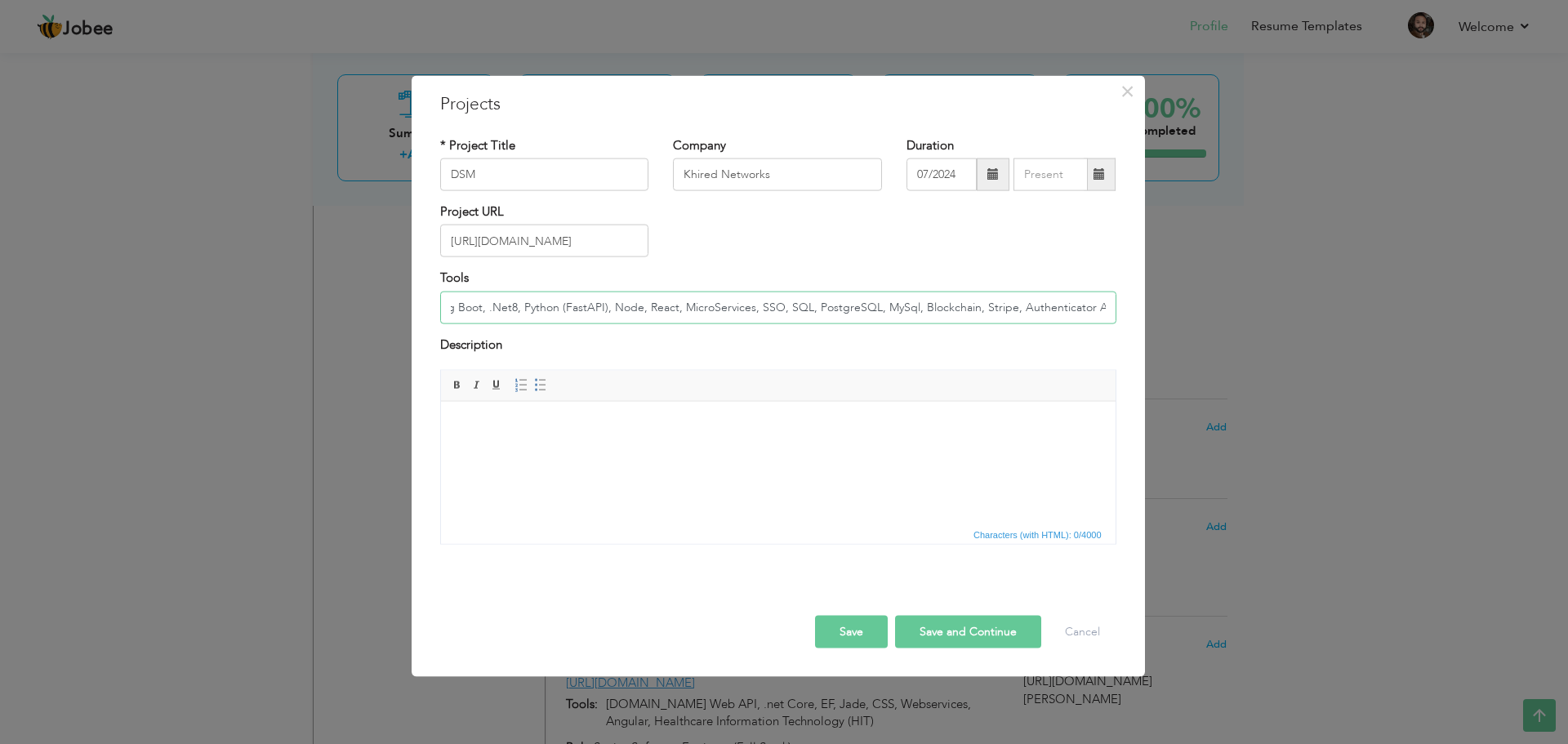
type input "Java Spring Boot, .Net8, Python (FastAPI), Node, React, MicroServices, SSO, SQL…"
click at [546, 430] on body at bounding box center [778, 426] width 642 height 17
click at [532, 421] on body at bounding box center [778, 426] width 642 height 17
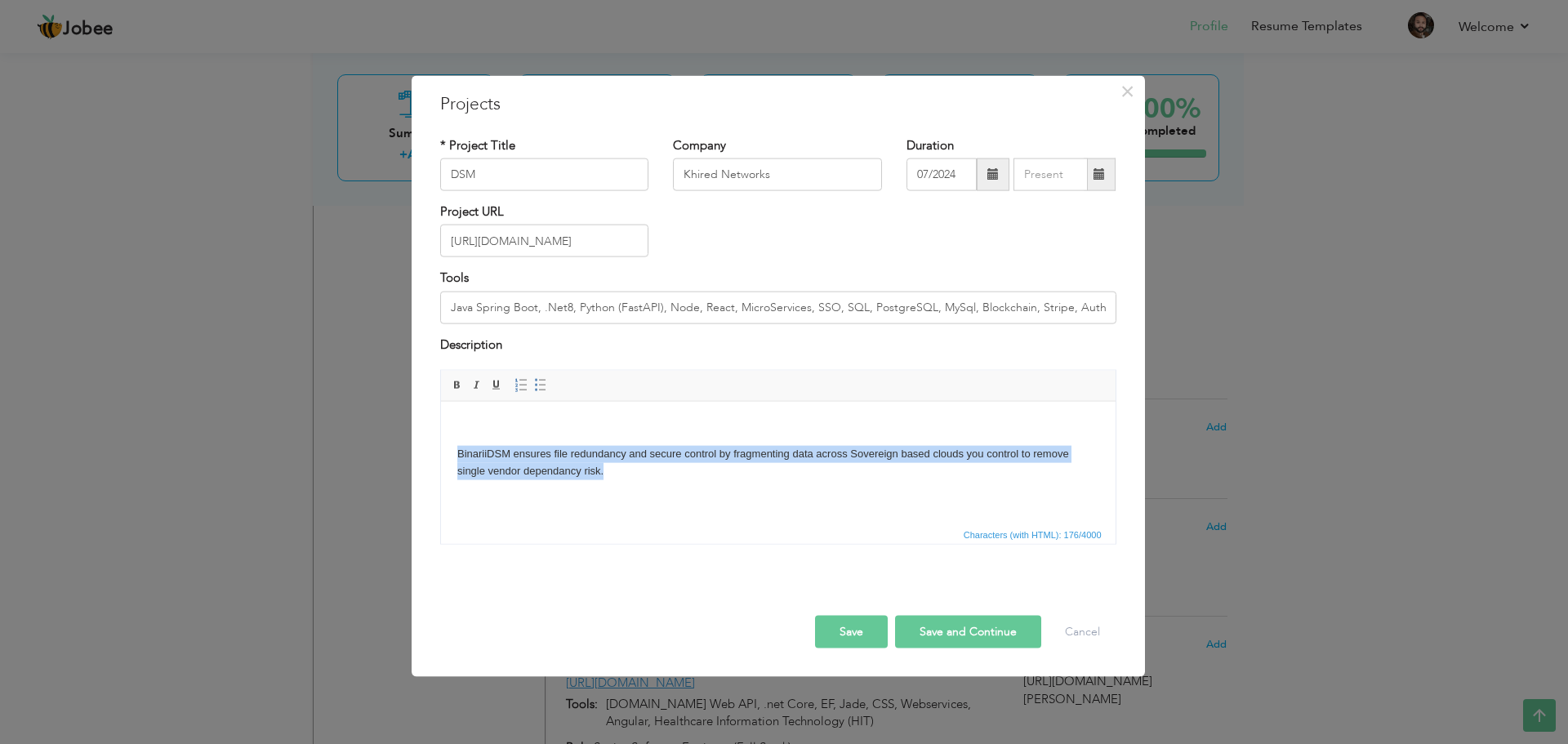
drag, startPoint x: 629, startPoint y: 475, endPoint x: 421, endPoint y: 445, distance: 210.2
click at [440, 445] on html "BinariiDSM ensures file redundancy and secure control by fragmenting data acros…" at bounding box center [778, 448] width 674 height 94
click at [624, 470] on p "BinariiDSM ensures file redundancy and secure control by fragmenting data acros…" at bounding box center [778, 462] width 642 height 35
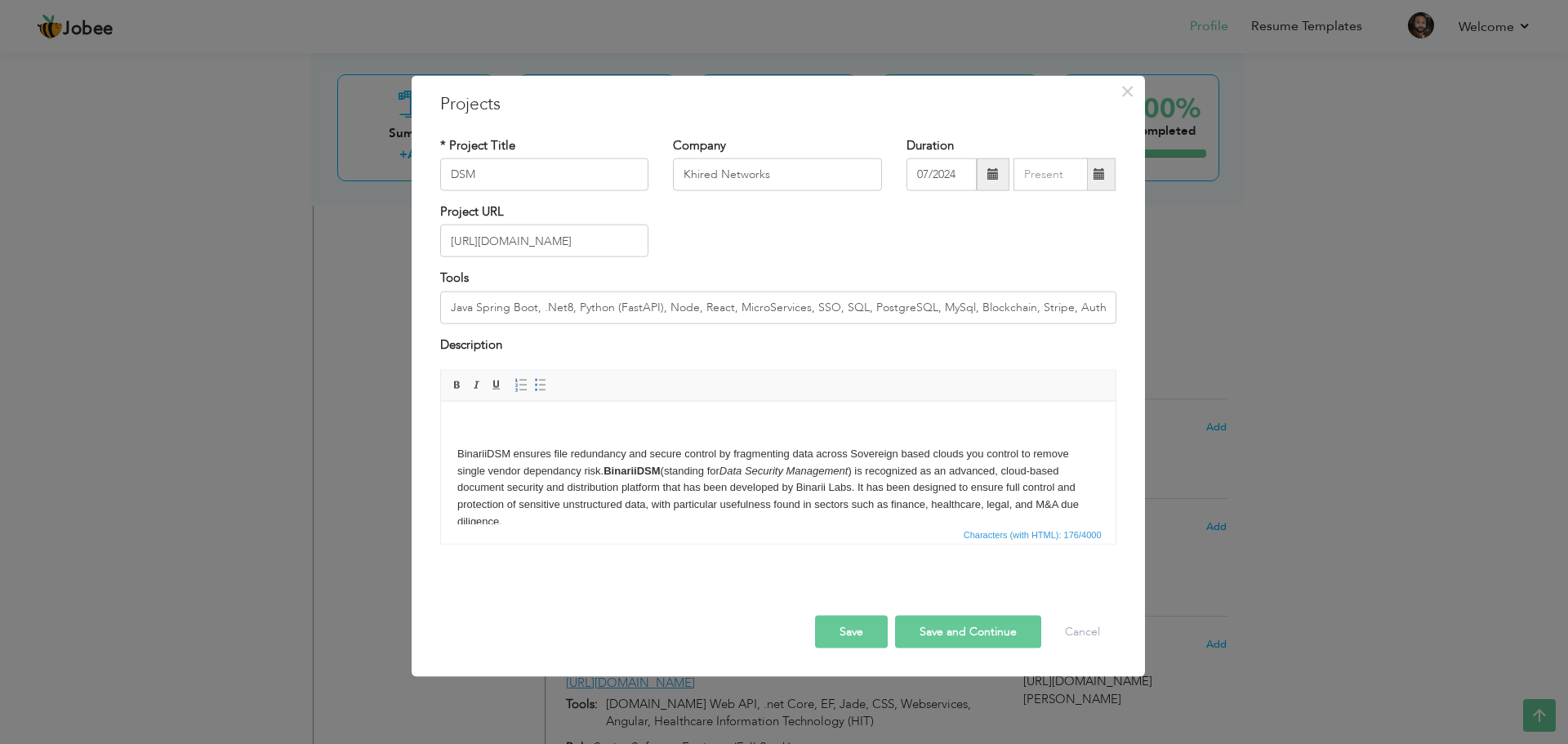
scroll to position [4, 0]
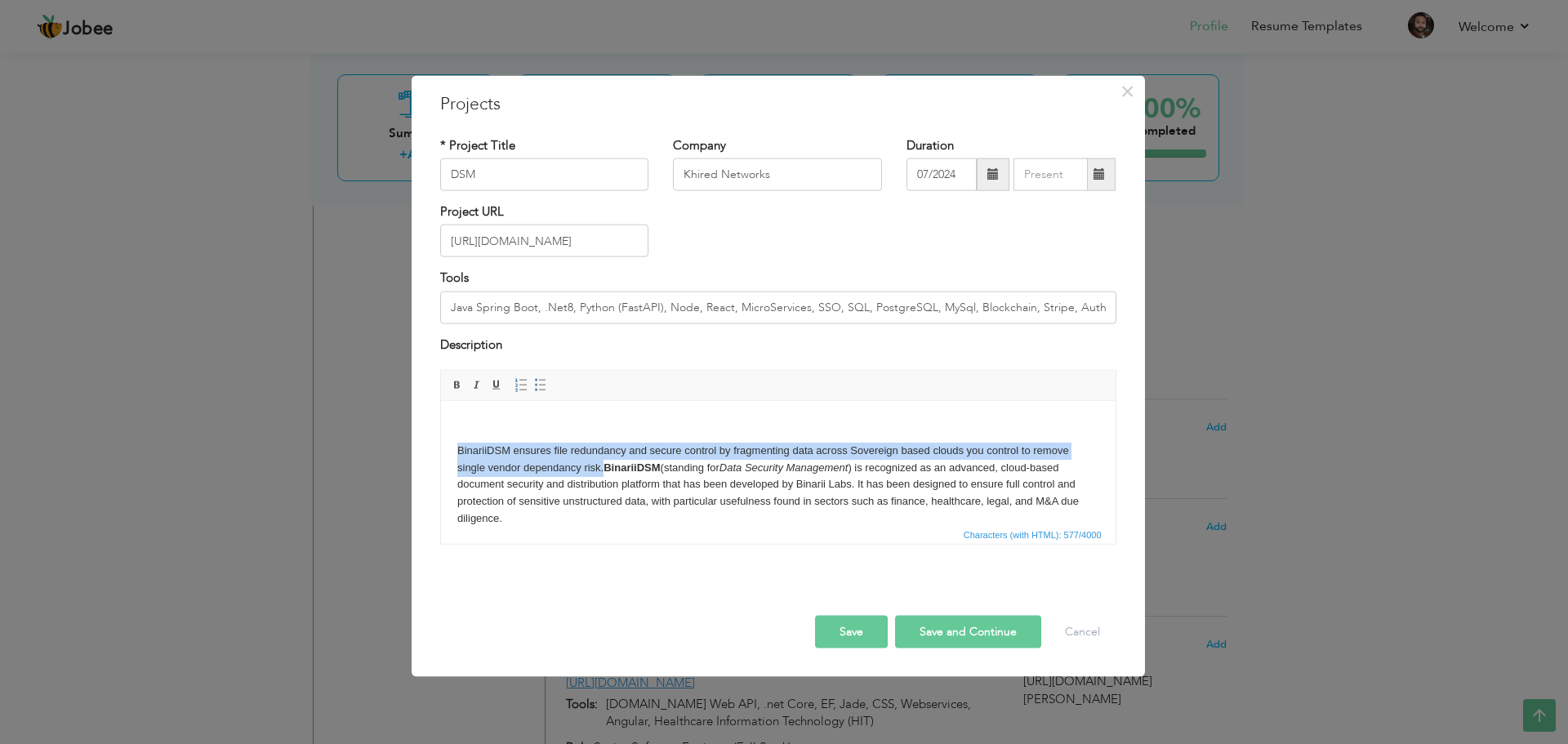
drag, startPoint x: 602, startPoint y: 466, endPoint x: 452, endPoint y: 440, distance: 152.2
click at [452, 440] on html "BinariiDSM ensures file redundancy and secure control by fragmenting data acros…" at bounding box center [778, 470] width 674 height 145
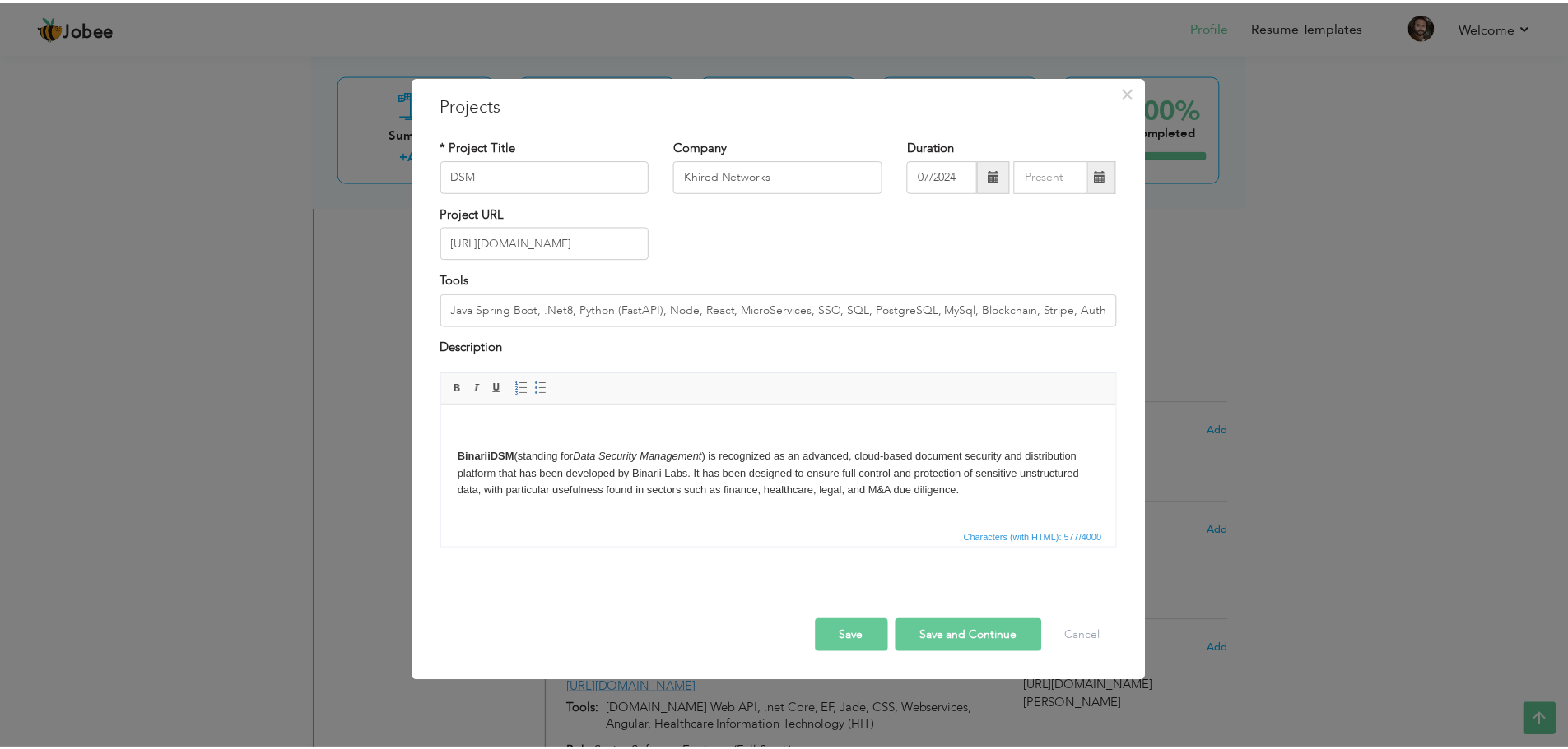
scroll to position [0, 0]
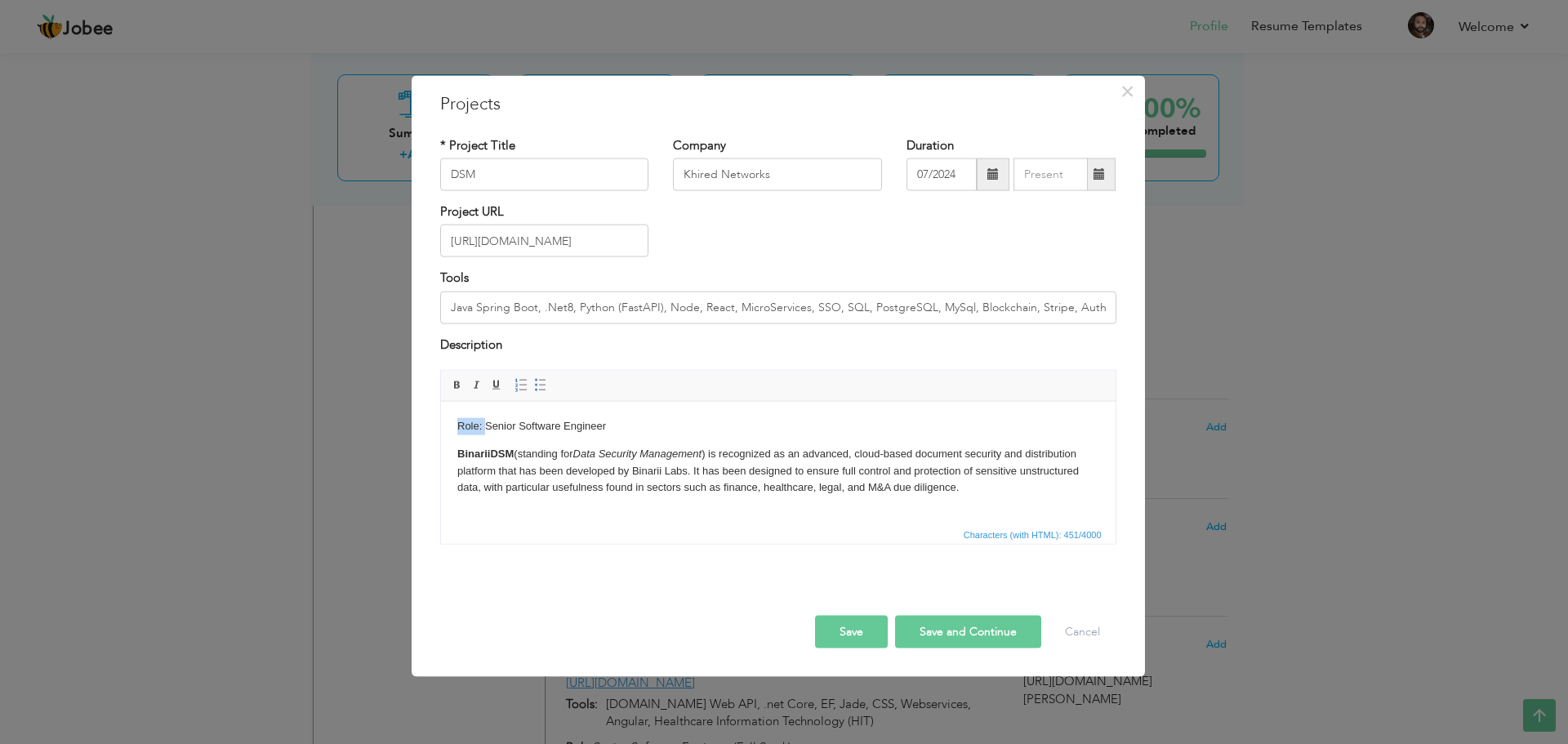
drag, startPoint x: 482, startPoint y: 426, endPoint x: 447, endPoint y: 405, distance: 40.8
click at [440, 423] on html "Role: Senior Software Engineer BinariiDSM (standing for Data Security Managemen…" at bounding box center [778, 457] width 674 height 112
click at [461, 385] on span at bounding box center [457, 386] width 13 height 13
click at [634, 430] on p "Role: Senior Software Engineer" at bounding box center [778, 426] width 642 height 17
click at [853, 628] on button "Save" at bounding box center [852, 632] width 73 height 33
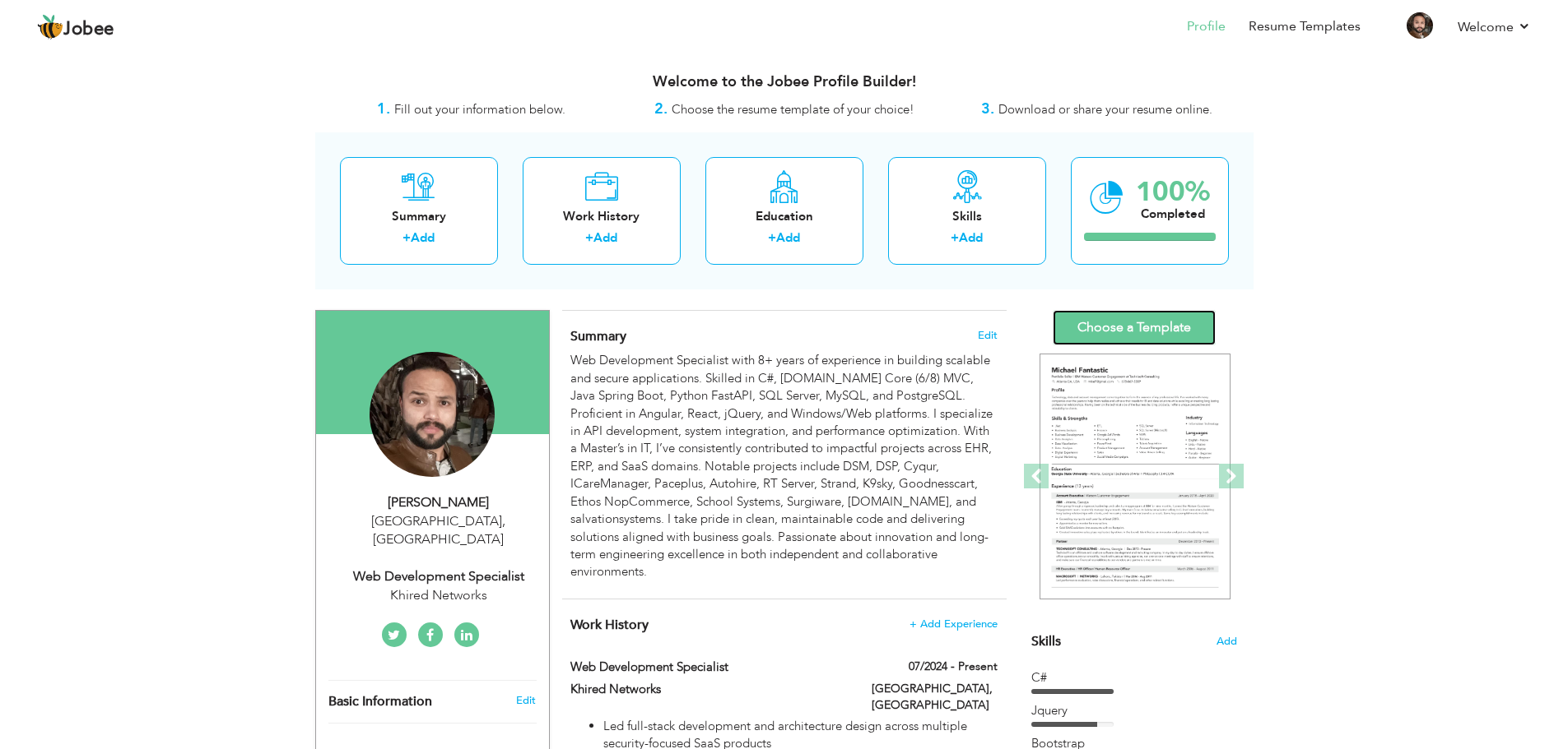
click at [1146, 336] on link "Choose a Template" at bounding box center [1133, 328] width 163 height 35
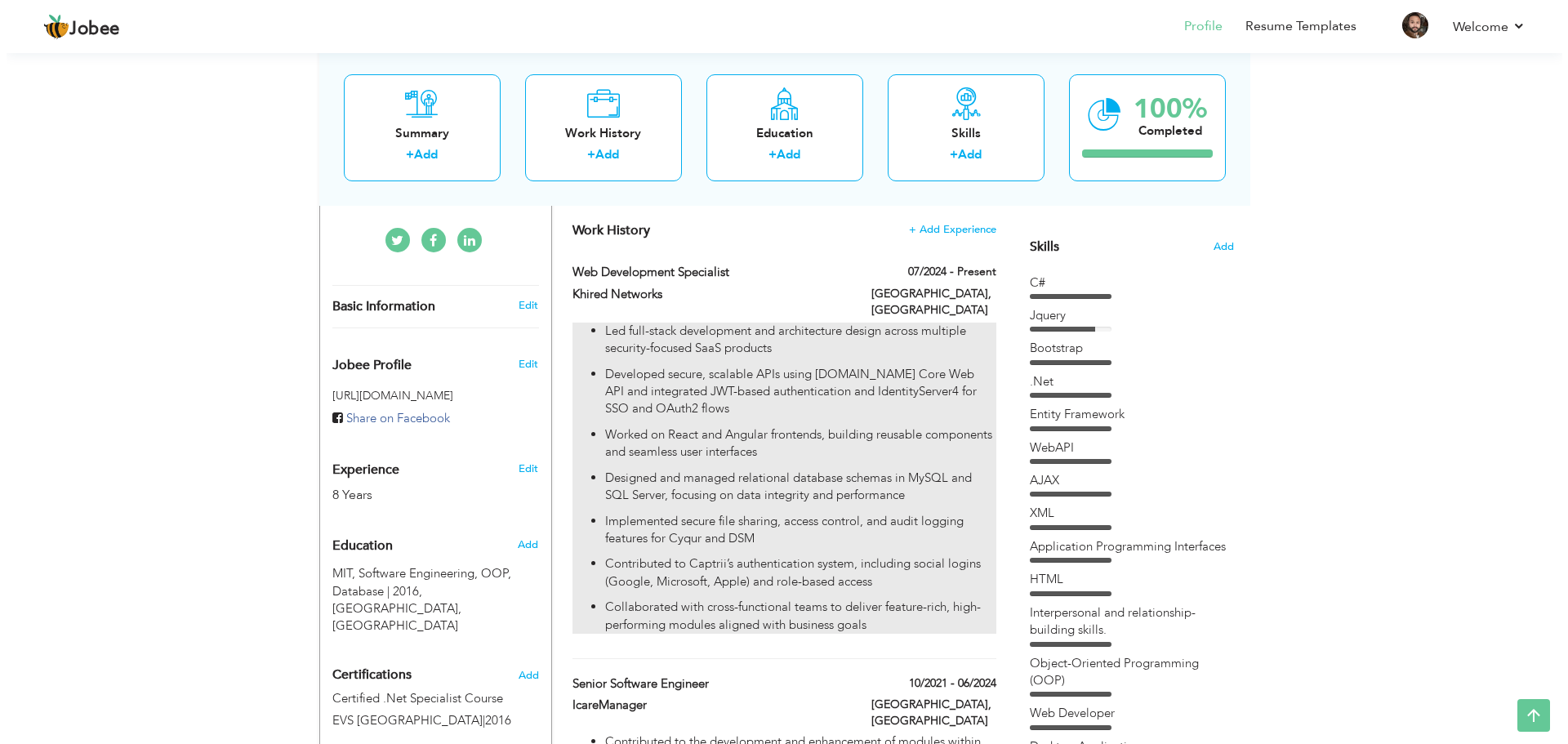
scroll to position [361, 0]
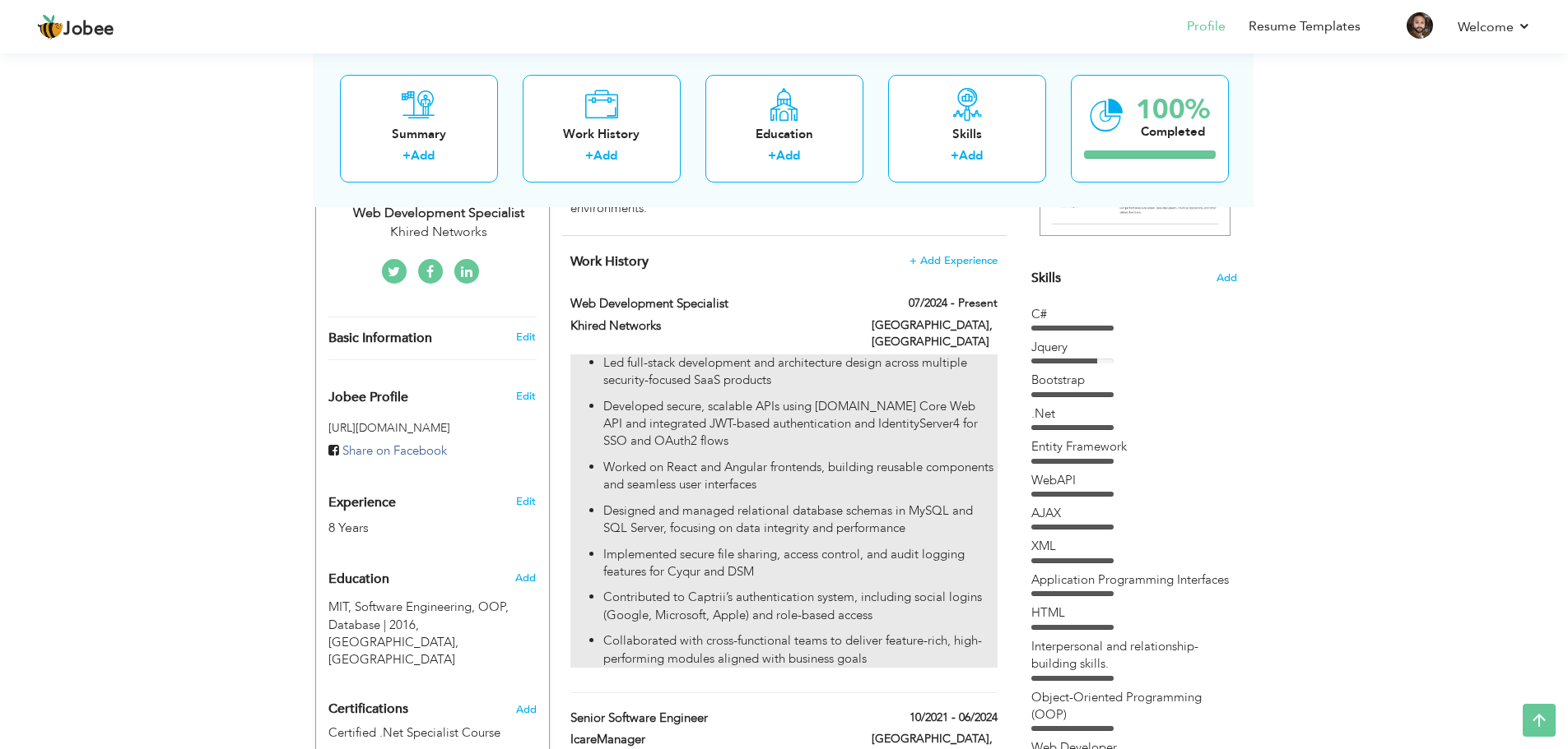
click at [787, 413] on p "Developed secure, scalable APIs using [DOMAIN_NAME] Core Web API and integrated…" at bounding box center [799, 424] width 393 height 52
type input "Web Development Specialist"
type input "Khired Networks"
type input "07/2024"
type input "[GEOGRAPHIC_DATA]"
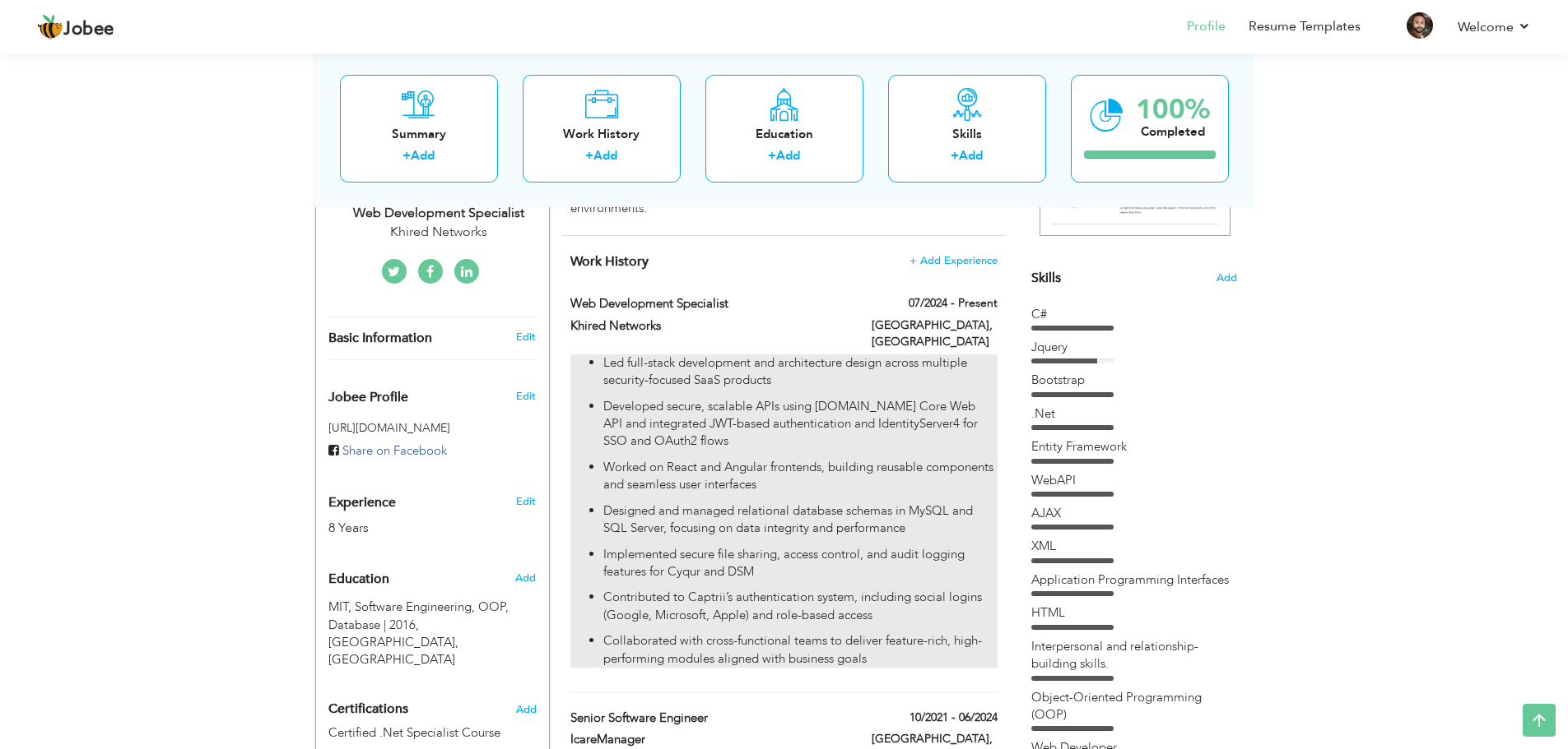
type input "[GEOGRAPHIC_DATA]"
checkbox input "true"
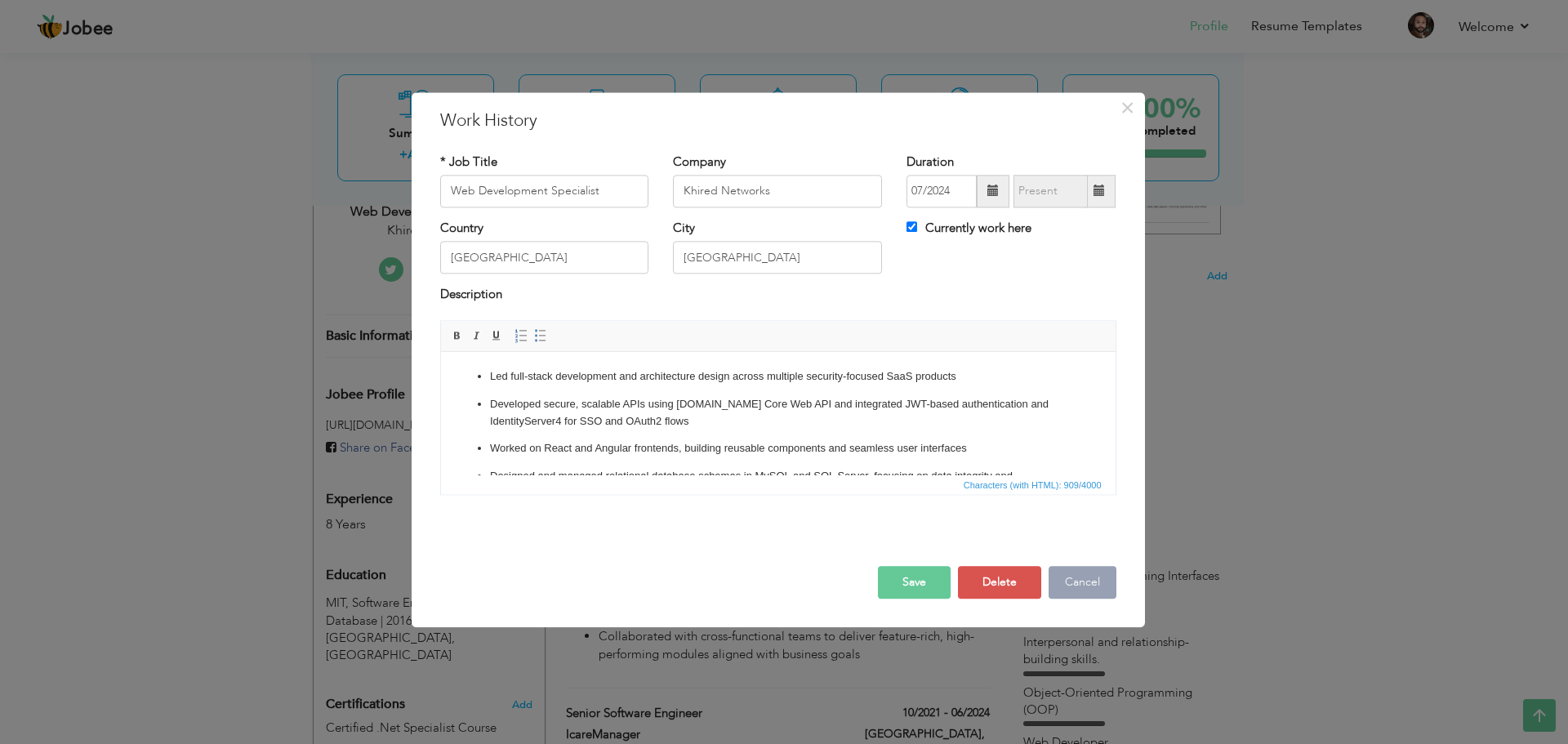
click at [1079, 585] on button "Cancel" at bounding box center [1083, 583] width 68 height 33
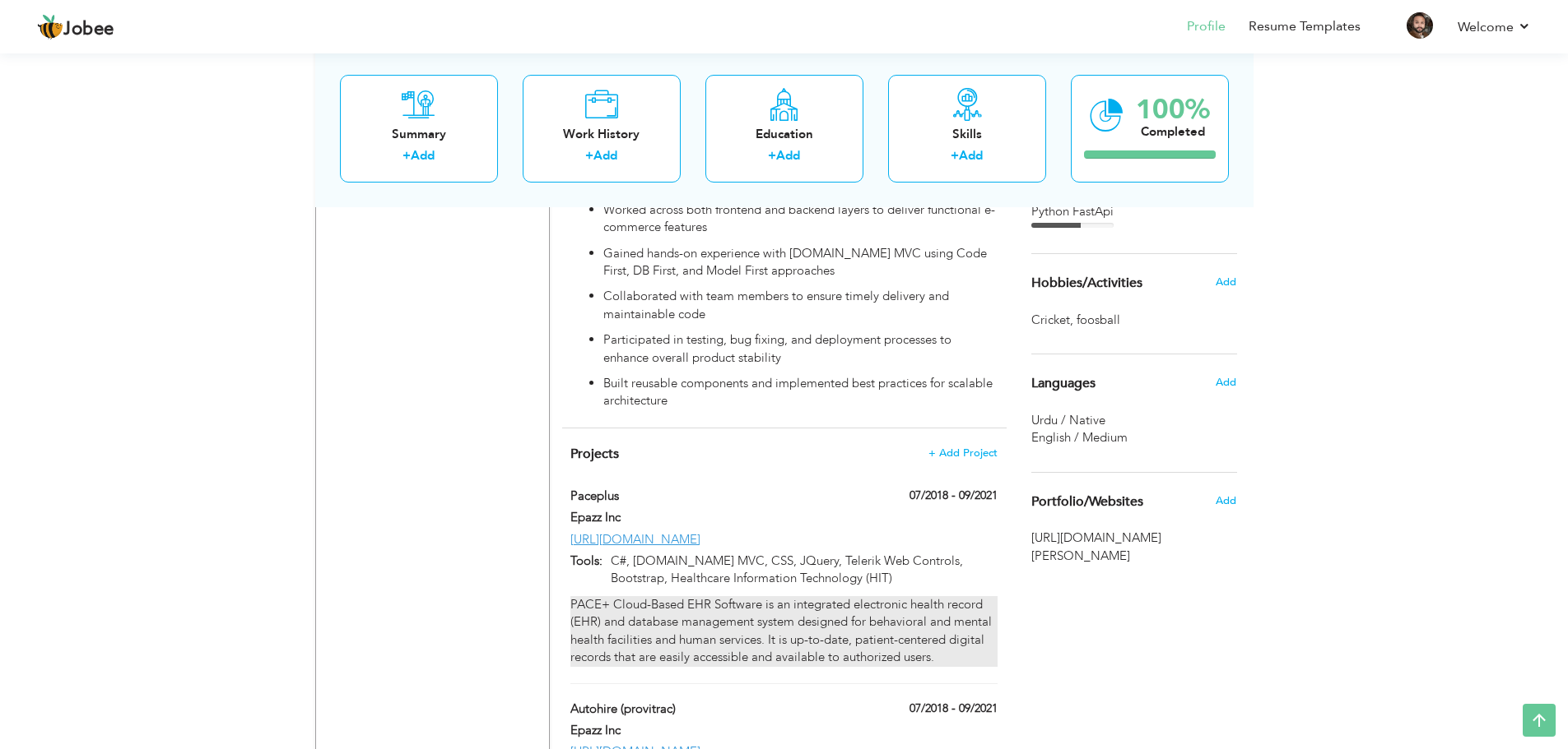
scroll to position [1762, 0]
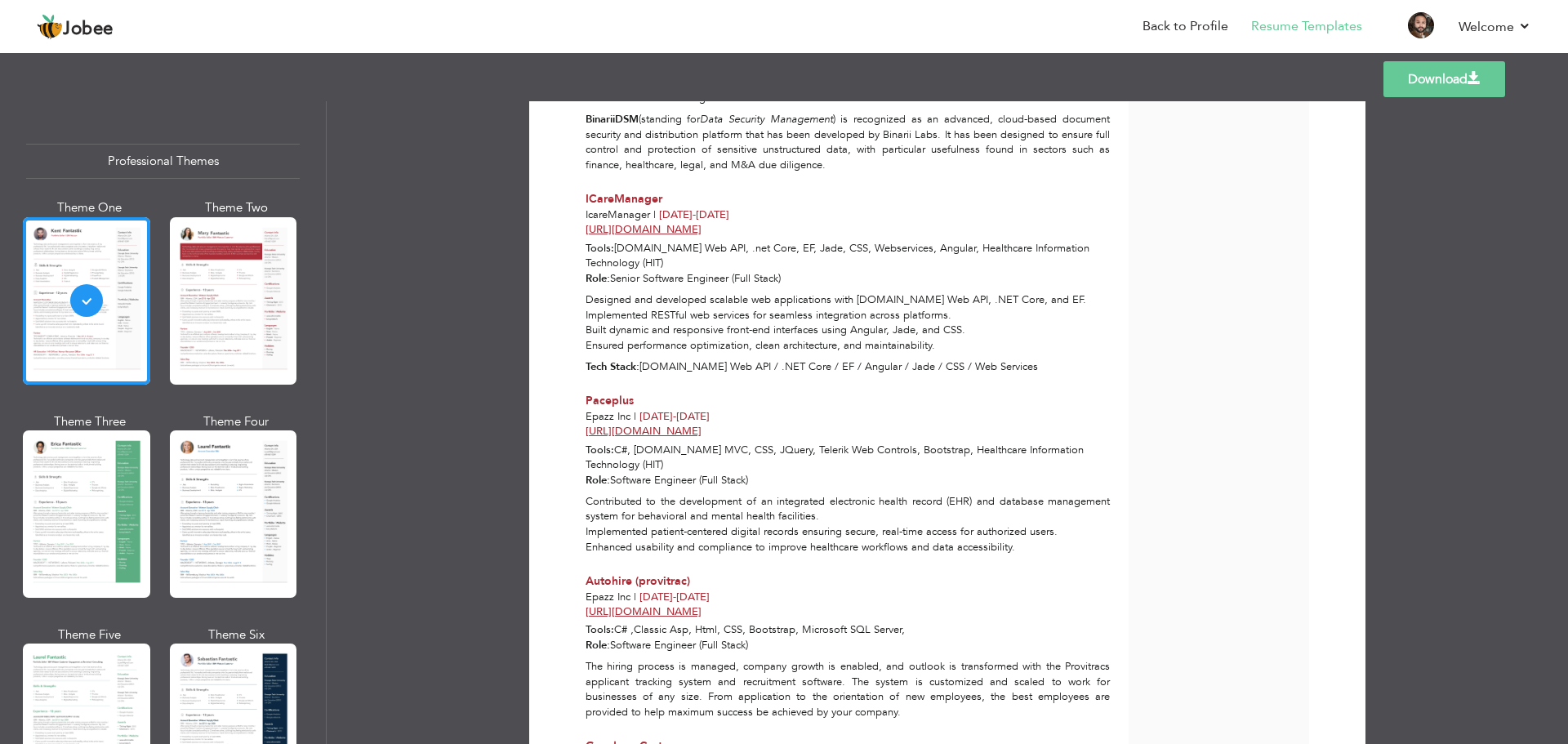
scroll to position [1928, 0]
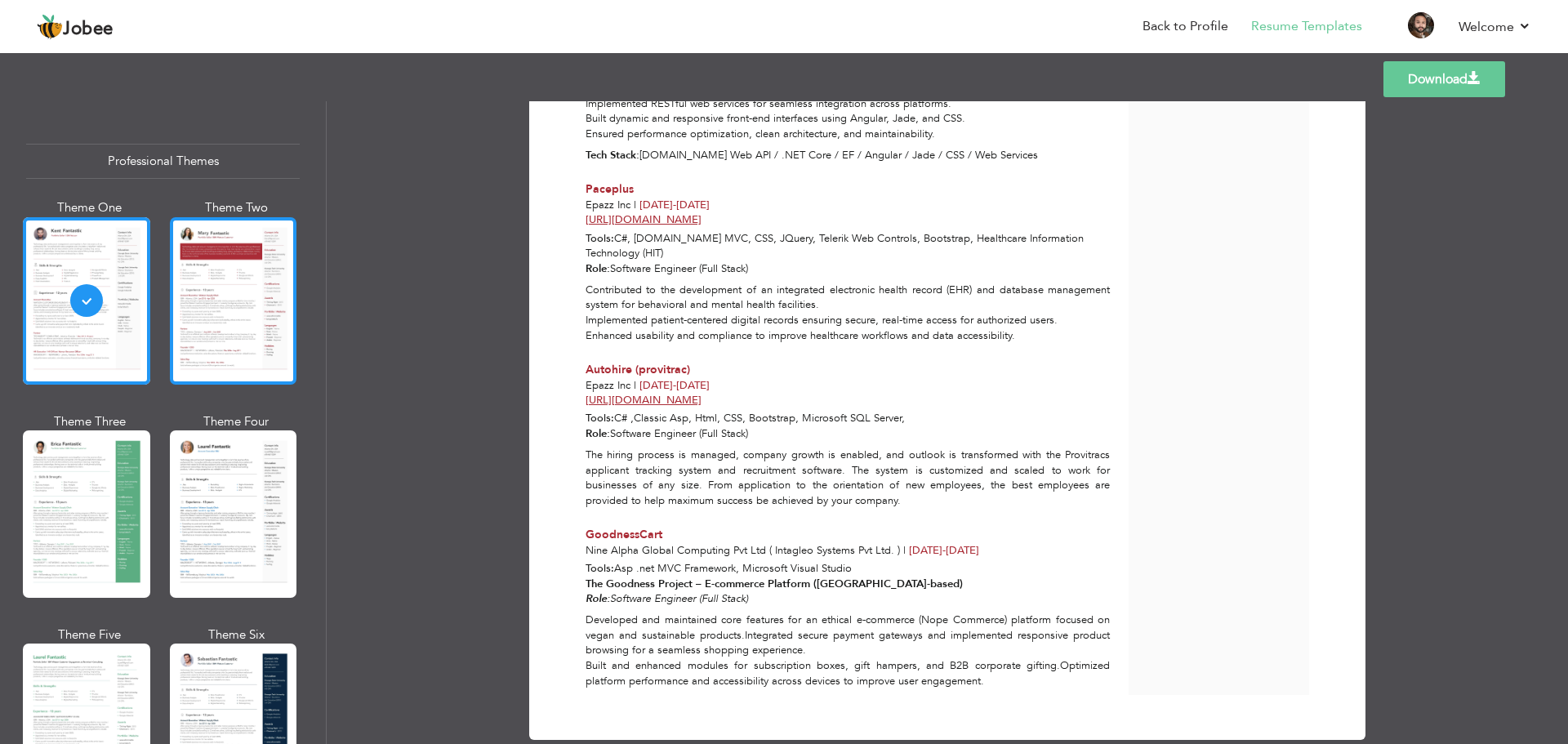
click at [235, 292] on div at bounding box center [233, 301] width 127 height 167
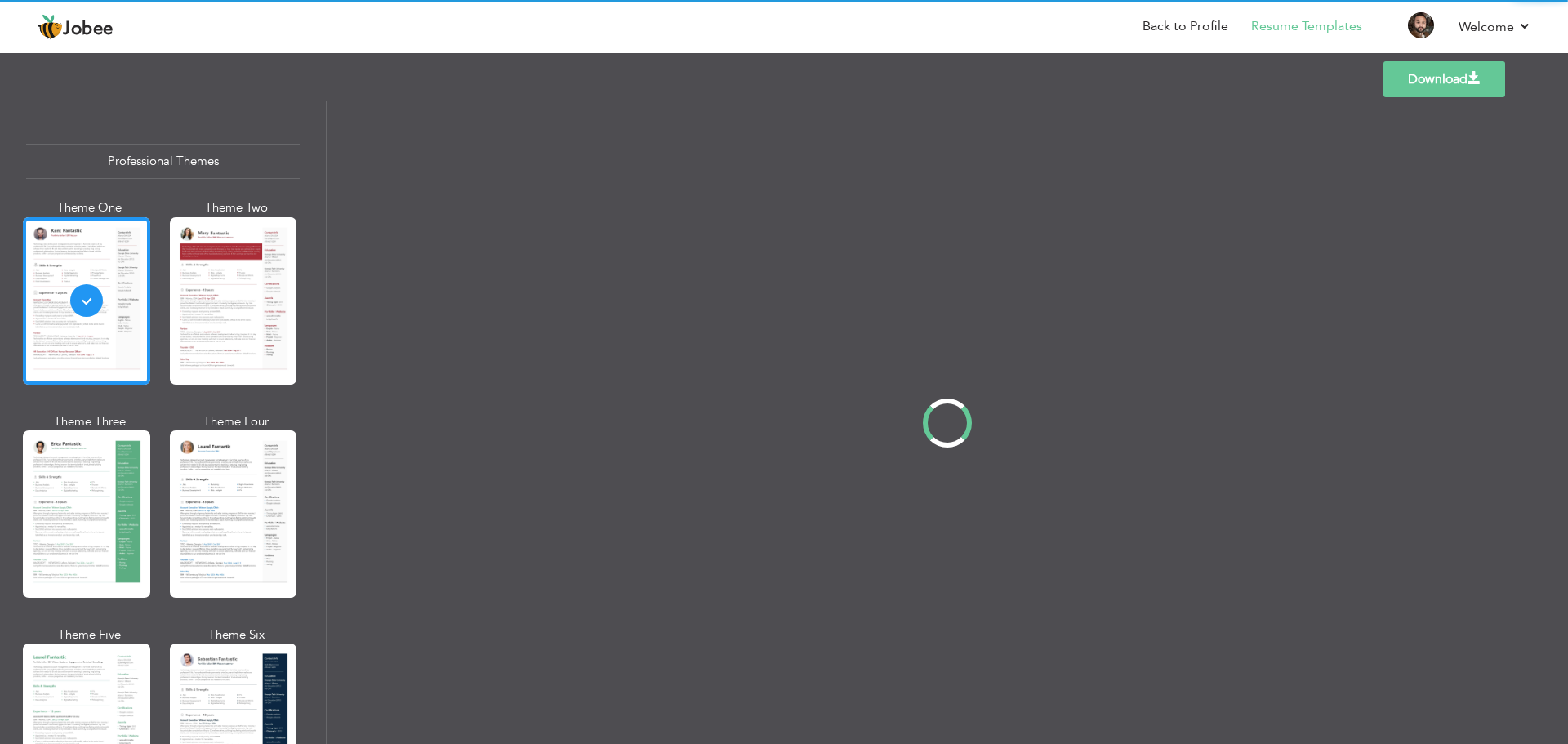
scroll to position [0, 0]
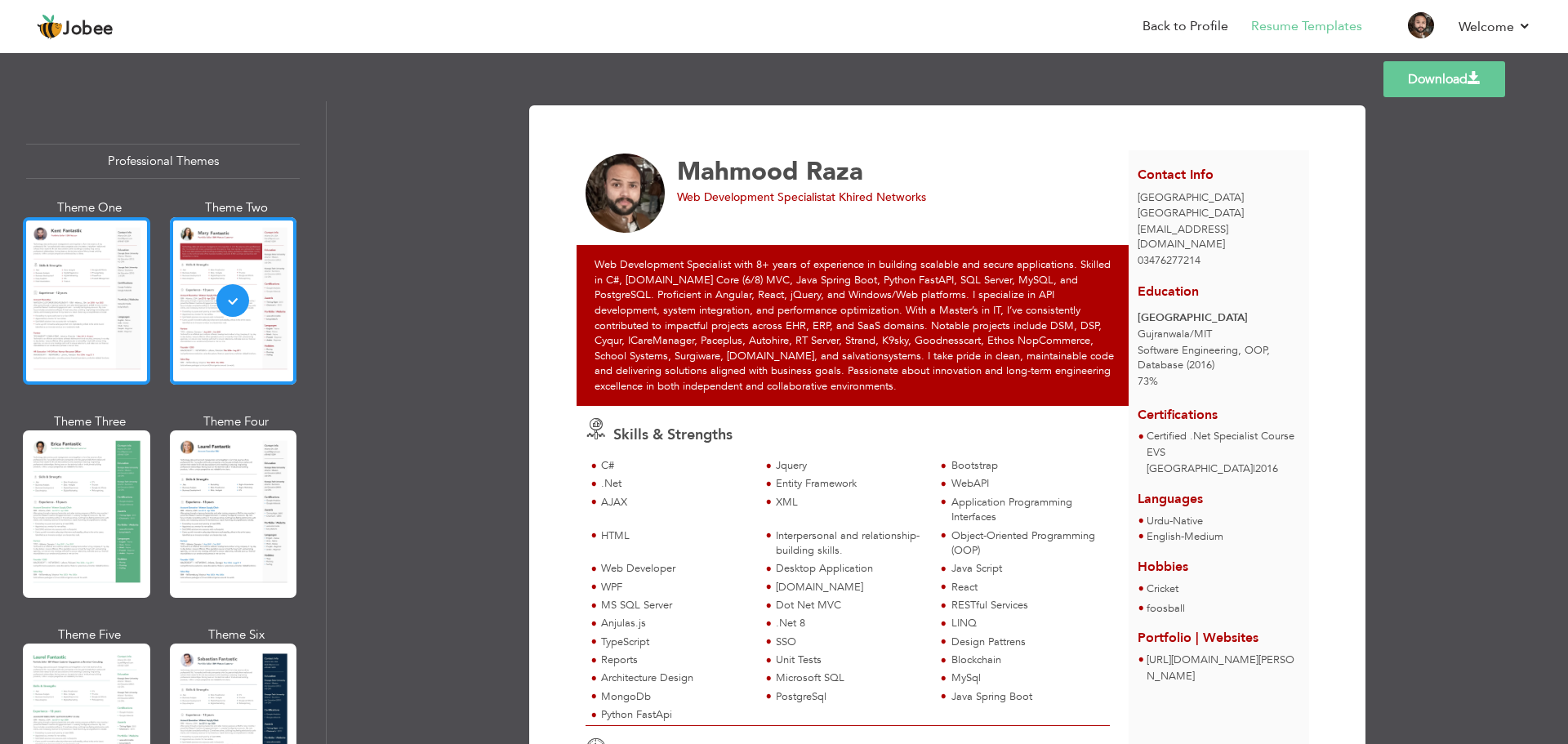
click at [78, 297] on div at bounding box center [86, 301] width 127 height 167
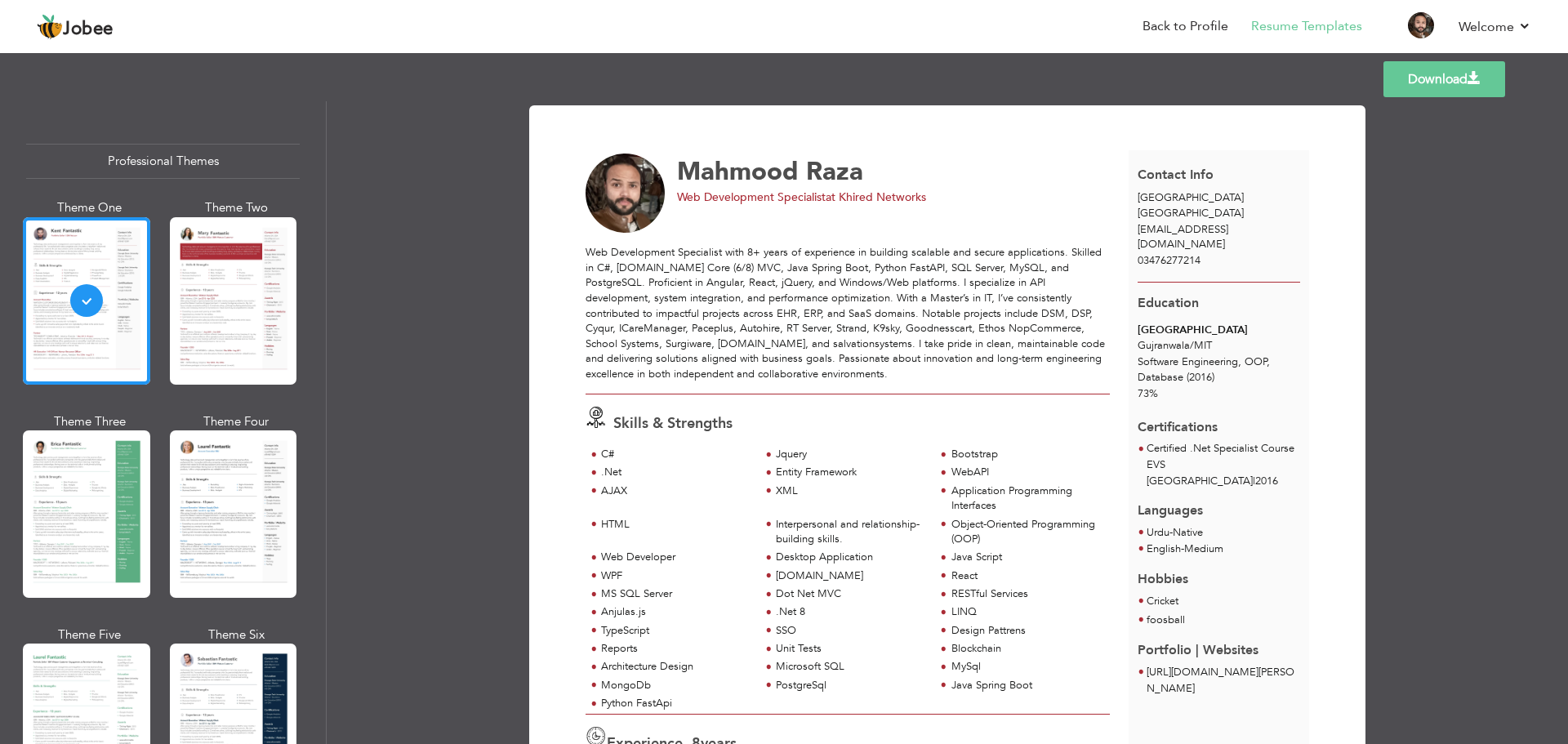
click at [1439, 80] on link "Download" at bounding box center [1444, 79] width 122 height 36
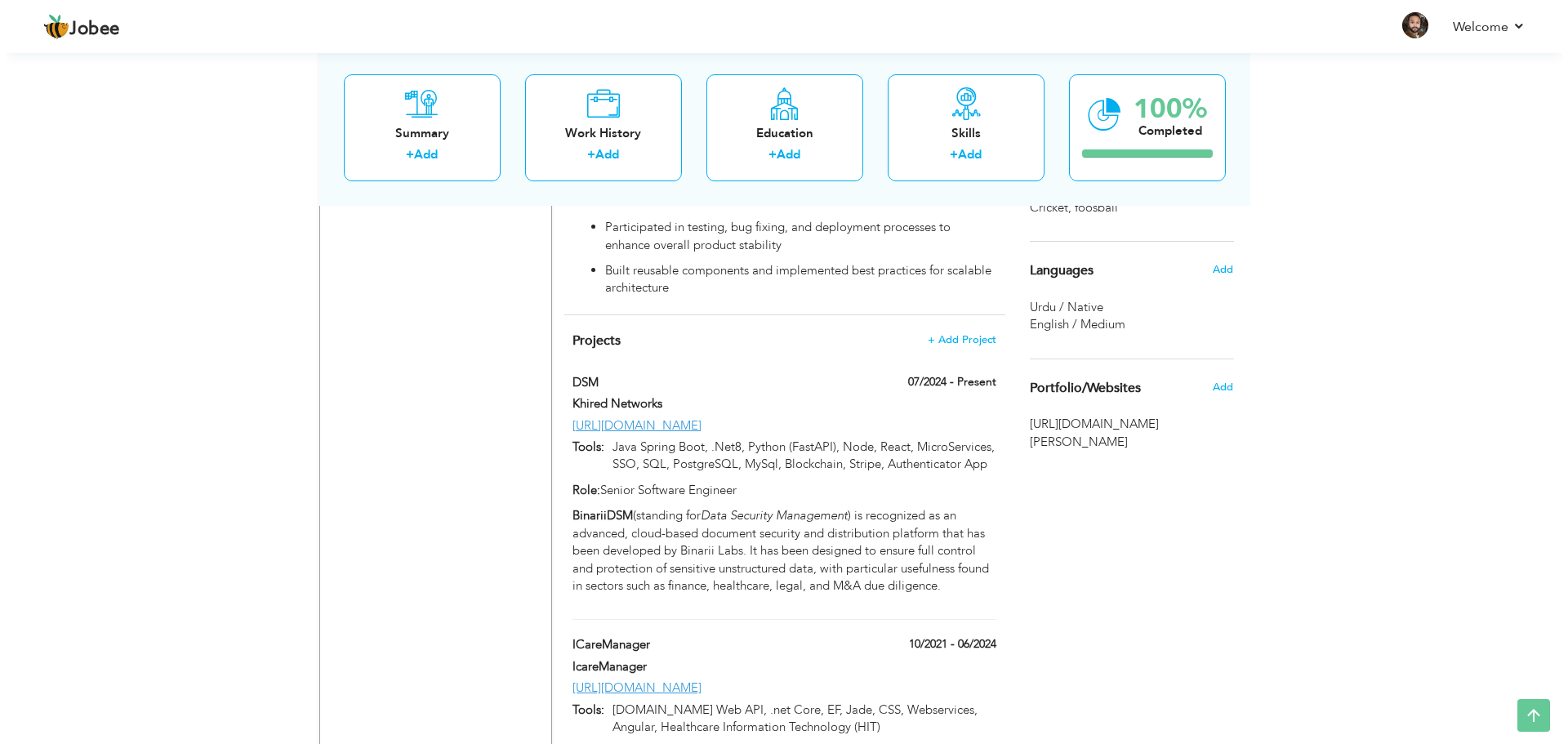
scroll to position [1634, 0]
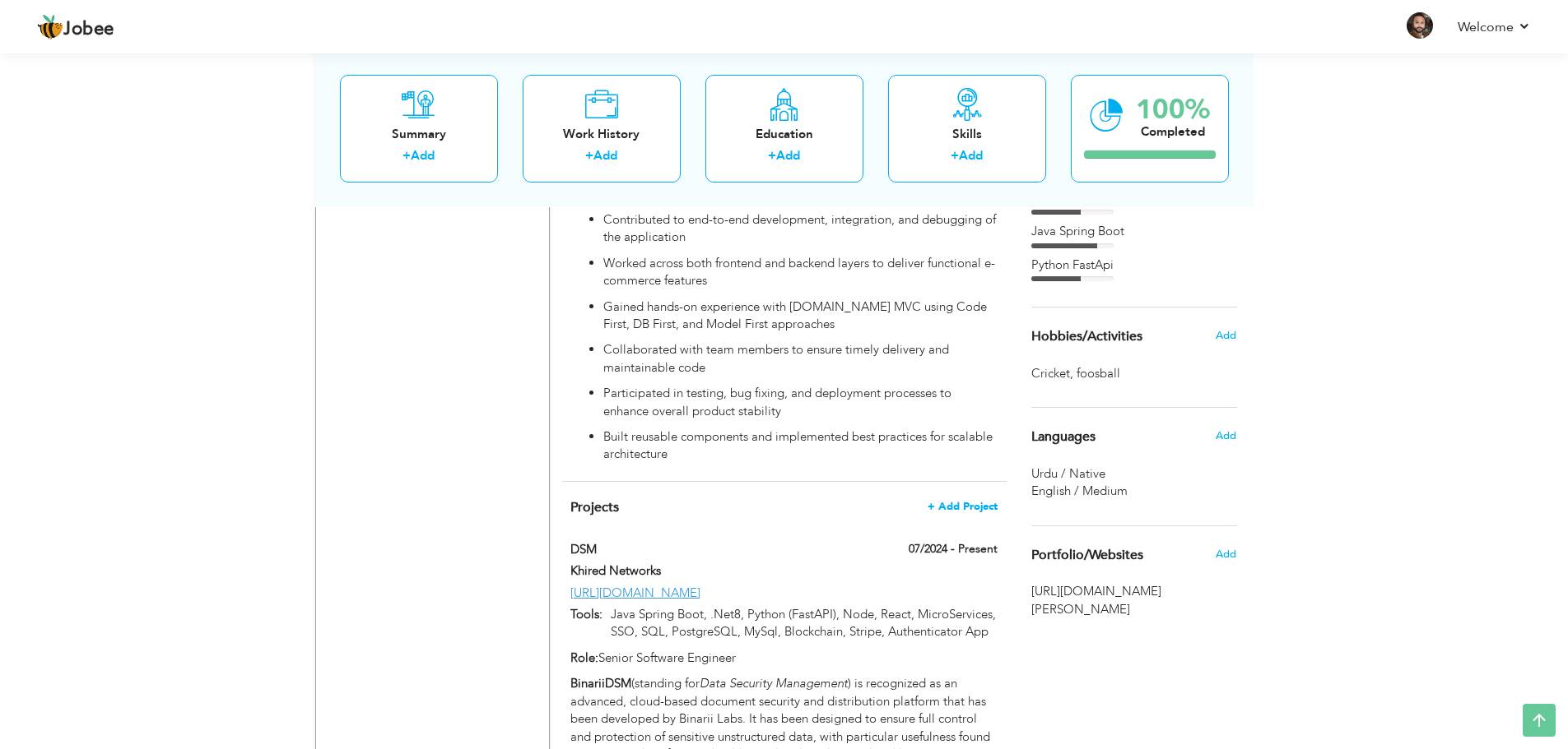
click at [969, 501] on span "+ Add Project" at bounding box center [962, 506] width 70 height 12
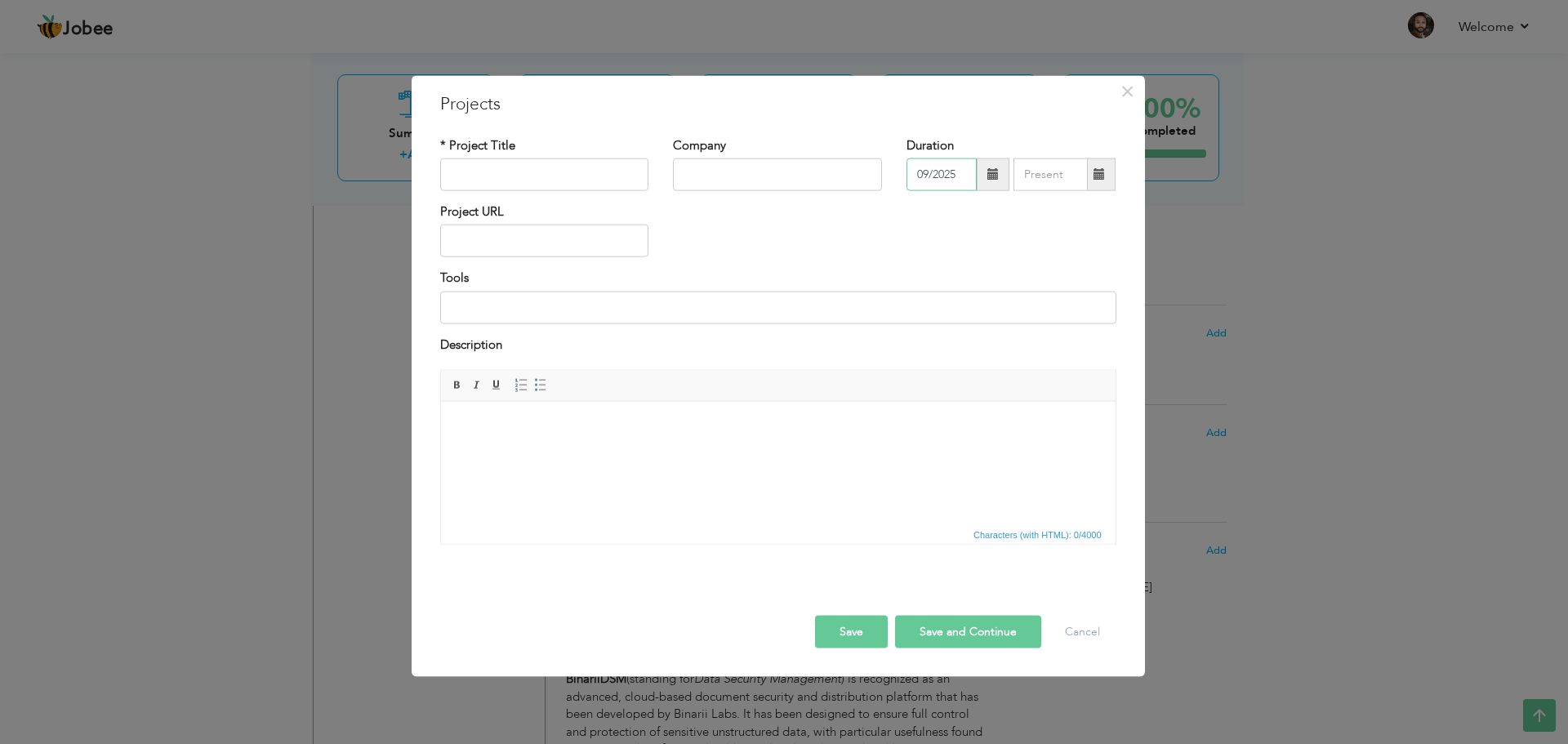
click at [952, 177] on input "09/2025" at bounding box center [941, 175] width 70 height 33
click at [956, 174] on input "09/2025" at bounding box center [941, 175] width 70 height 33
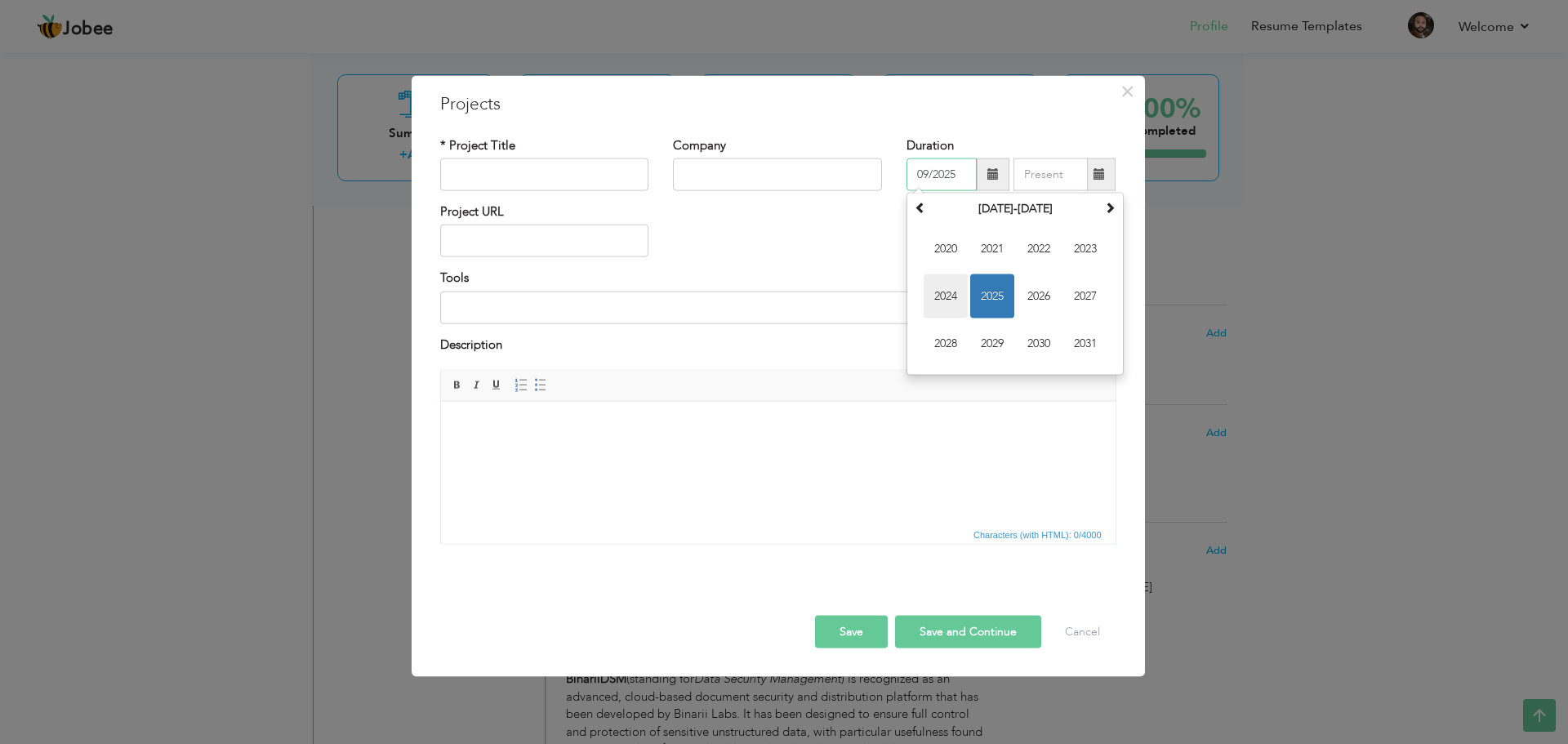
click at [943, 297] on span "2024" at bounding box center [946, 296] width 44 height 44
click at [1040, 296] on span "Jul" at bounding box center [1039, 296] width 44 height 44
type input "07/2024"
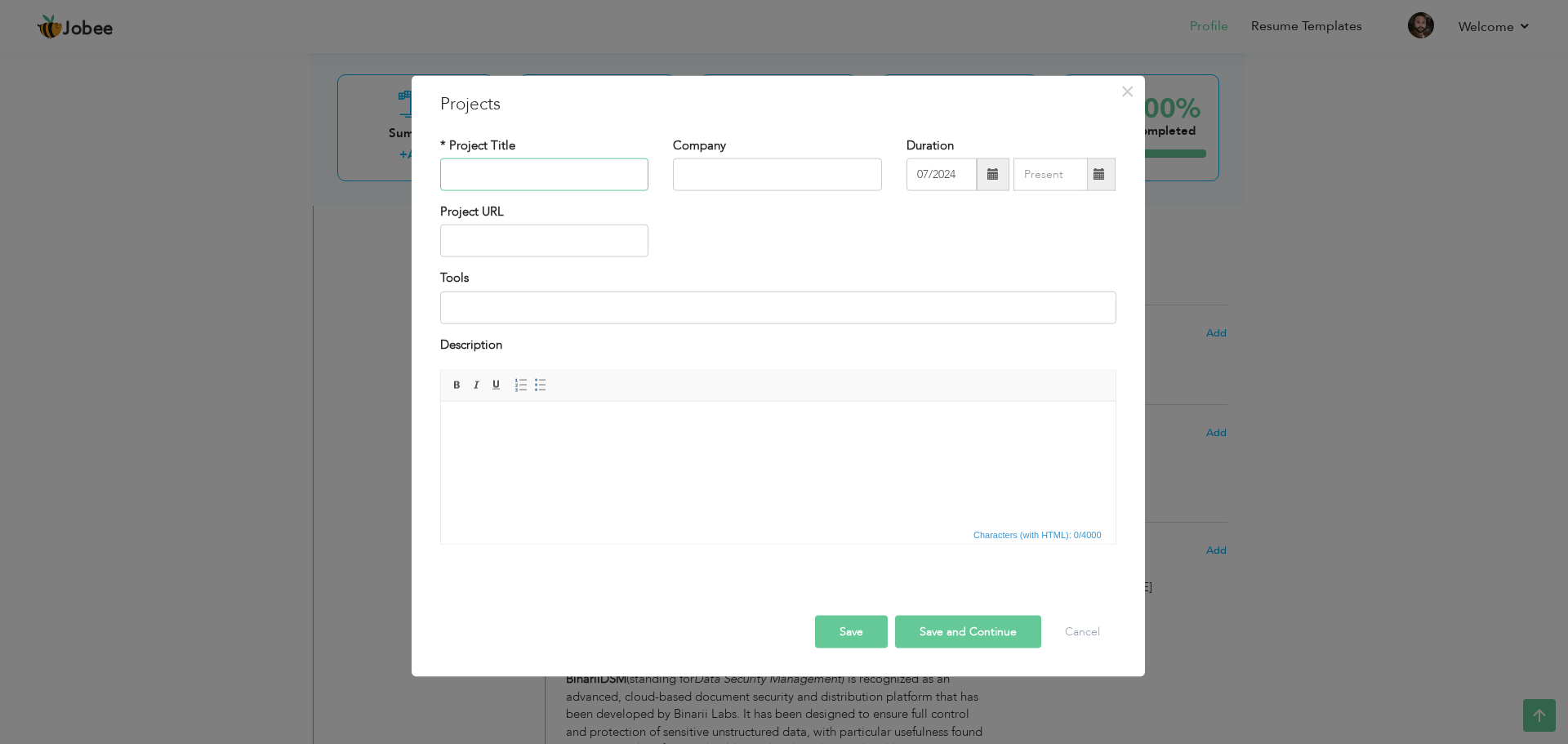
click at [514, 164] on input "text" at bounding box center [545, 175] width 209 height 33
type input "Cyqur"
click at [765, 180] on input "text" at bounding box center [778, 175] width 209 height 33
type input "Khired Networks"
click at [596, 242] on input "text" at bounding box center [545, 241] width 209 height 33
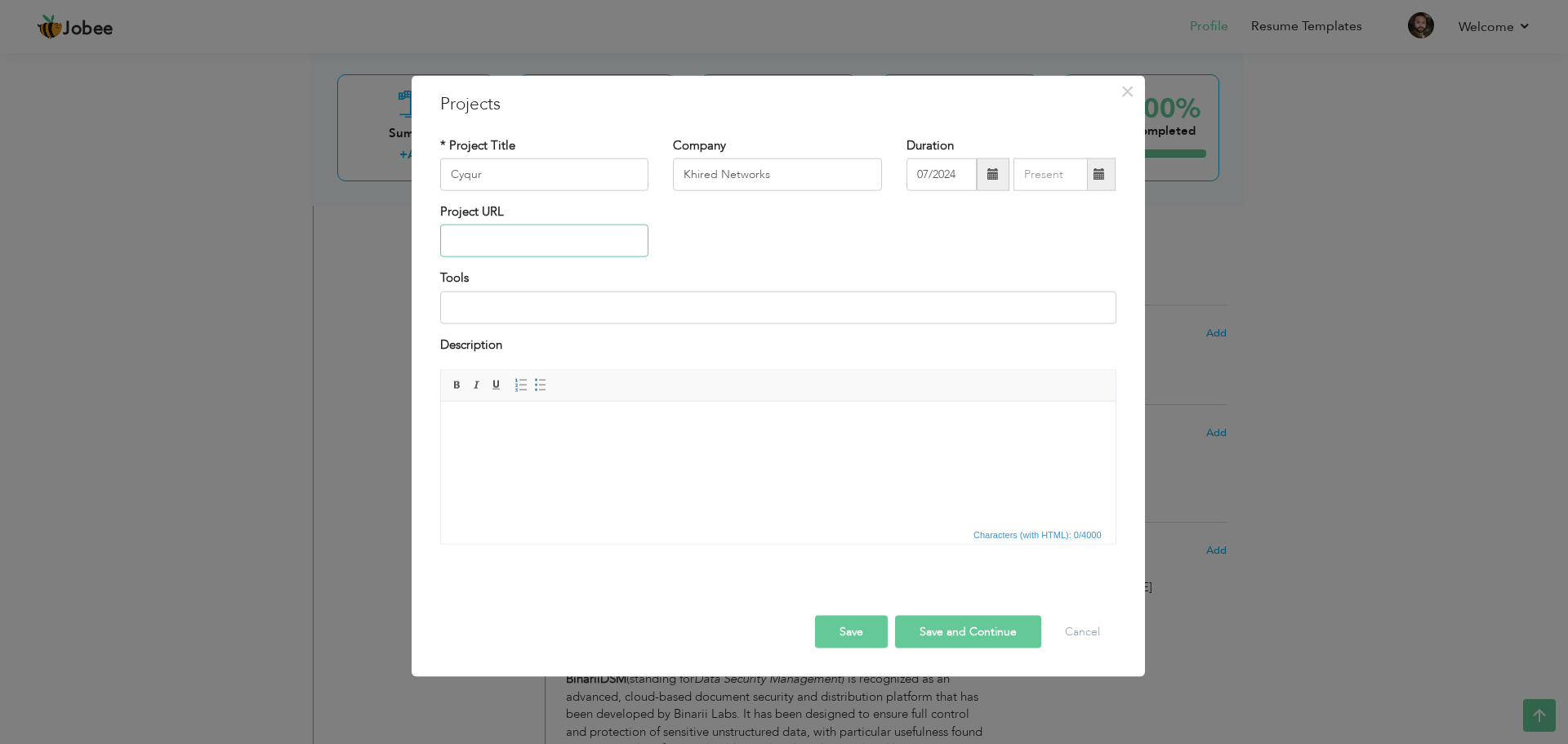
click at [521, 250] on input "text" at bounding box center [545, 241] width 209 height 33
paste input "https://www.cyqur.com/"
click at [558, 298] on input at bounding box center [779, 307] width 676 height 33
click at [589, 239] on input "https://www.cyqur.com/" at bounding box center [545, 241] width 209 height 33
type input "[URL][DOMAIN_NAME]"
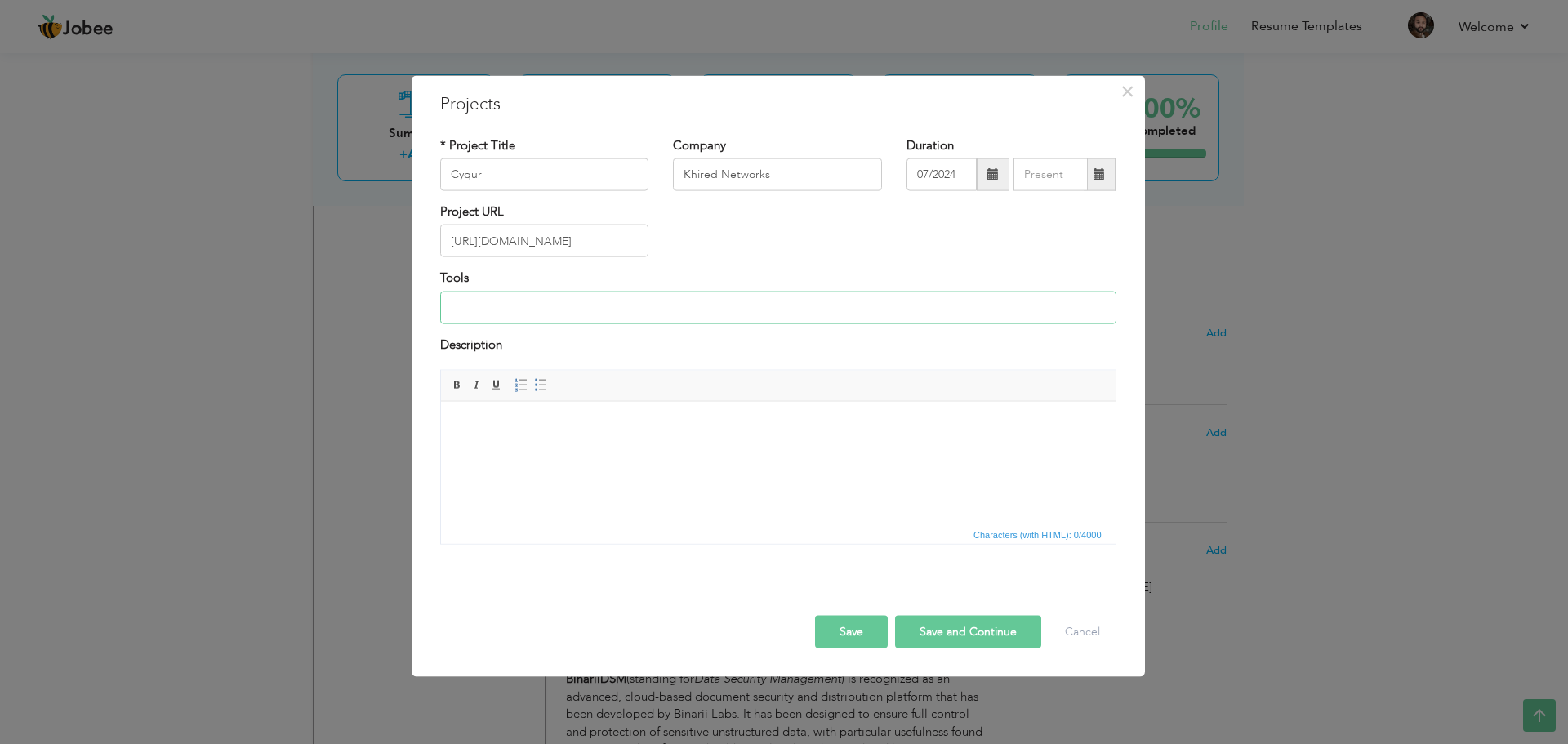
click at [618, 313] on input at bounding box center [779, 307] width 676 height 33
click at [581, 312] on input at bounding box center [779, 307] width 676 height 33
paste input "Java Spring Boot, .Net8, Python (FastAPI), Node, React, MicroServices, SSO, SQL…"
type input "Java Spring Boot, .Net8, Python (FastAPI), Node, React, MicroServices, SSO, SQL…"
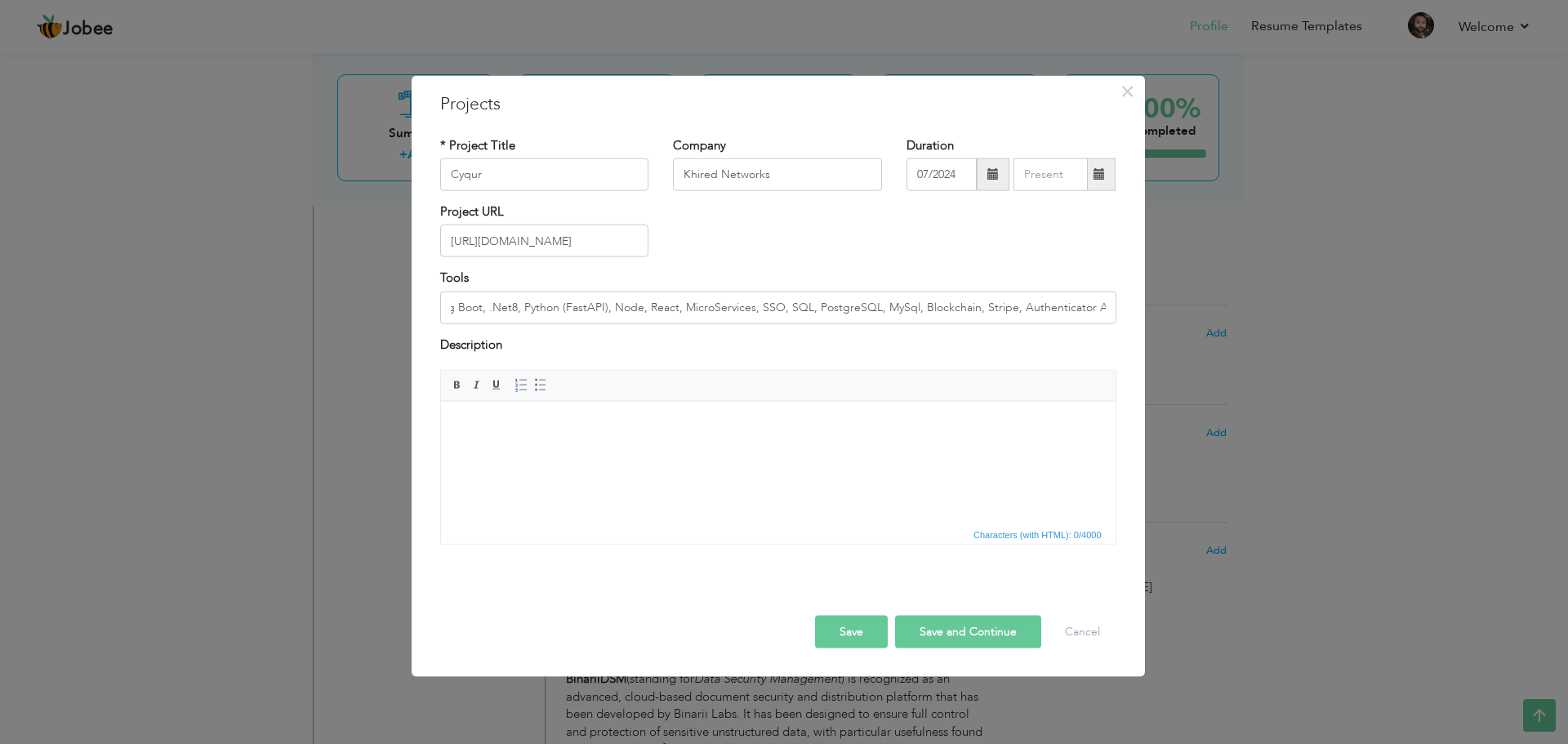
click at [556, 450] on html at bounding box center [778, 426] width 674 height 50
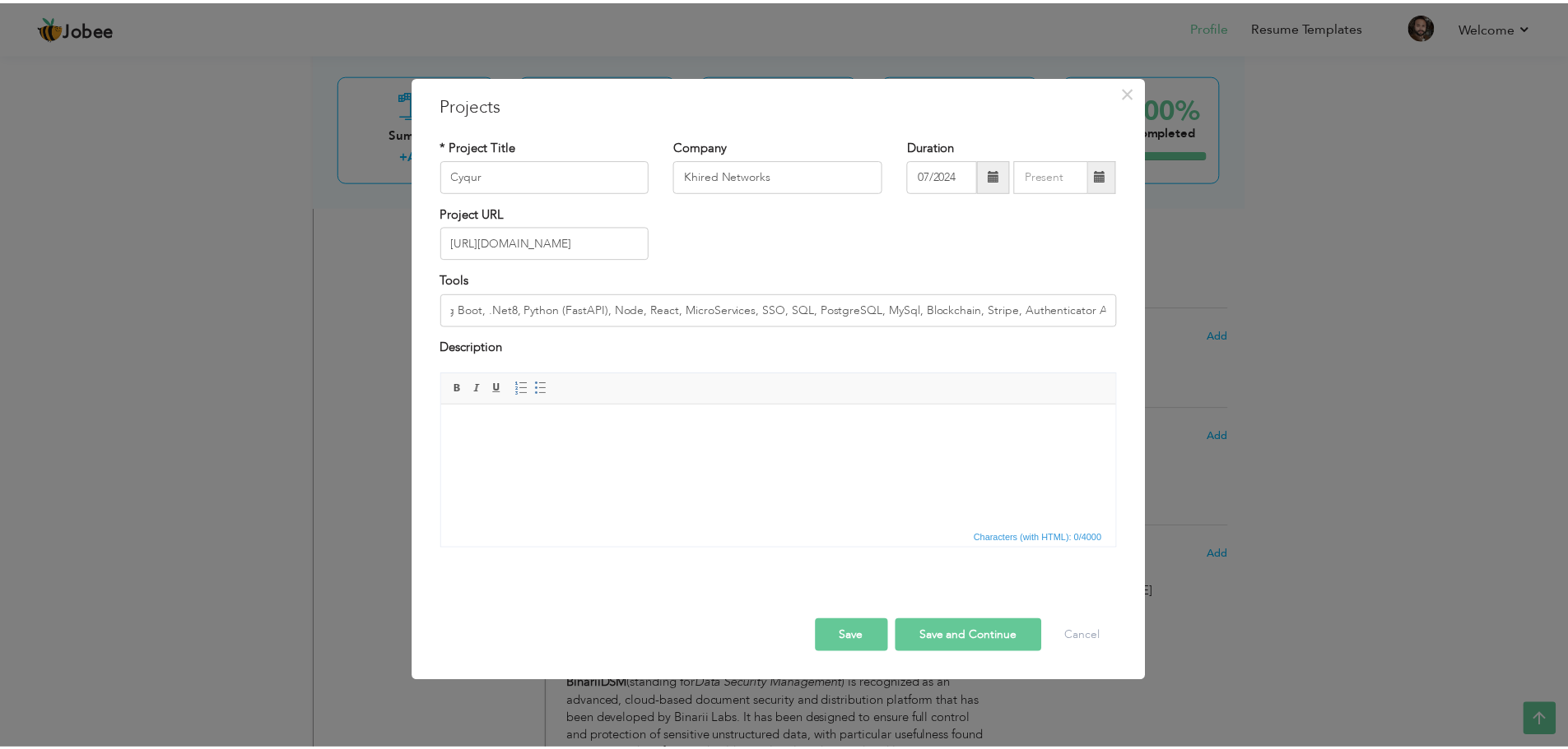
scroll to position [0, 0]
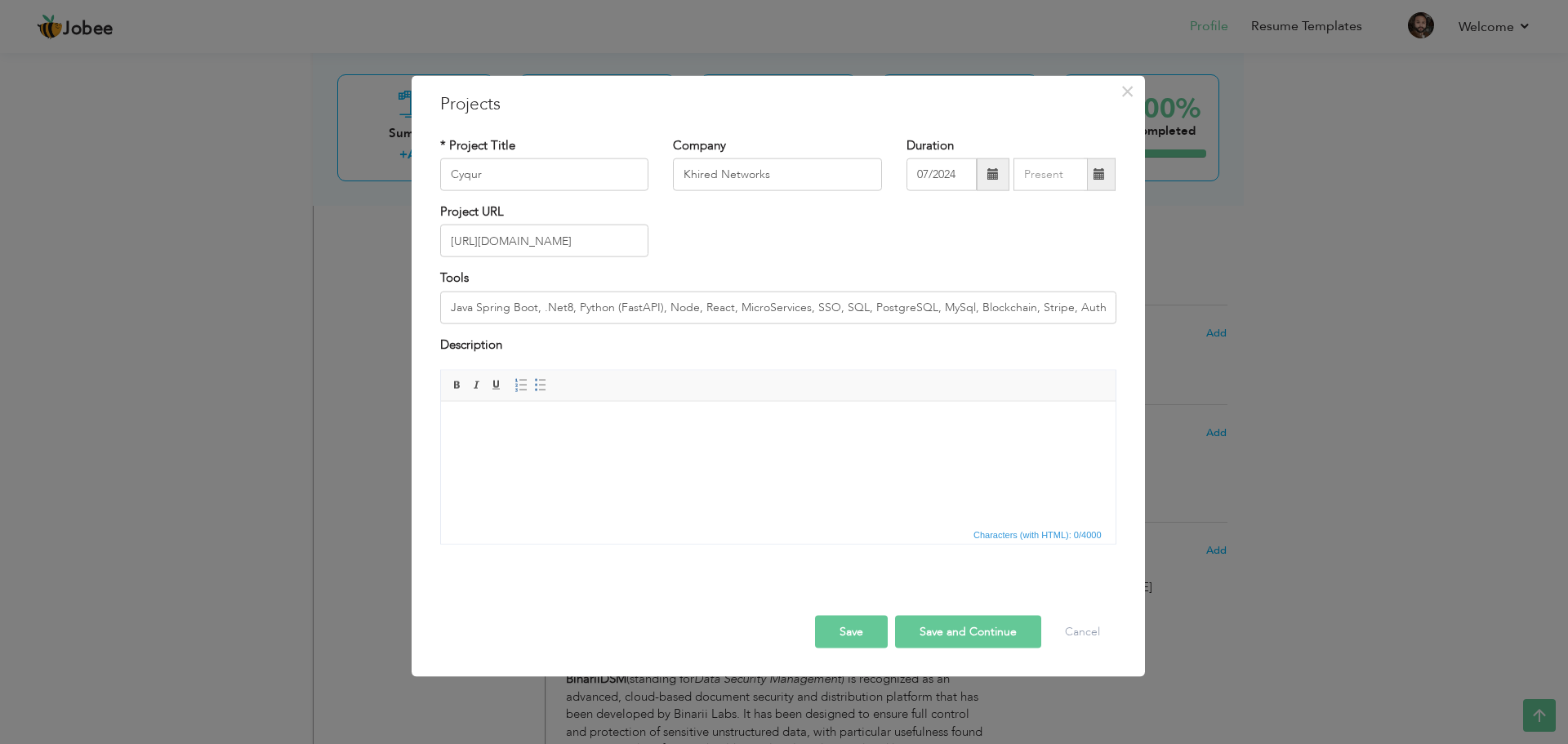
click at [526, 442] on html at bounding box center [778, 426] width 674 height 50
drag, startPoint x: 453, startPoint y: 429, endPoint x: 459, endPoint y: 435, distance: 8.5
click at [454, 429] on html "You control where your passwords and seed phrases are secured via Cyqur browser…" at bounding box center [778, 426] width 674 height 50
drag, startPoint x: 481, startPoint y: 424, endPoint x: 430, endPoint y: 426, distance: 51.0
click at [440, 426] on html "Role: Senior Software Engineer You control where your passwords and seed phrase…" at bounding box center [778, 440] width 674 height 78
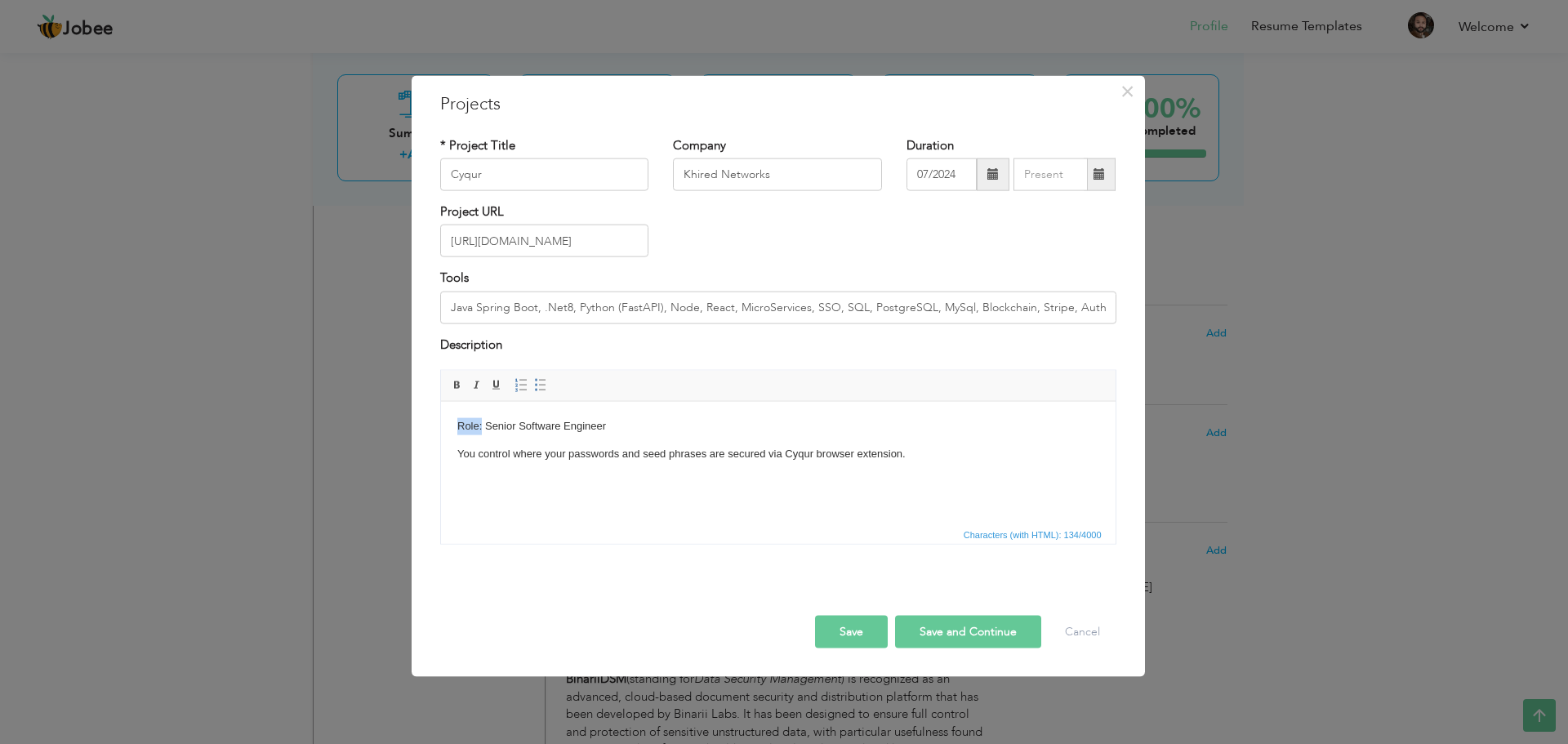
click at [456, 391] on span at bounding box center [457, 386] width 13 height 13
drag, startPoint x: 922, startPoint y: 452, endPoint x: 296, endPoint y: 452, distance: 626.0
click at [440, 452] on html "Role: Senior Software Engineer You control where your passwords and seed phrase…" at bounding box center [778, 440] width 674 height 78
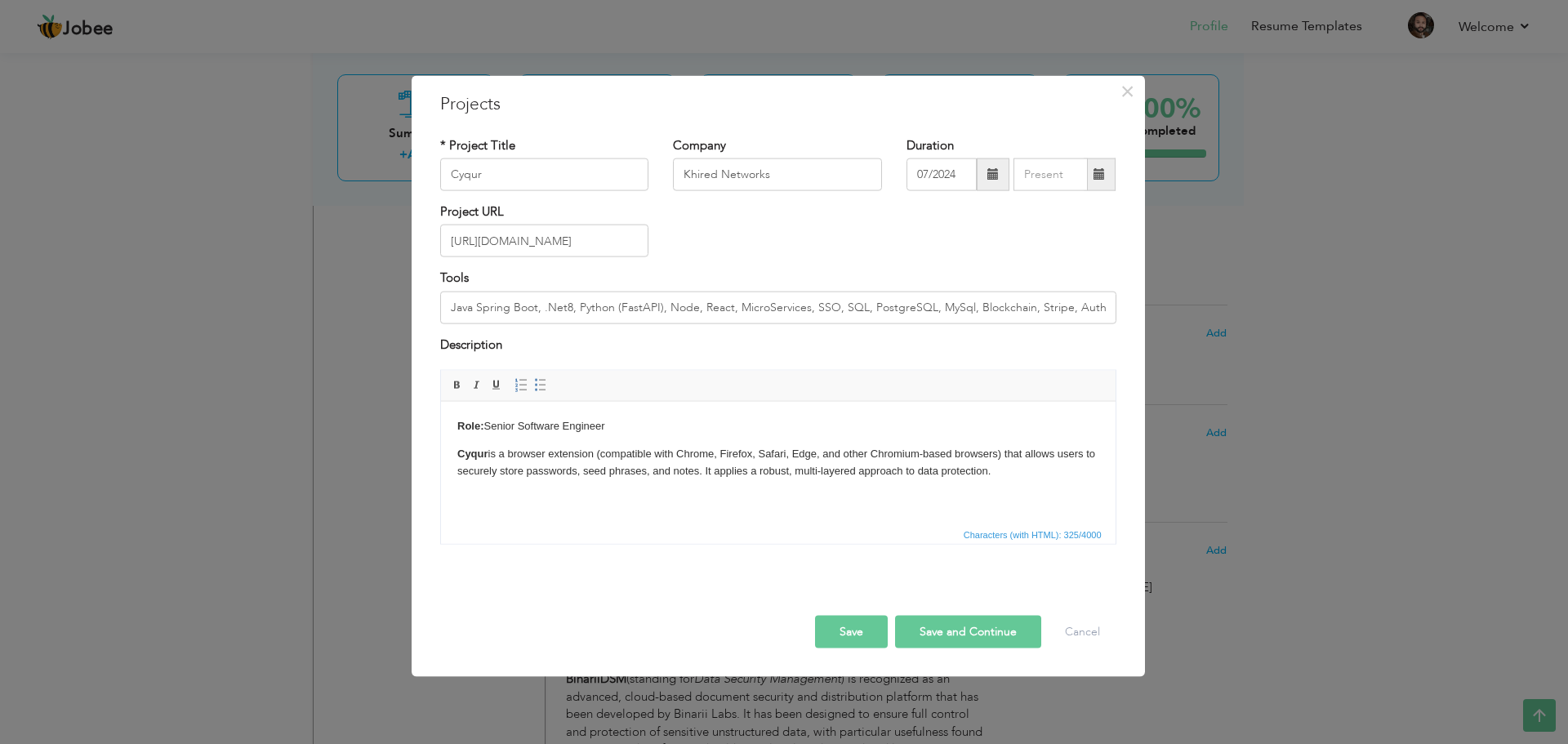
click at [862, 634] on button "Save" at bounding box center [852, 632] width 73 height 33
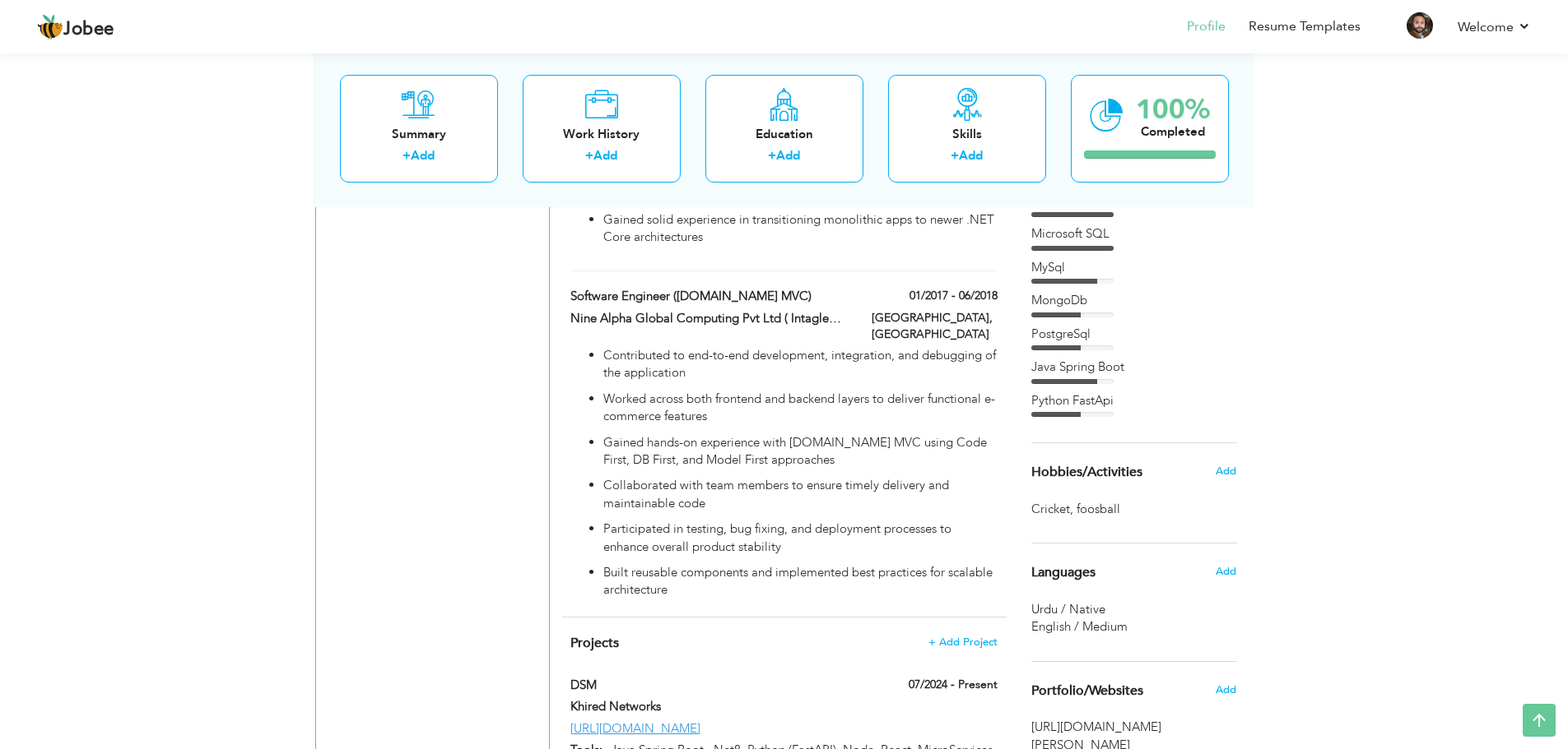
scroll to position [1481, 0]
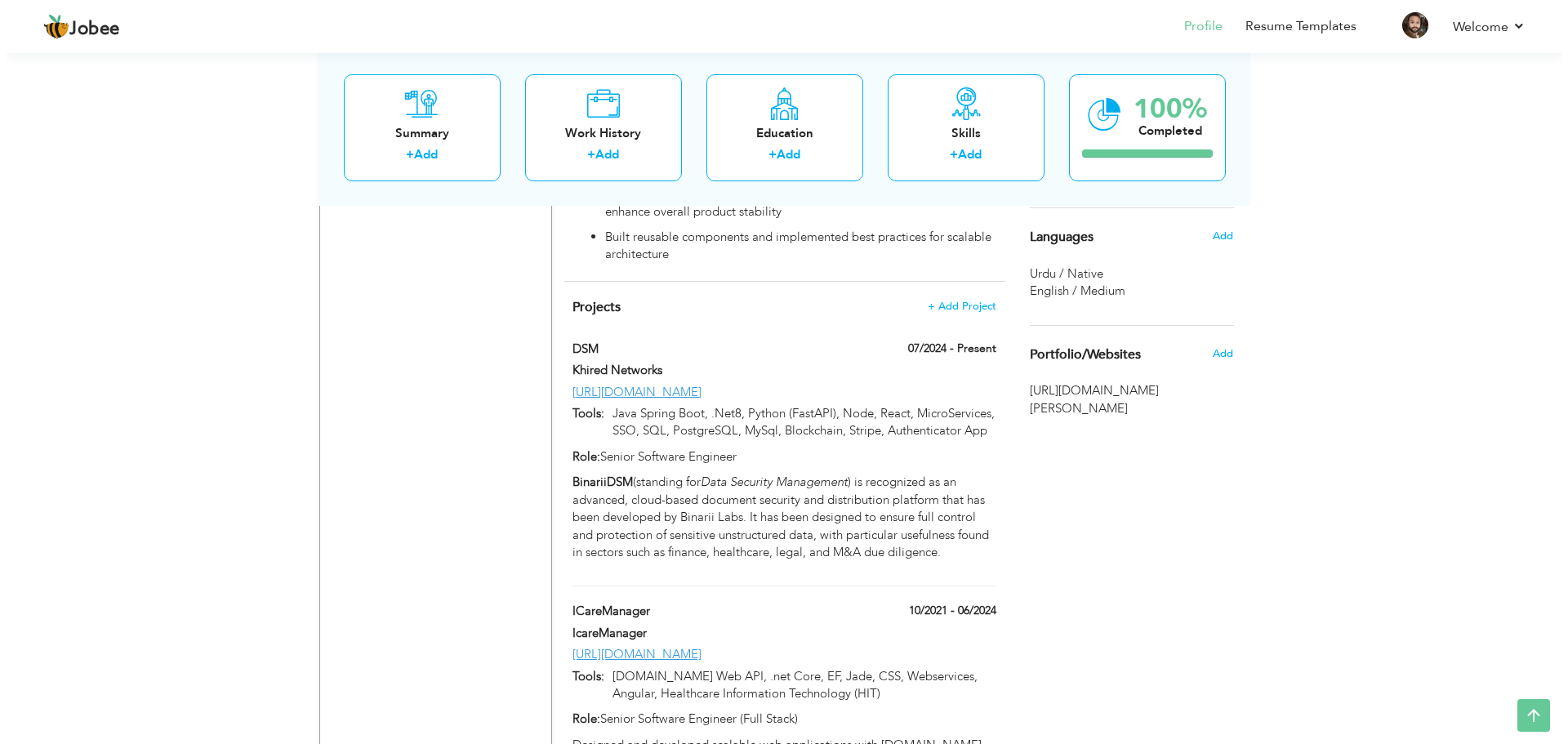
scroll to position [1832, 0]
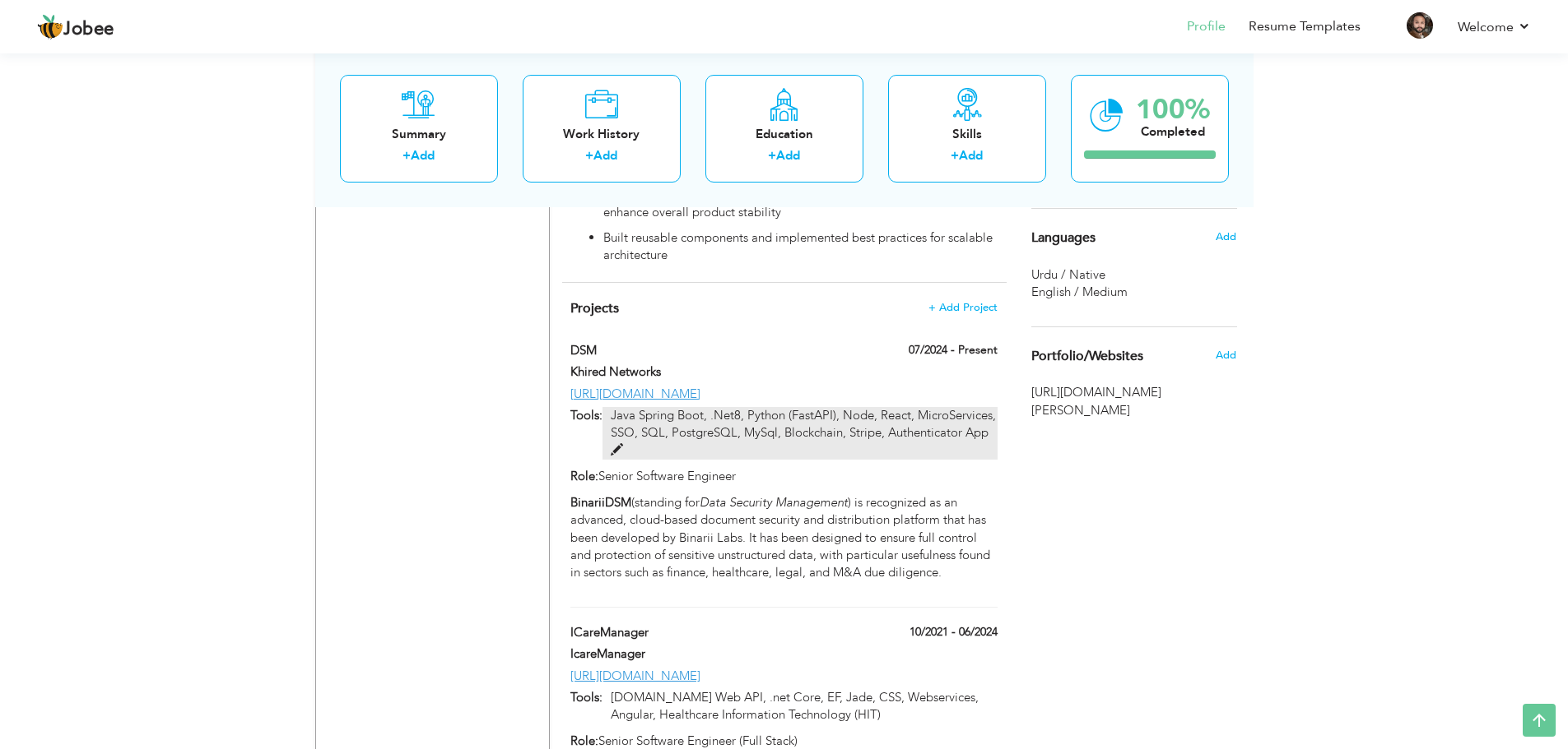
click at [953, 408] on p "Java Spring Boot, .Net8, Python (FastAPI), Node, React, MicroServices, SSO, SQL…" at bounding box center [799, 433] width 394 height 52
type input "DSM"
type input "Khired Networks"
type input "07/2024"
type input "[URL][DOMAIN_NAME]"
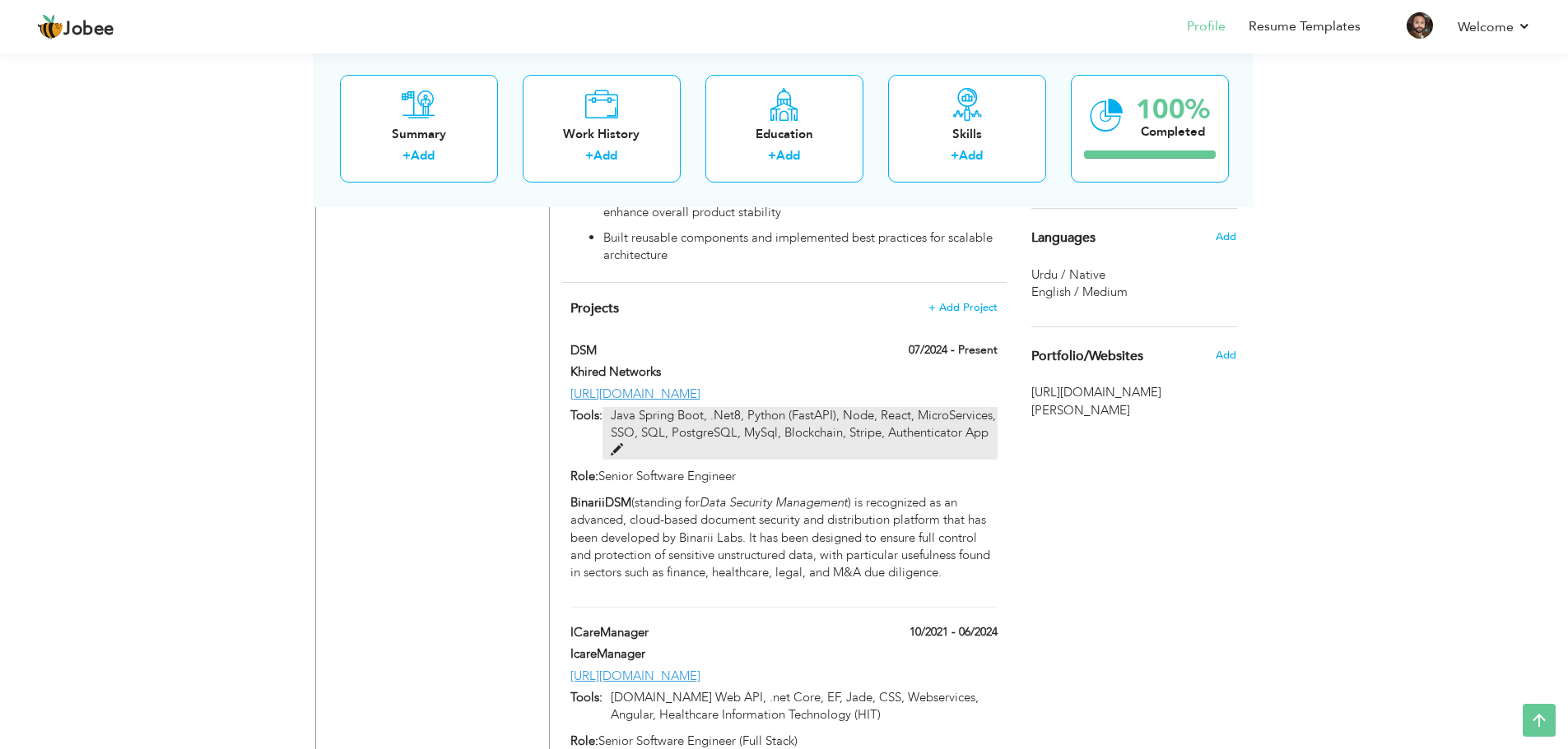
type input "Java Spring Boot, .Net8, Python (FastAPI), Node, React, MicroServices, SSO, SQL…"
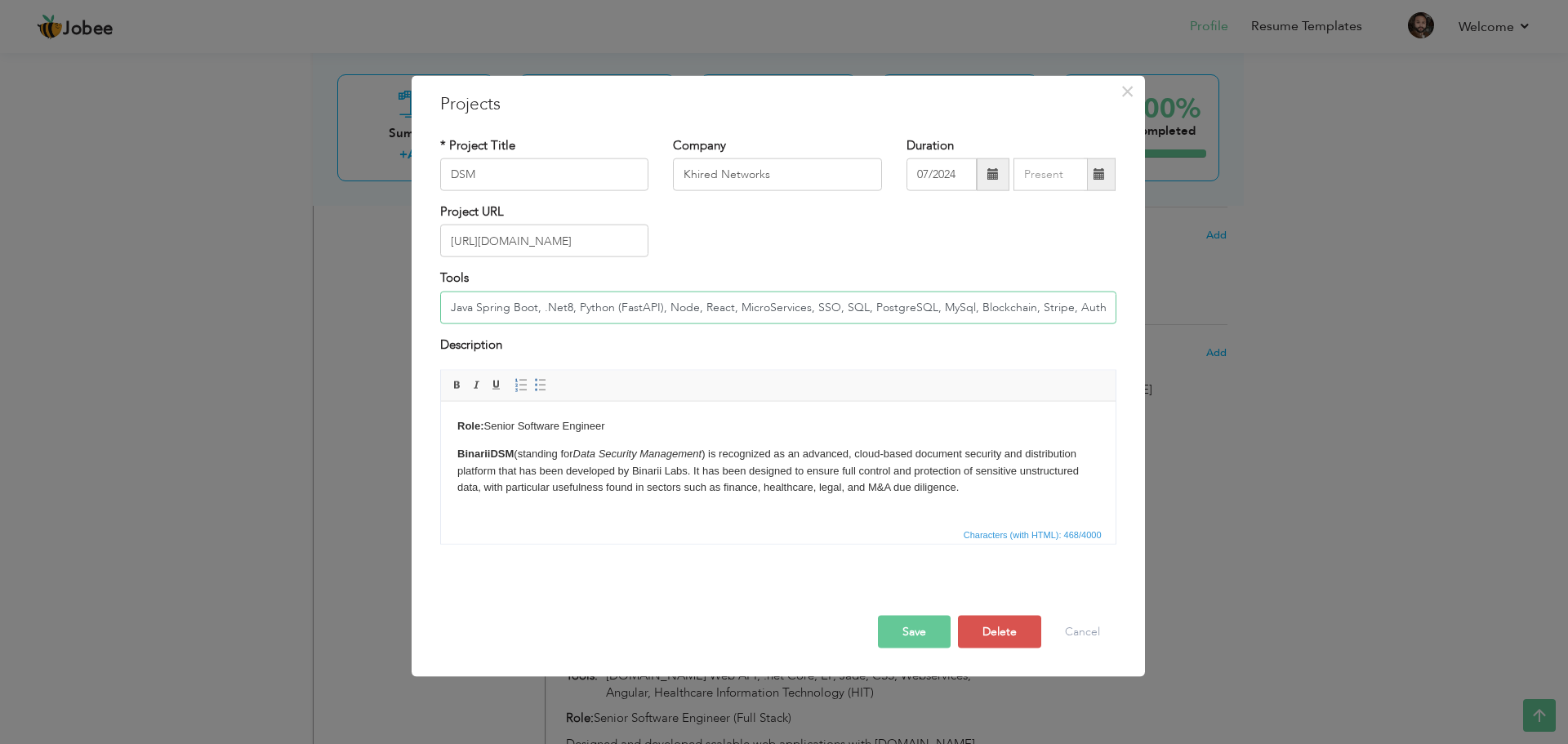
click at [1065, 304] on input "Java Spring Boot, .Net8, Python (FastAPI), Node, React, MicroServices, SSO, SQL…" at bounding box center [779, 307] width 676 height 33
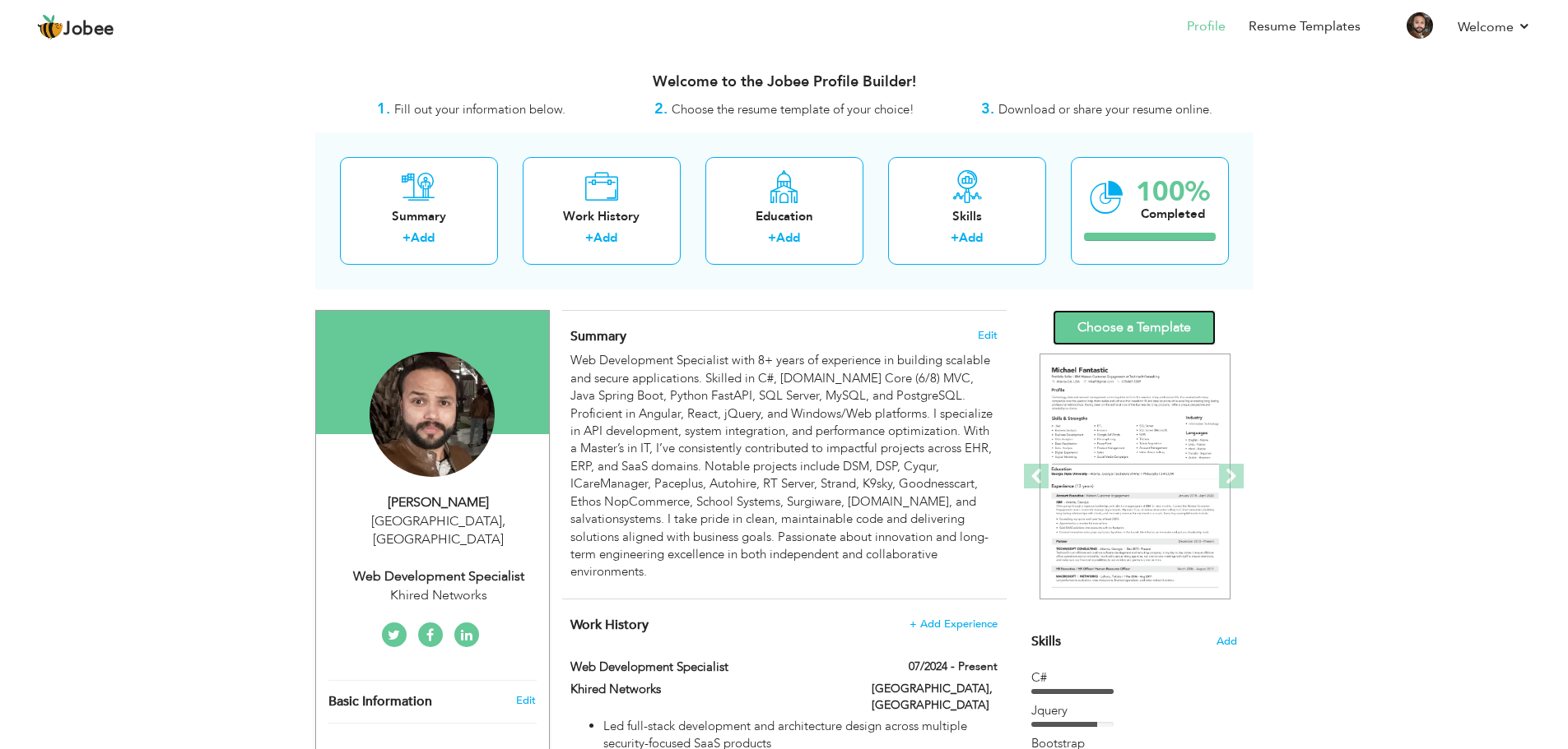
click at [1132, 338] on link "Choose a Template" at bounding box center [1133, 328] width 163 height 35
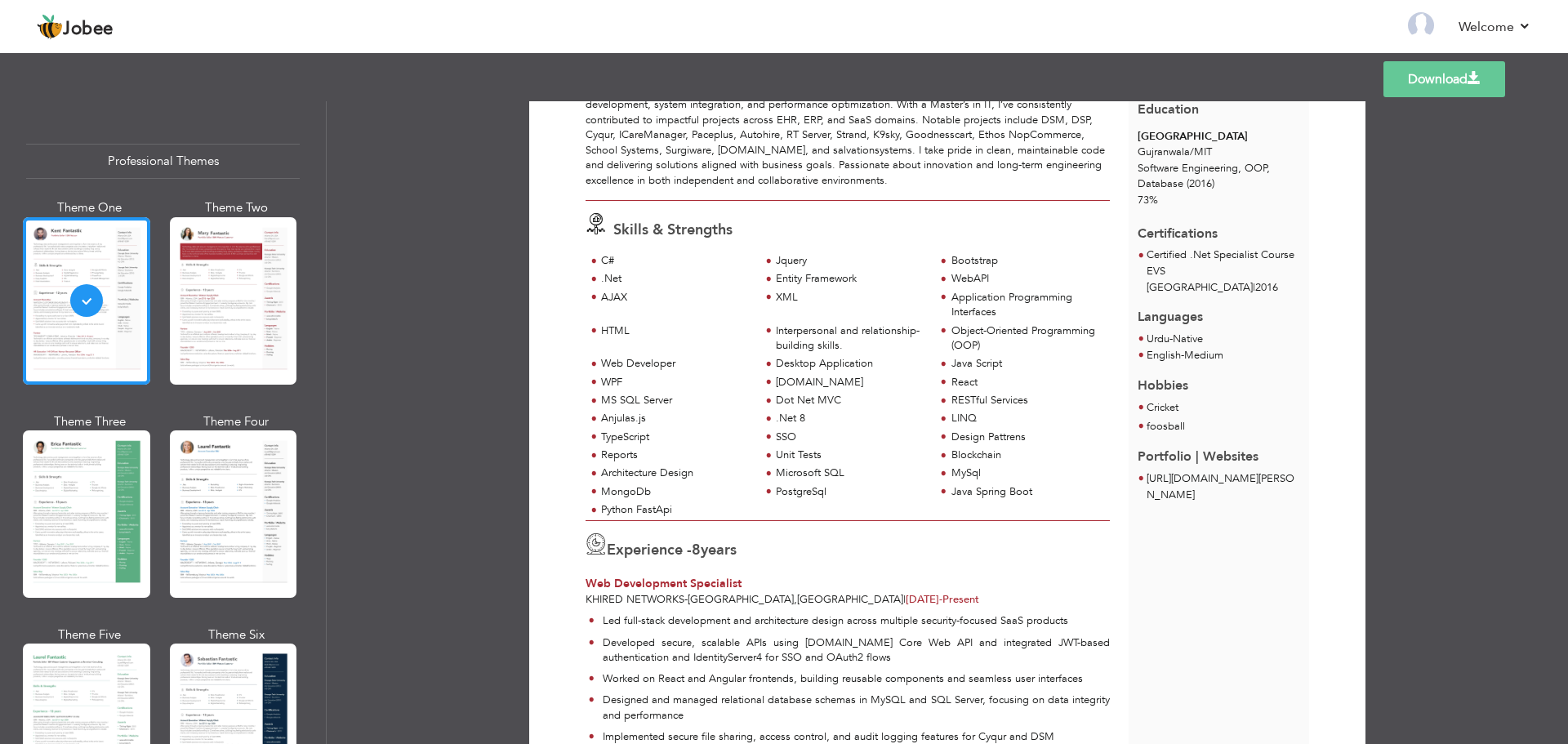
scroll to position [245, 0]
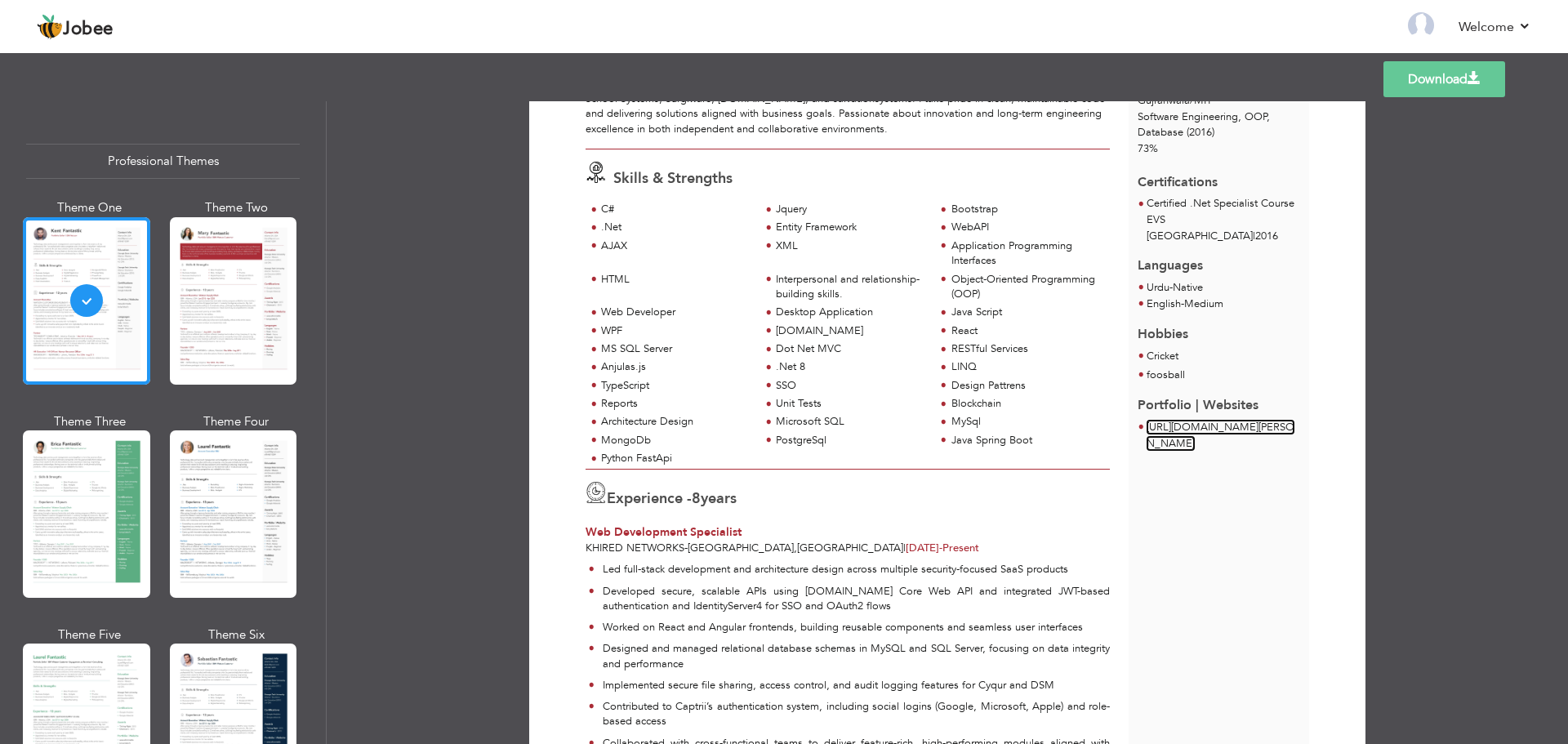
click at [1229, 420] on link "[URL][DOMAIN_NAME][PERSON_NAME]" at bounding box center [1221, 435] width 148 height 31
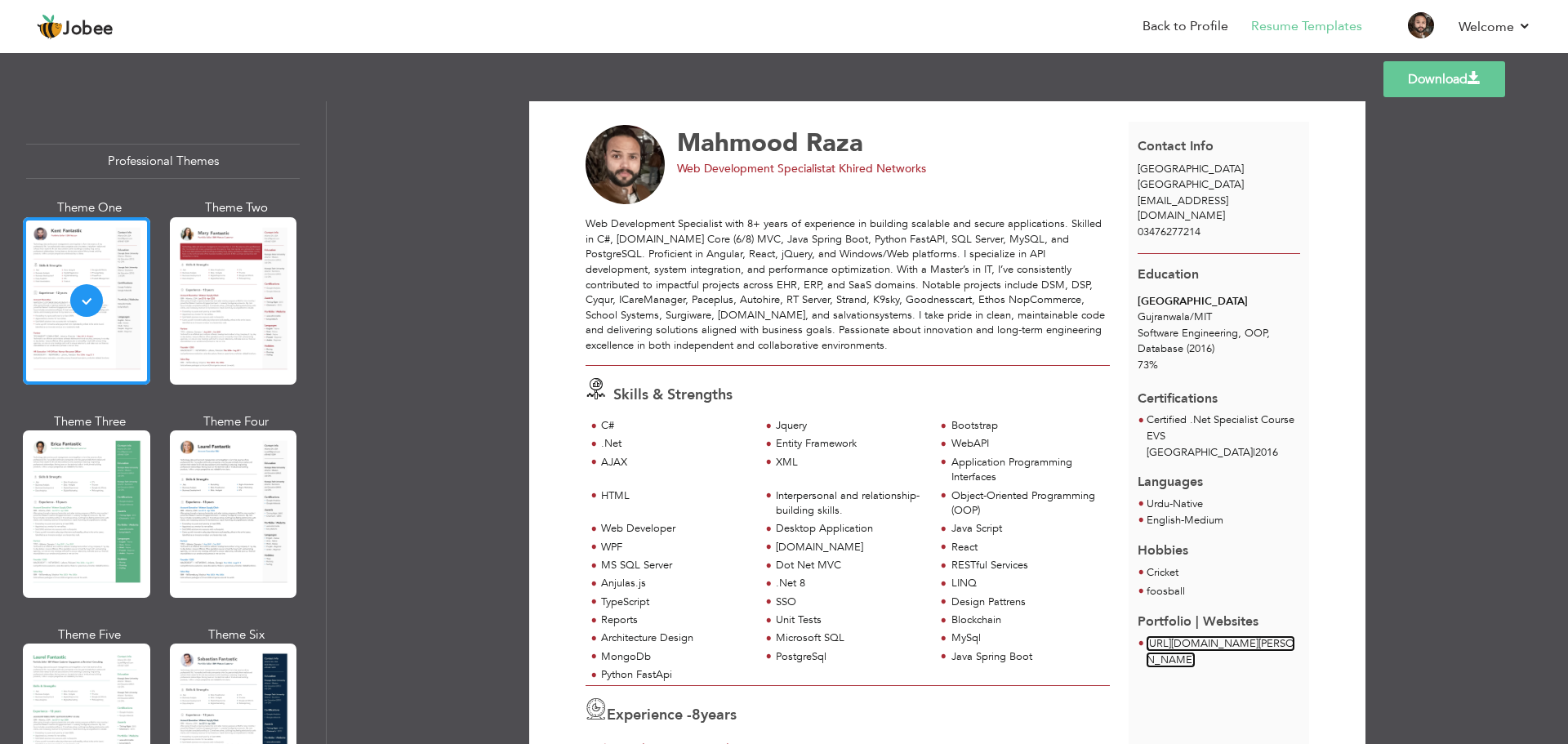
scroll to position [0, 0]
